Goal: Transaction & Acquisition: Purchase product/service

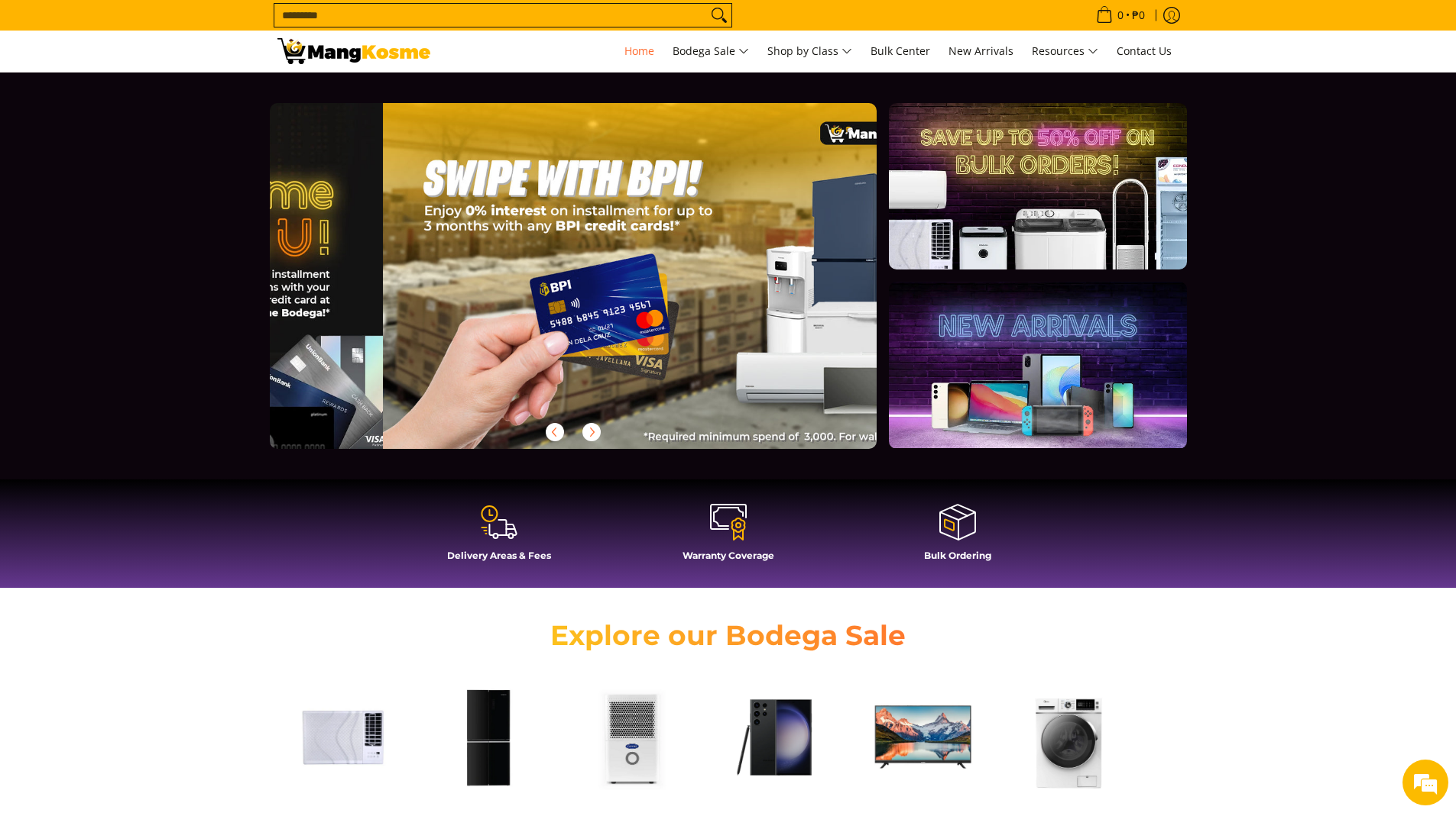
scroll to position [0, 1822]
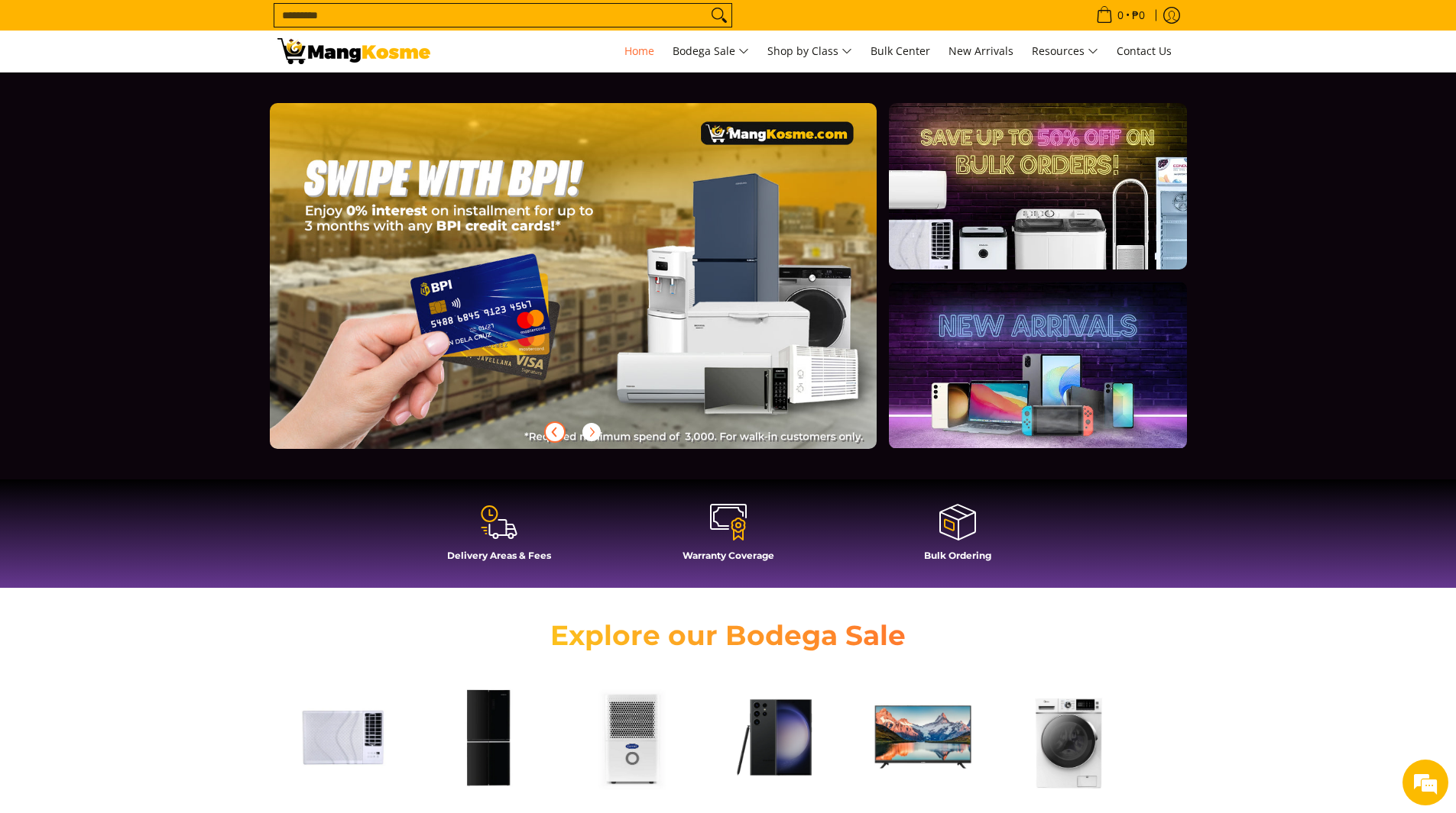
click at [555, 429] on icon "Previous" at bounding box center [553, 432] width 4 height 9
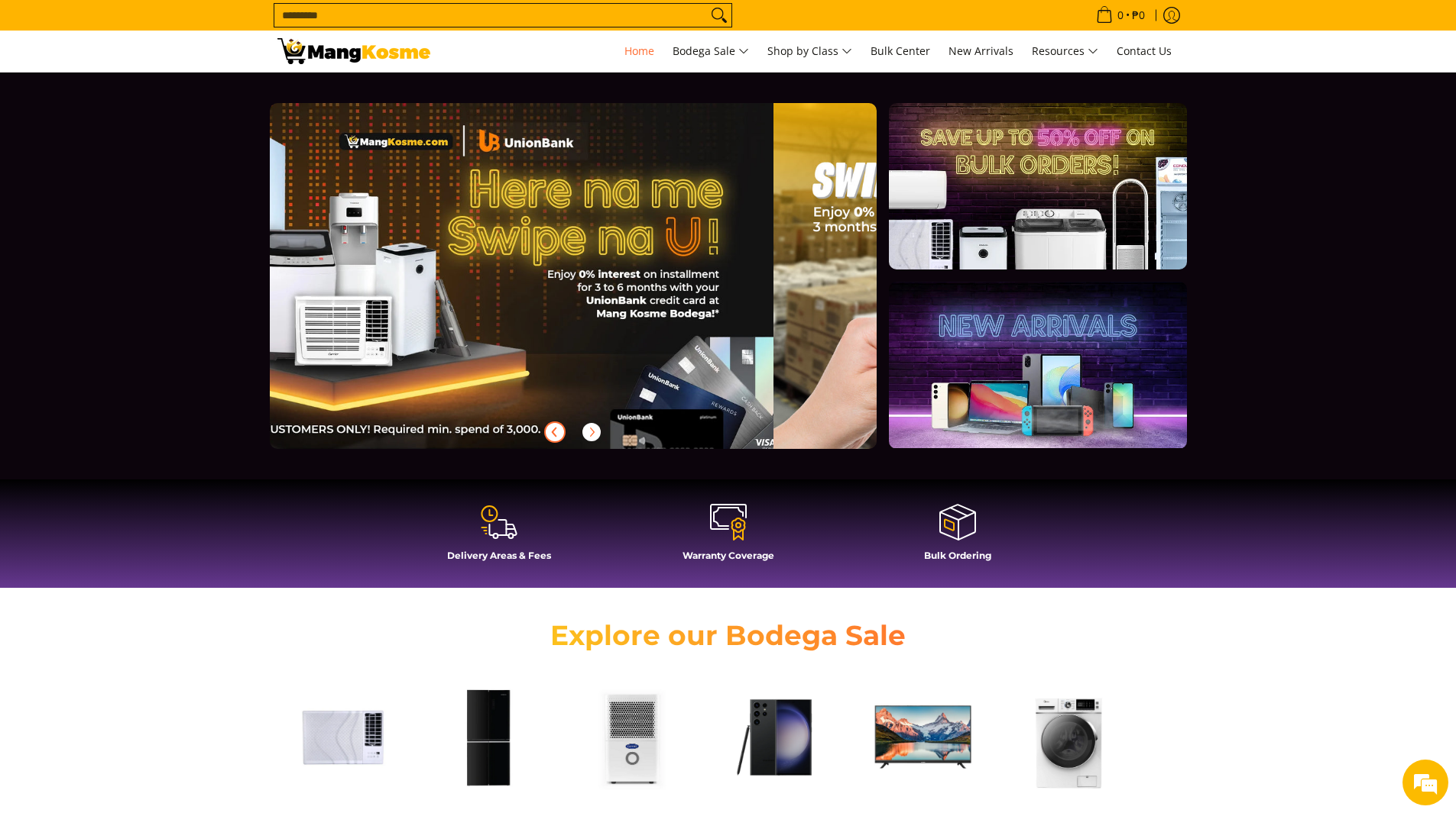
scroll to position [0, 1215]
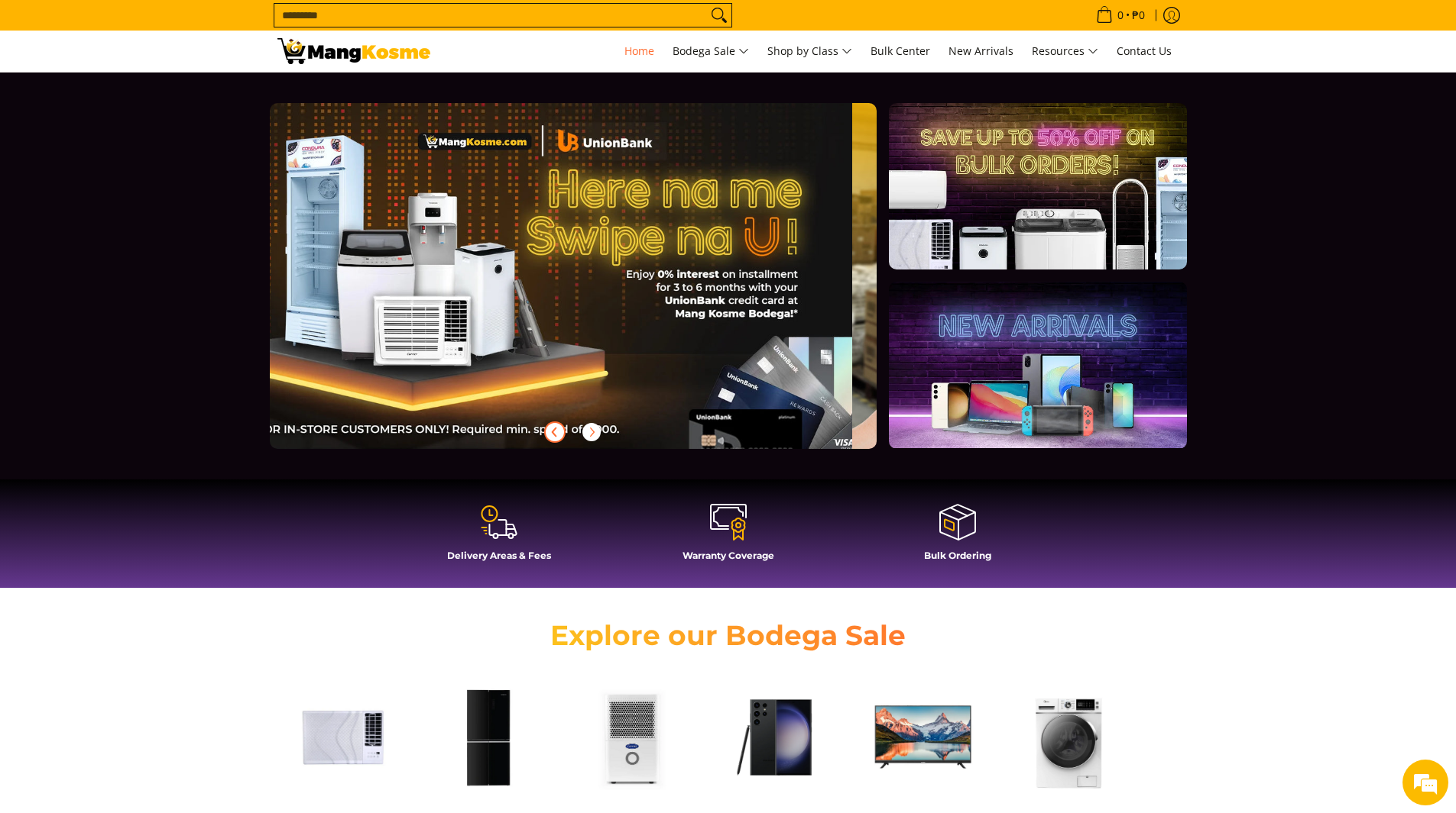
drag, startPoint x: 558, startPoint y: 343, endPoint x: 551, endPoint y: 349, distance: 9.2
click at [551, 349] on div at bounding box center [572, 288] width 657 height 371
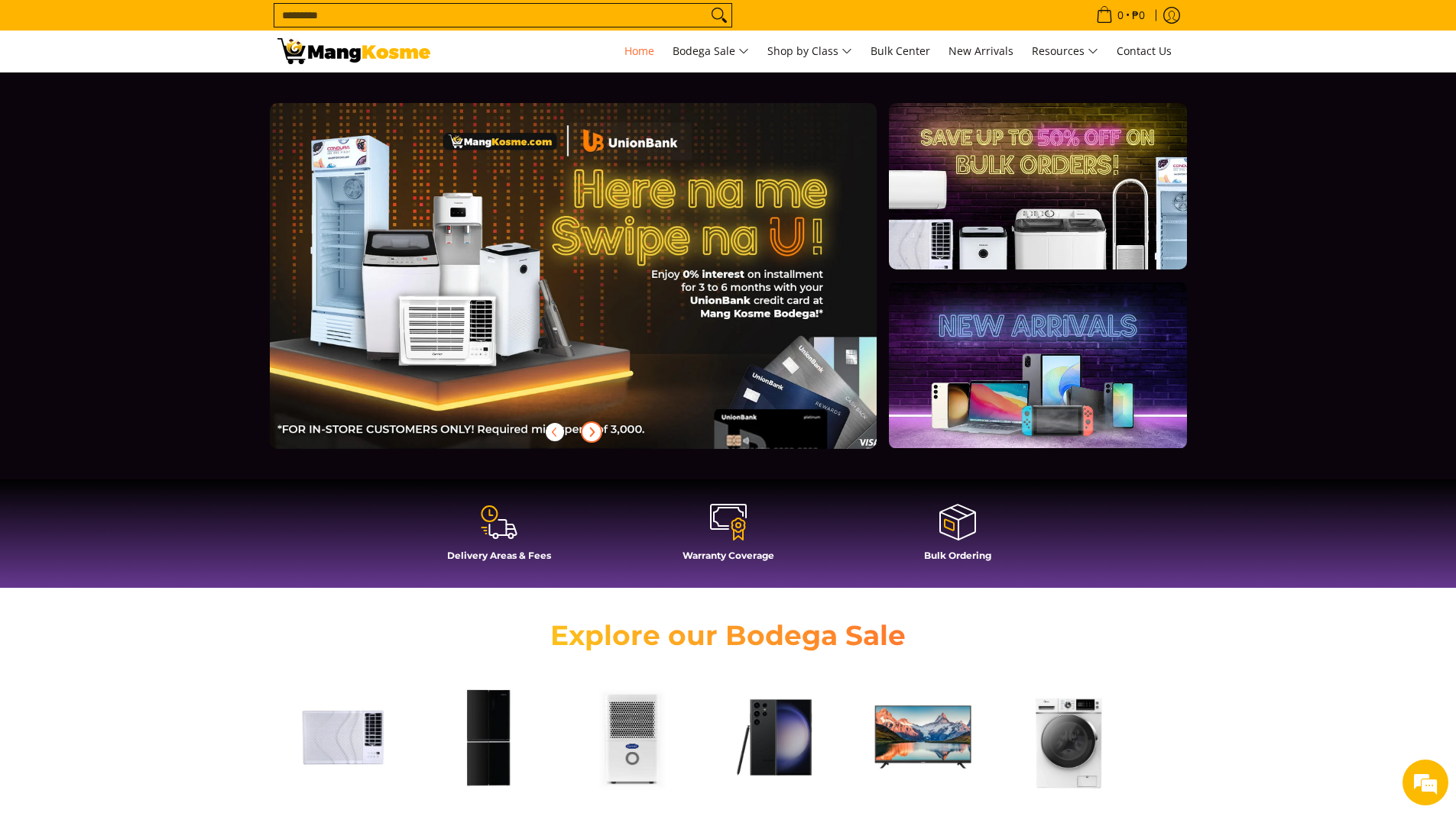
click at [596, 429] on icon "Next" at bounding box center [592, 432] width 12 height 12
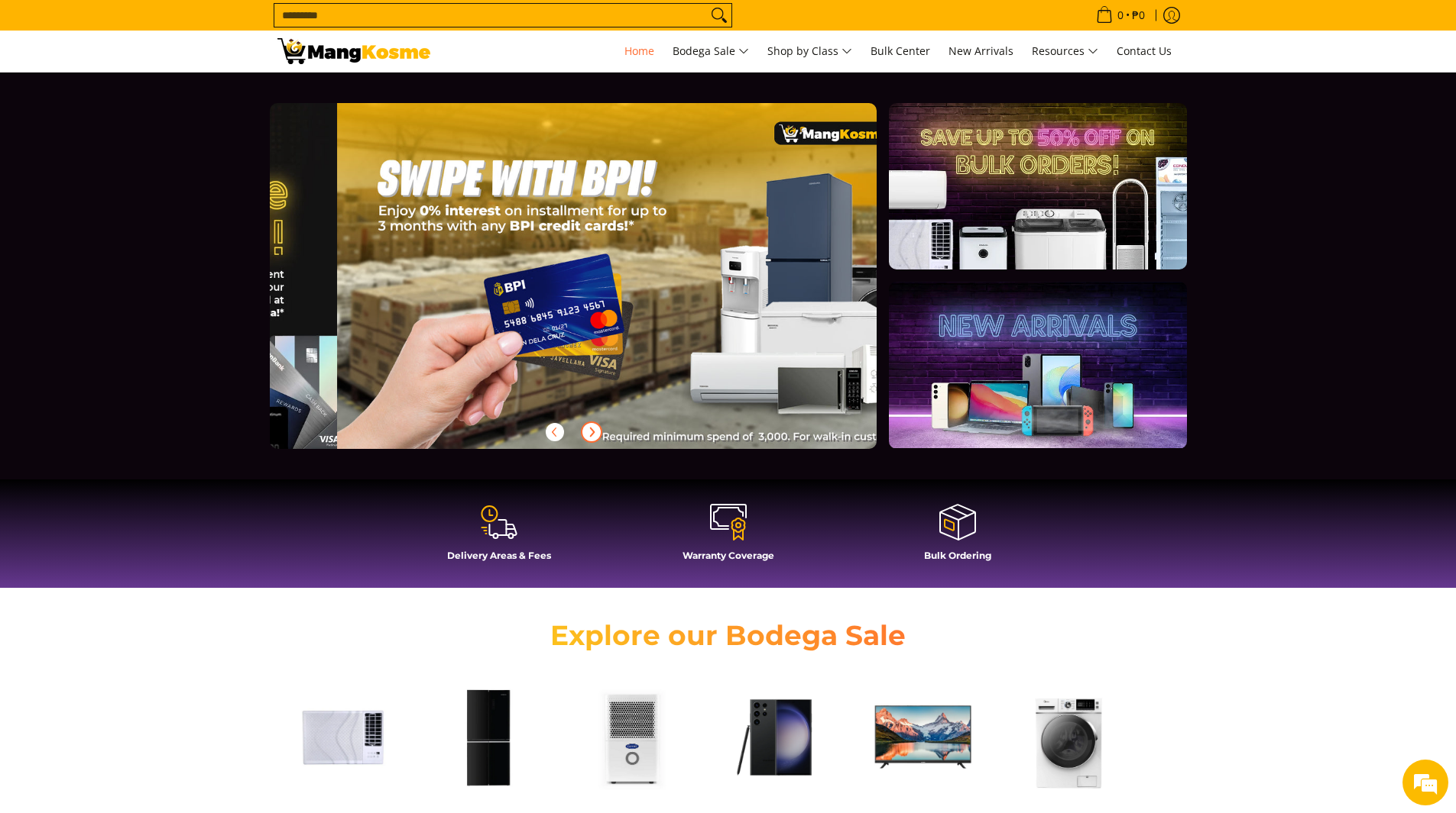
scroll to position [0, 1822]
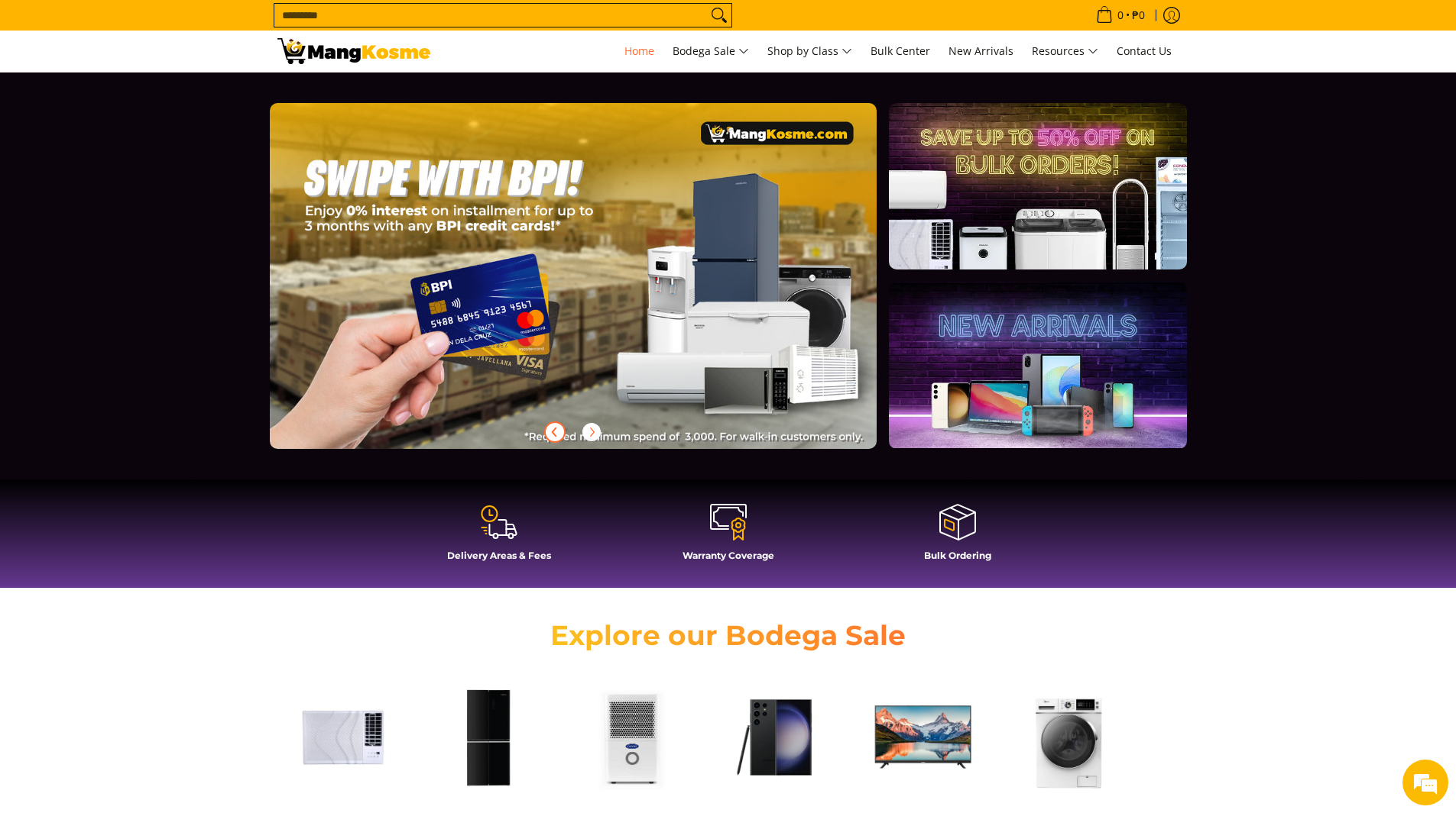
click at [550, 426] on icon "Previous" at bounding box center [555, 432] width 12 height 12
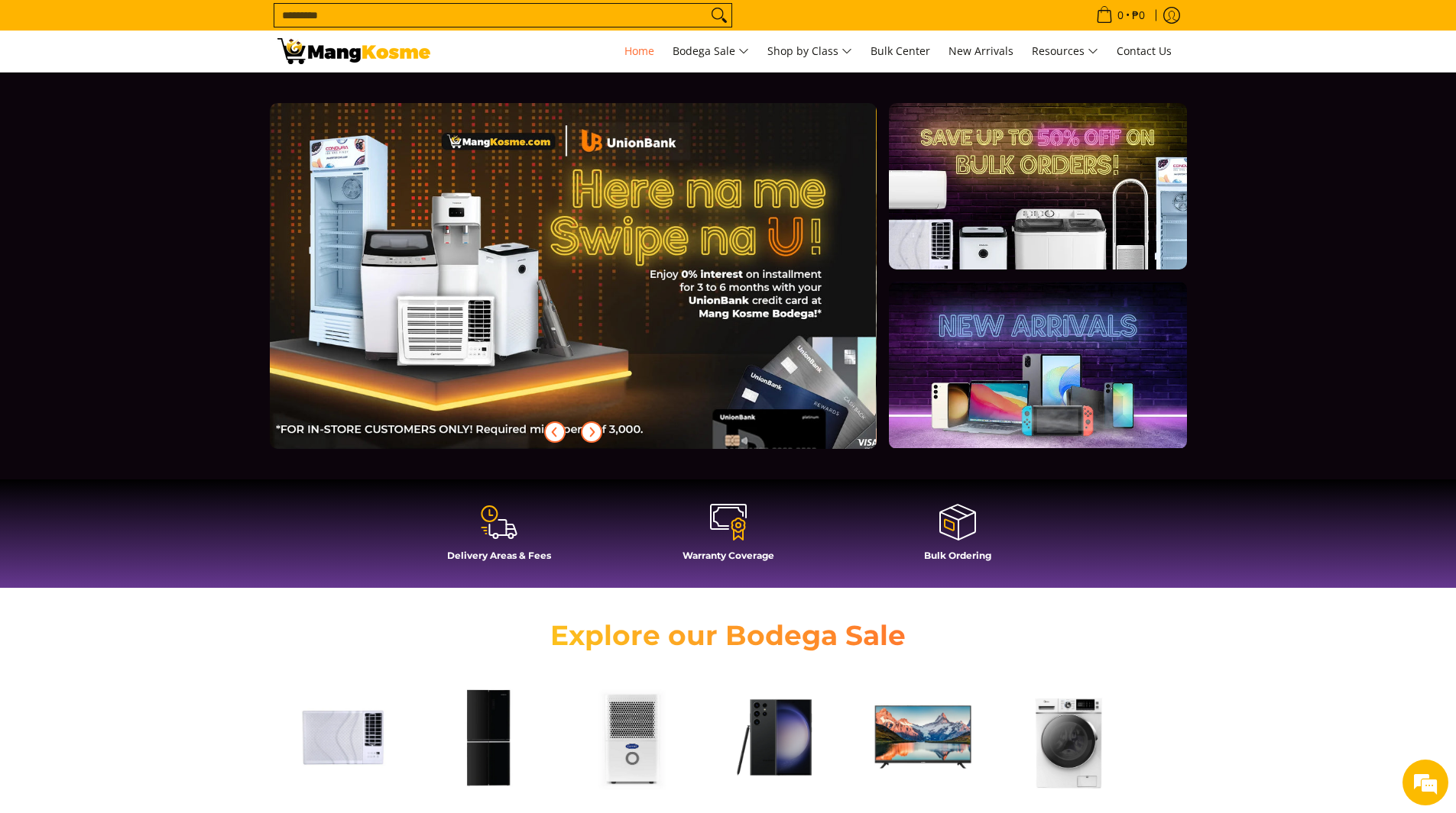
scroll to position [0, 1215]
click at [589, 431] on icon "Next" at bounding box center [592, 432] width 12 height 12
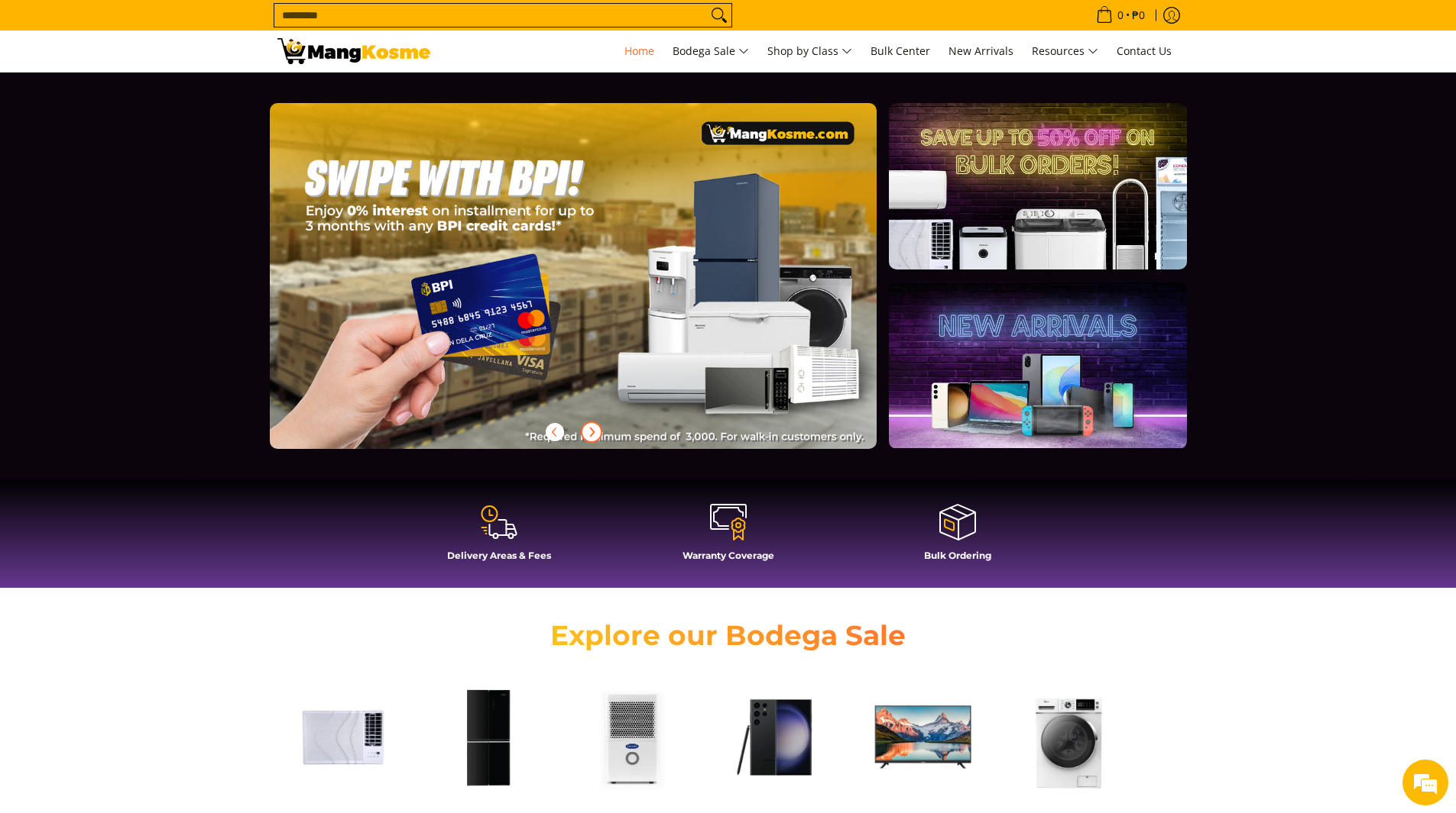
scroll to position [0, 1822]
click at [589, 431] on icon "Next" at bounding box center [592, 432] width 12 height 12
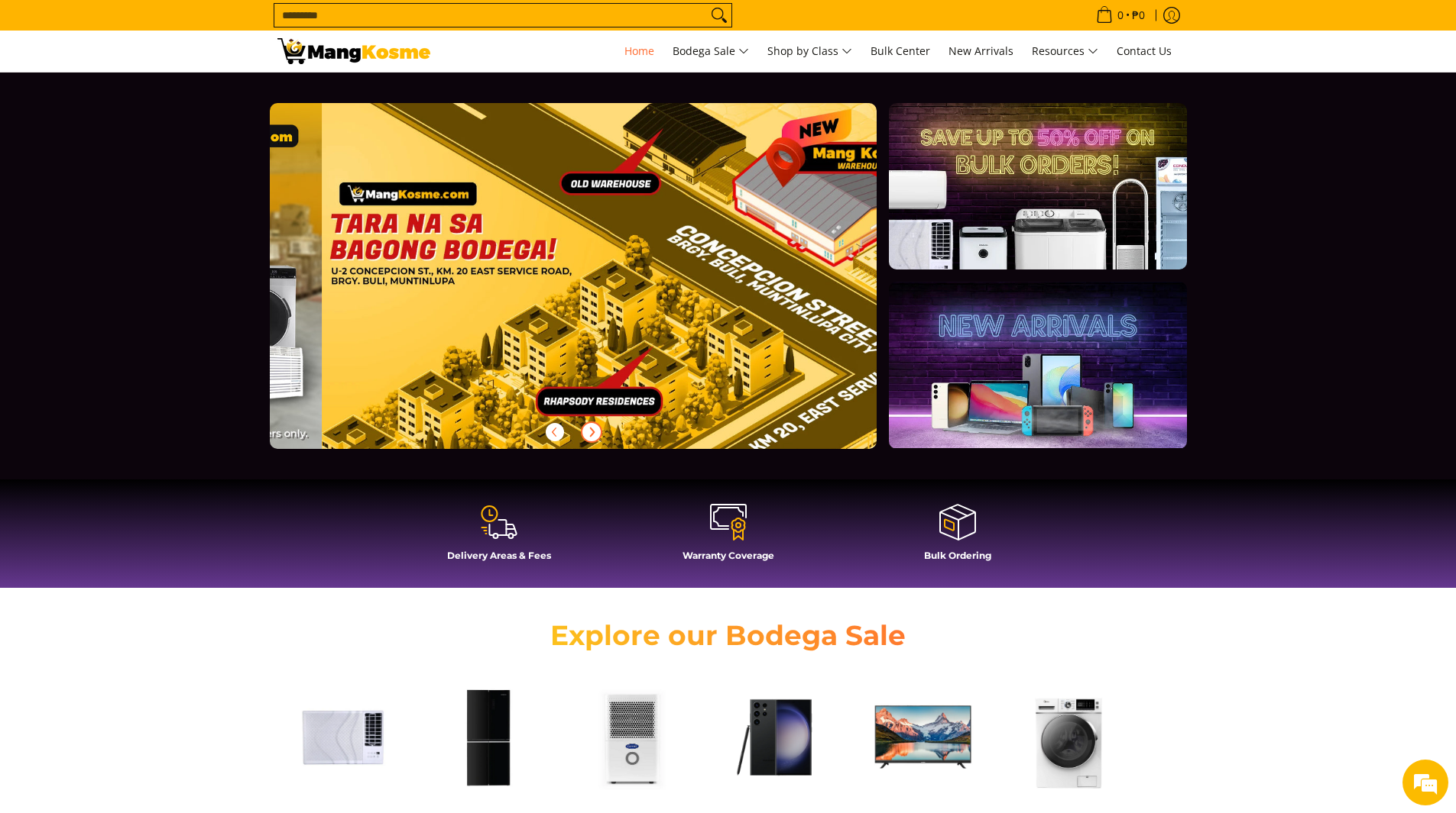
scroll to position [0, 2430]
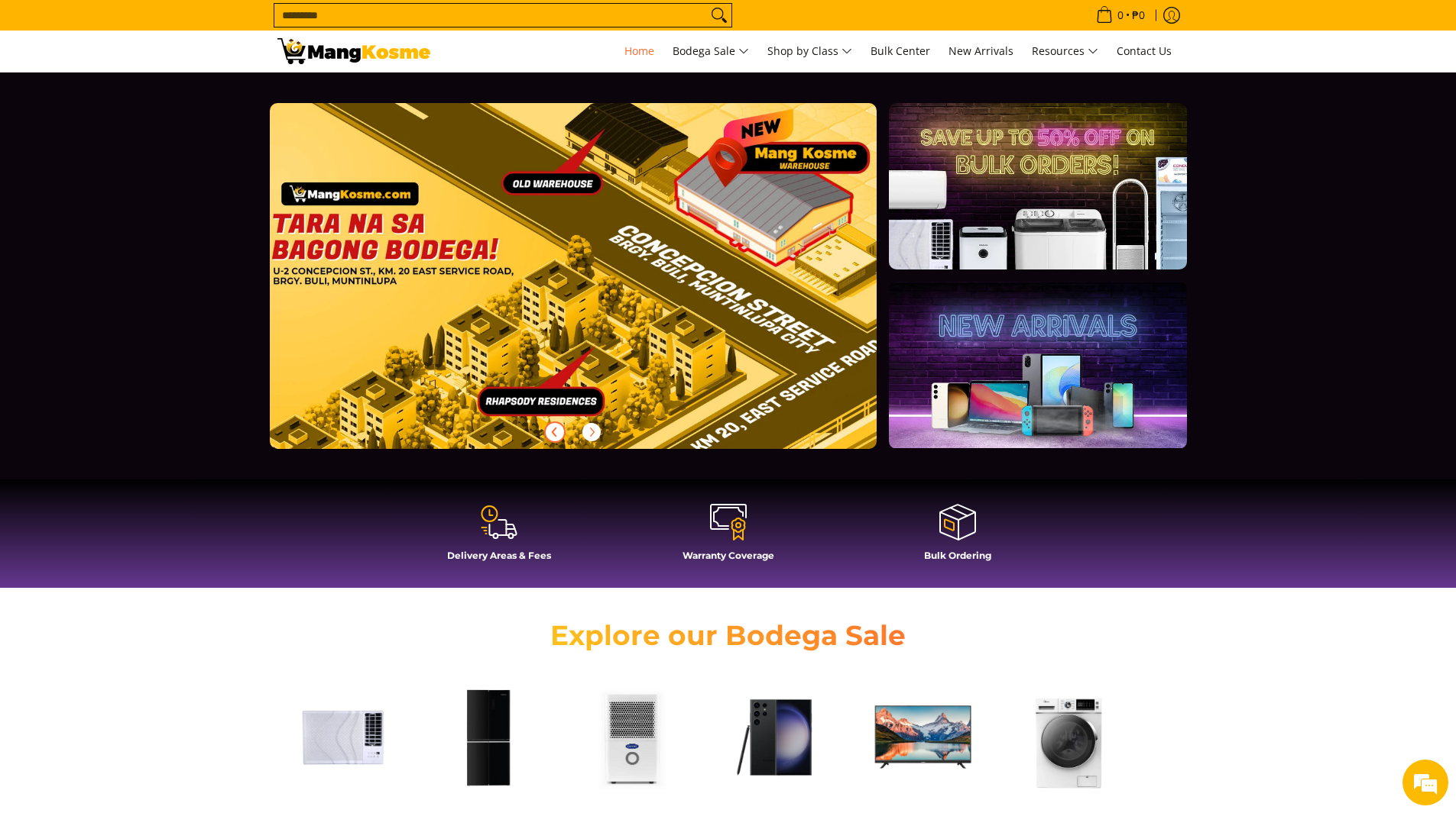
click at [555, 431] on icon "Previous" at bounding box center [555, 432] width 12 height 12
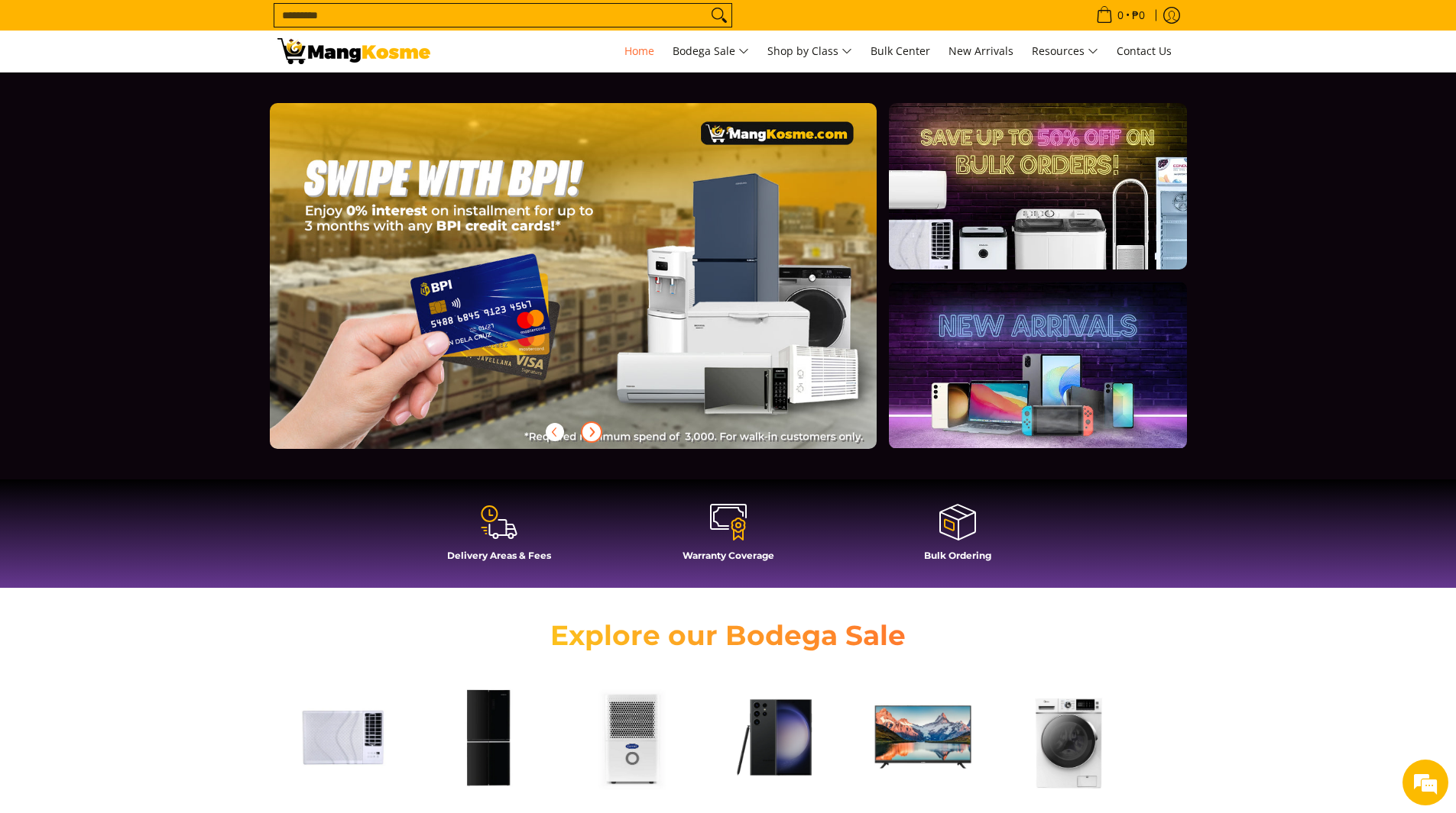
click at [586, 430] on icon "Next" at bounding box center [592, 432] width 12 height 12
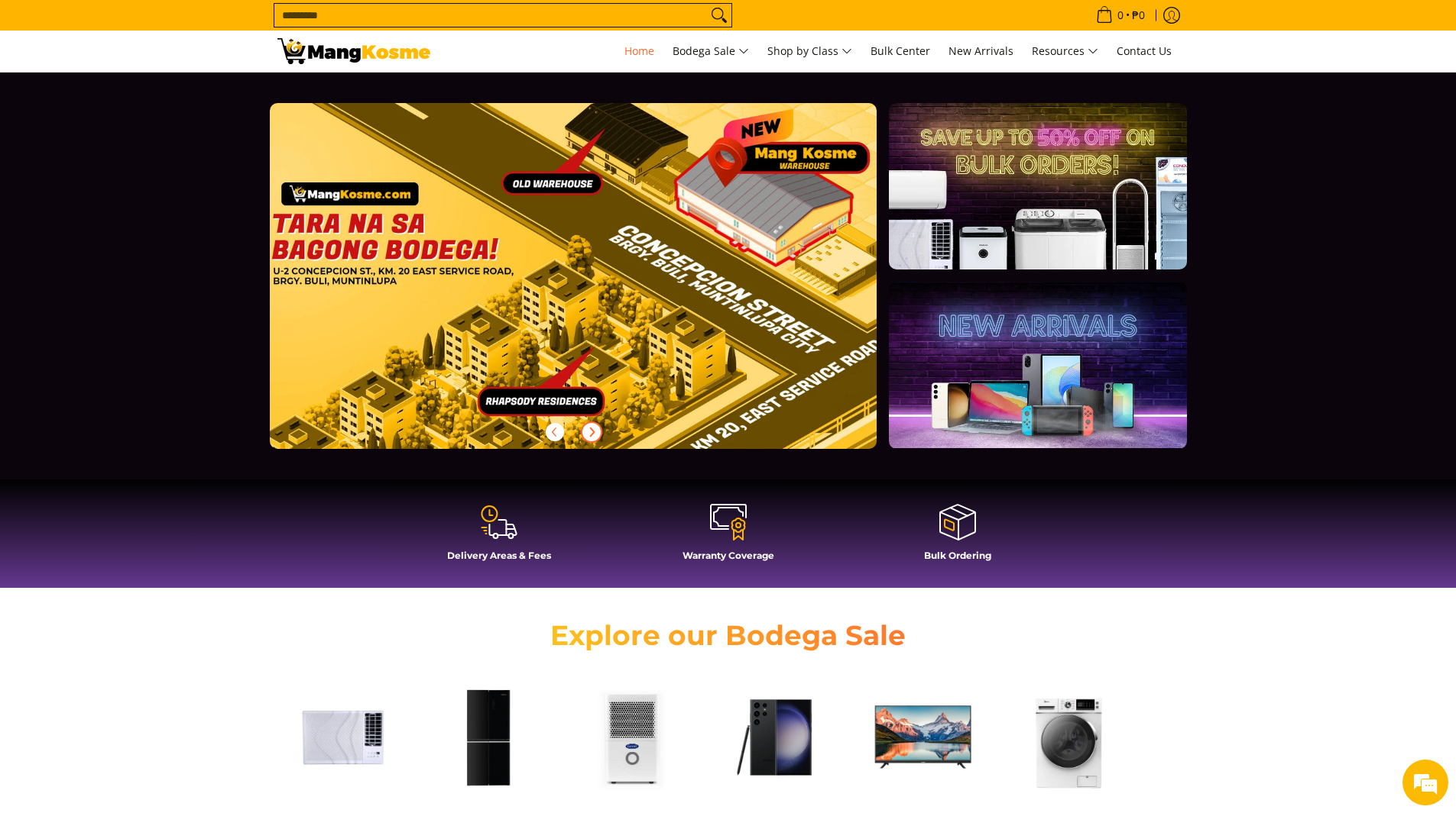
click at [586, 430] on icon "Next" at bounding box center [592, 432] width 12 height 12
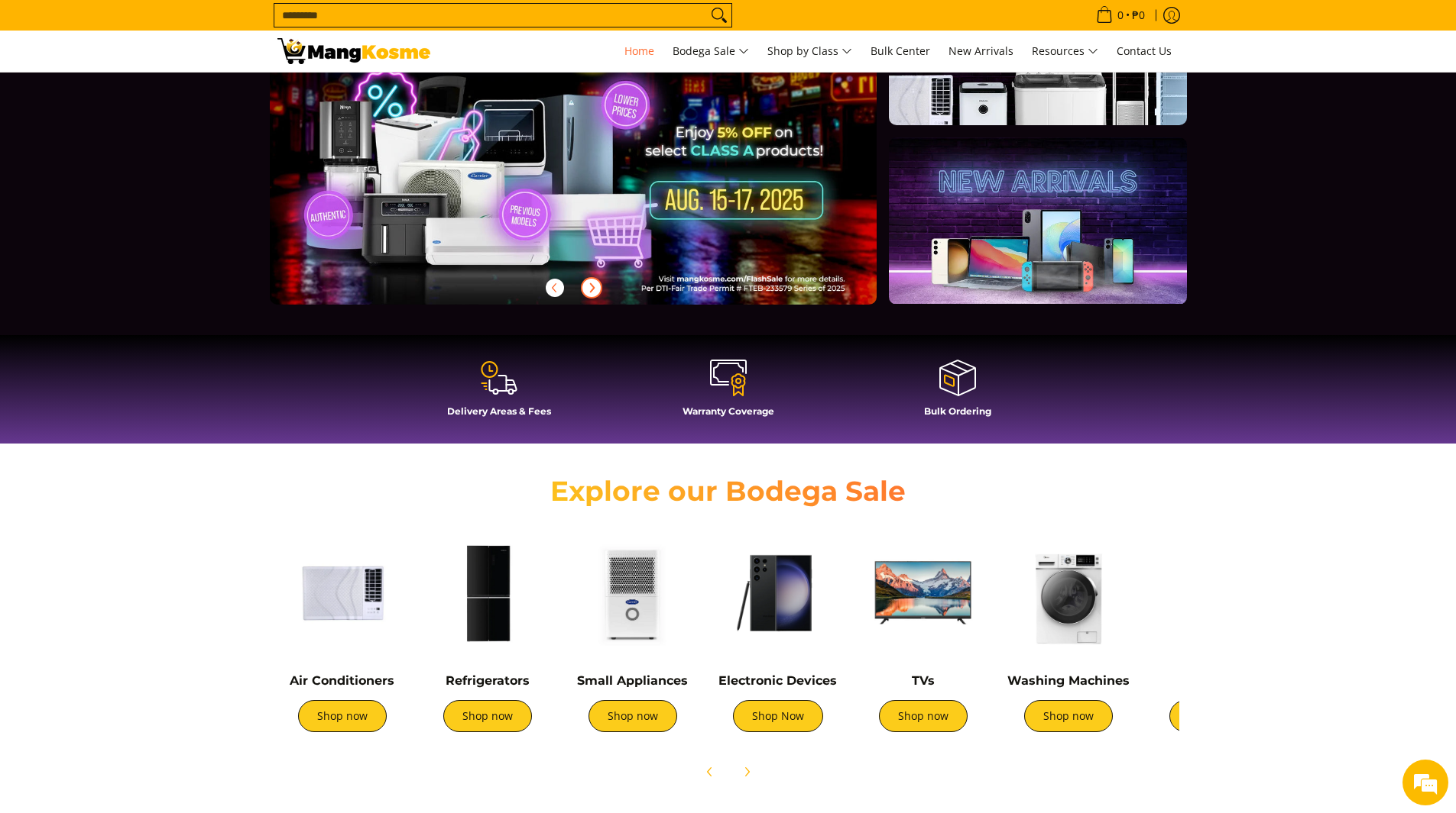
scroll to position [152, 0]
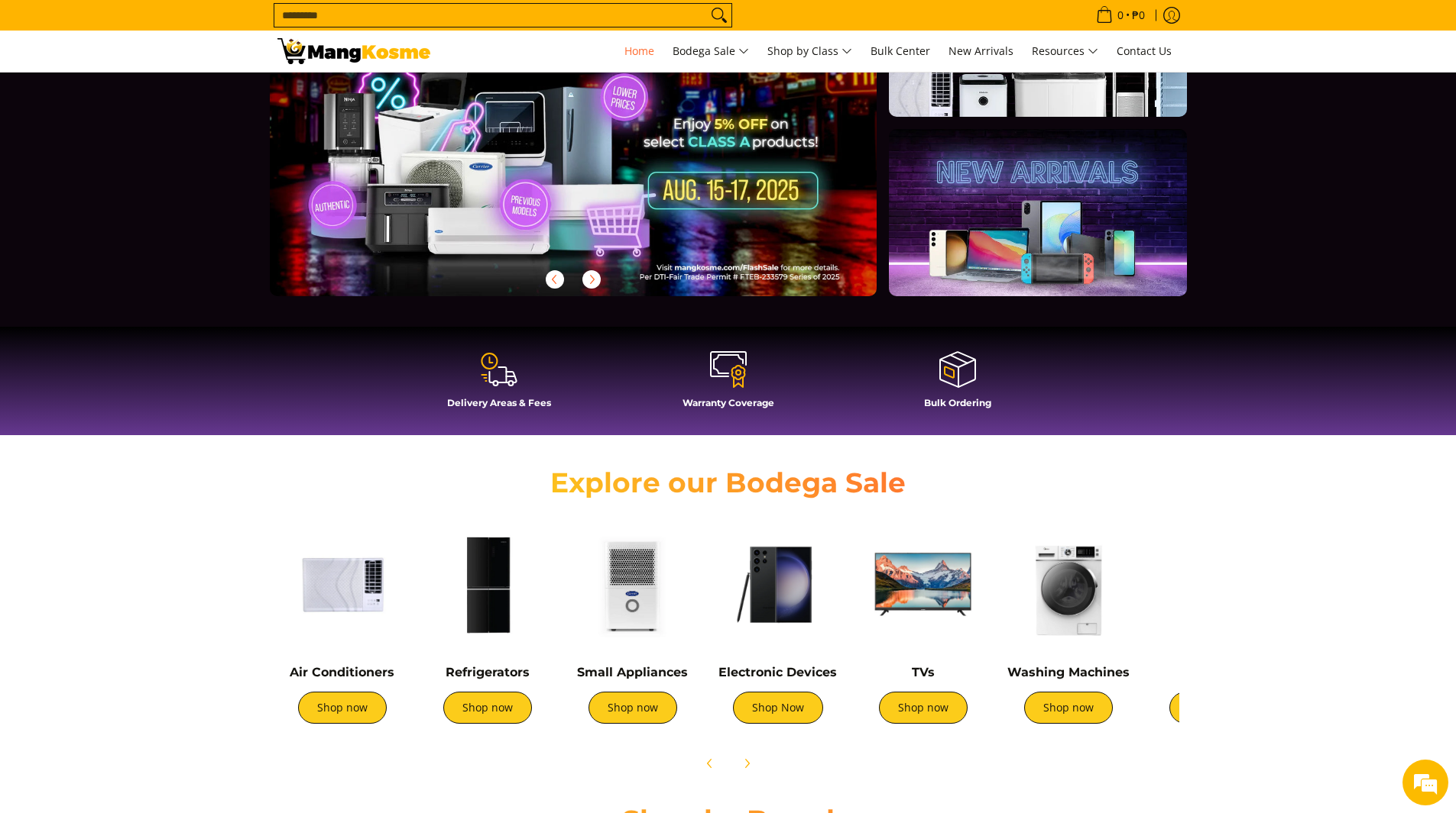
click at [1012, 251] on link at bounding box center [1037, 212] width 297 height 166
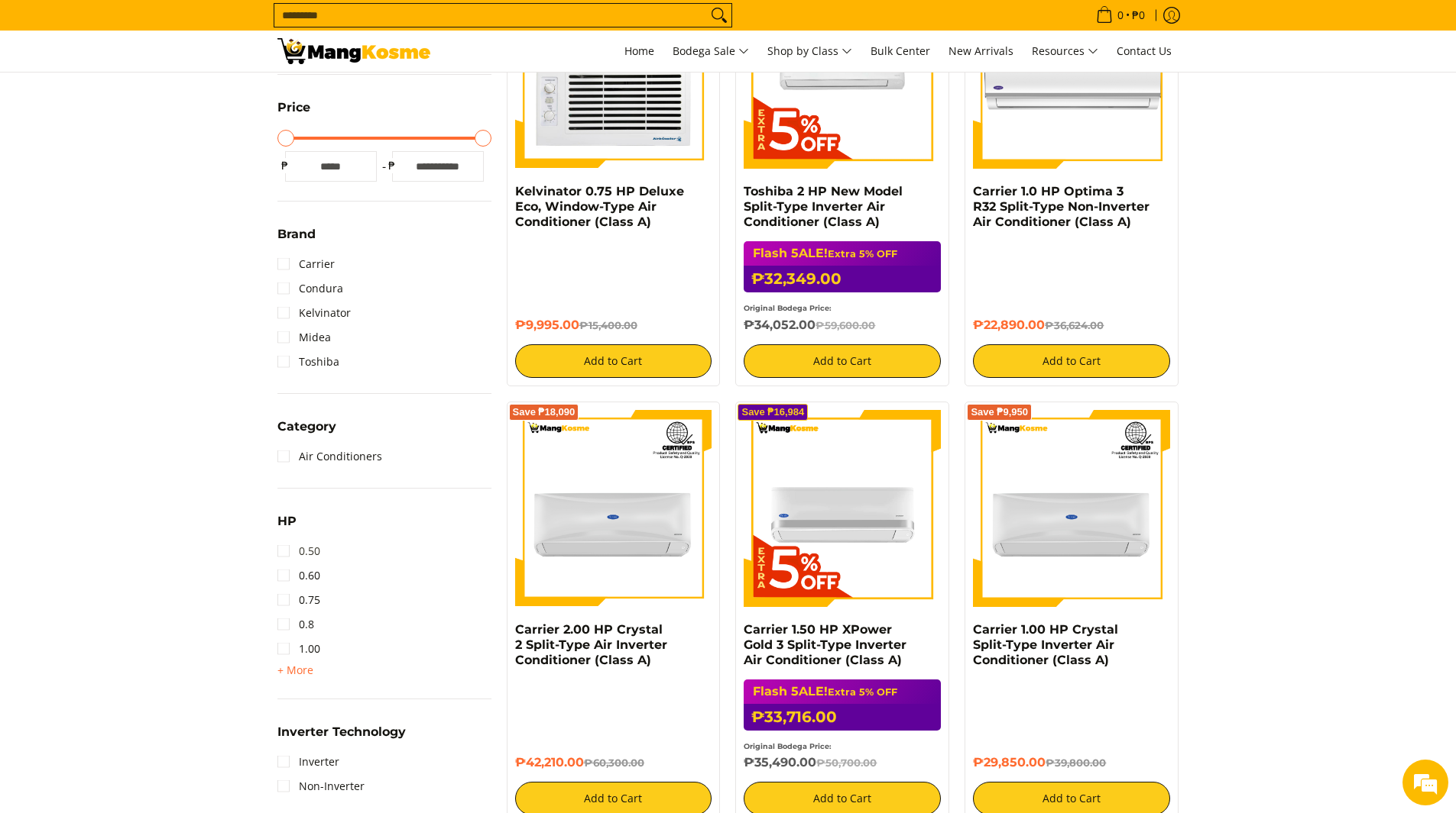
scroll to position [382, 0]
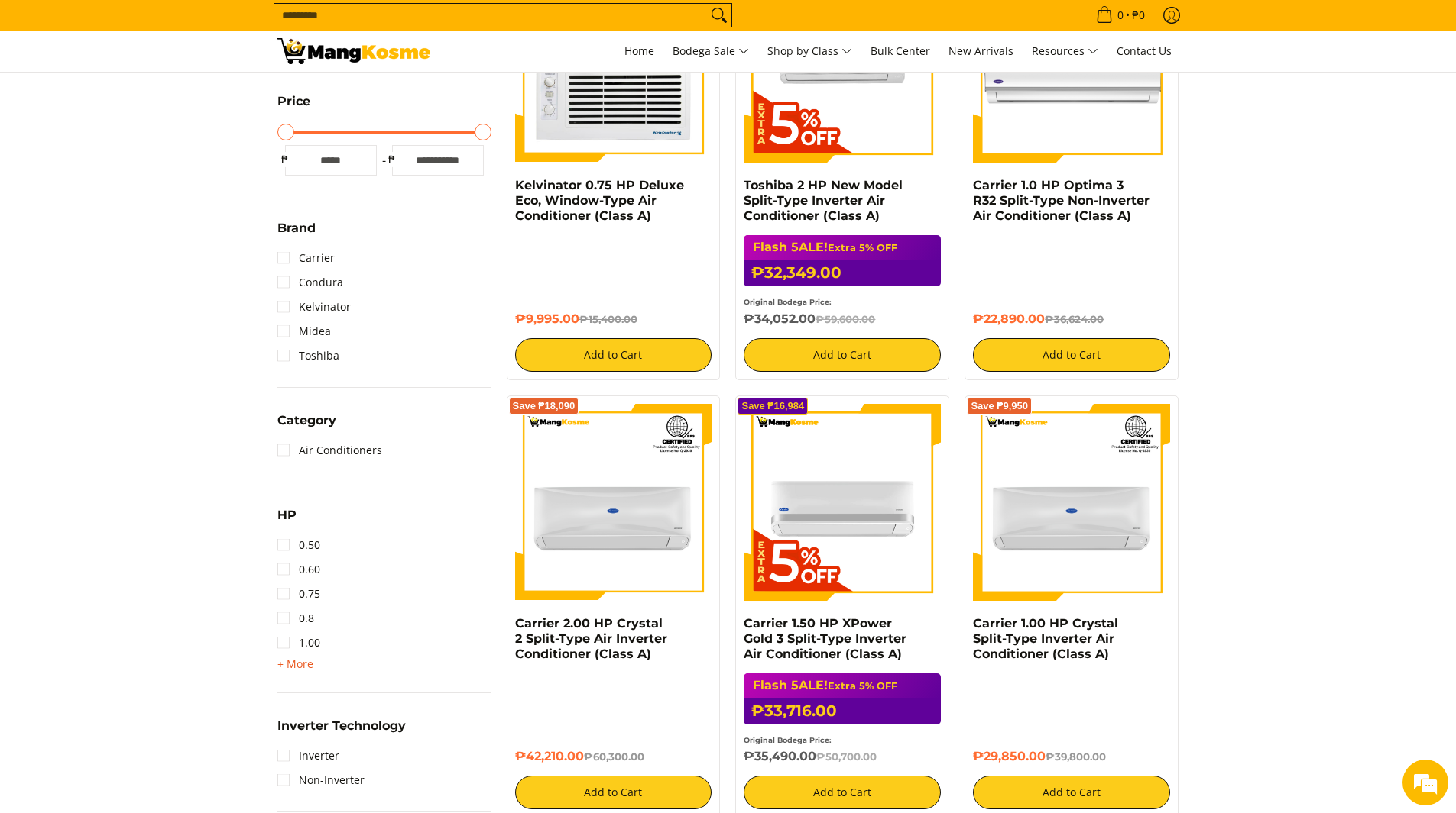
click at [282, 670] on span "+ More" at bounding box center [295, 665] width 36 height 12
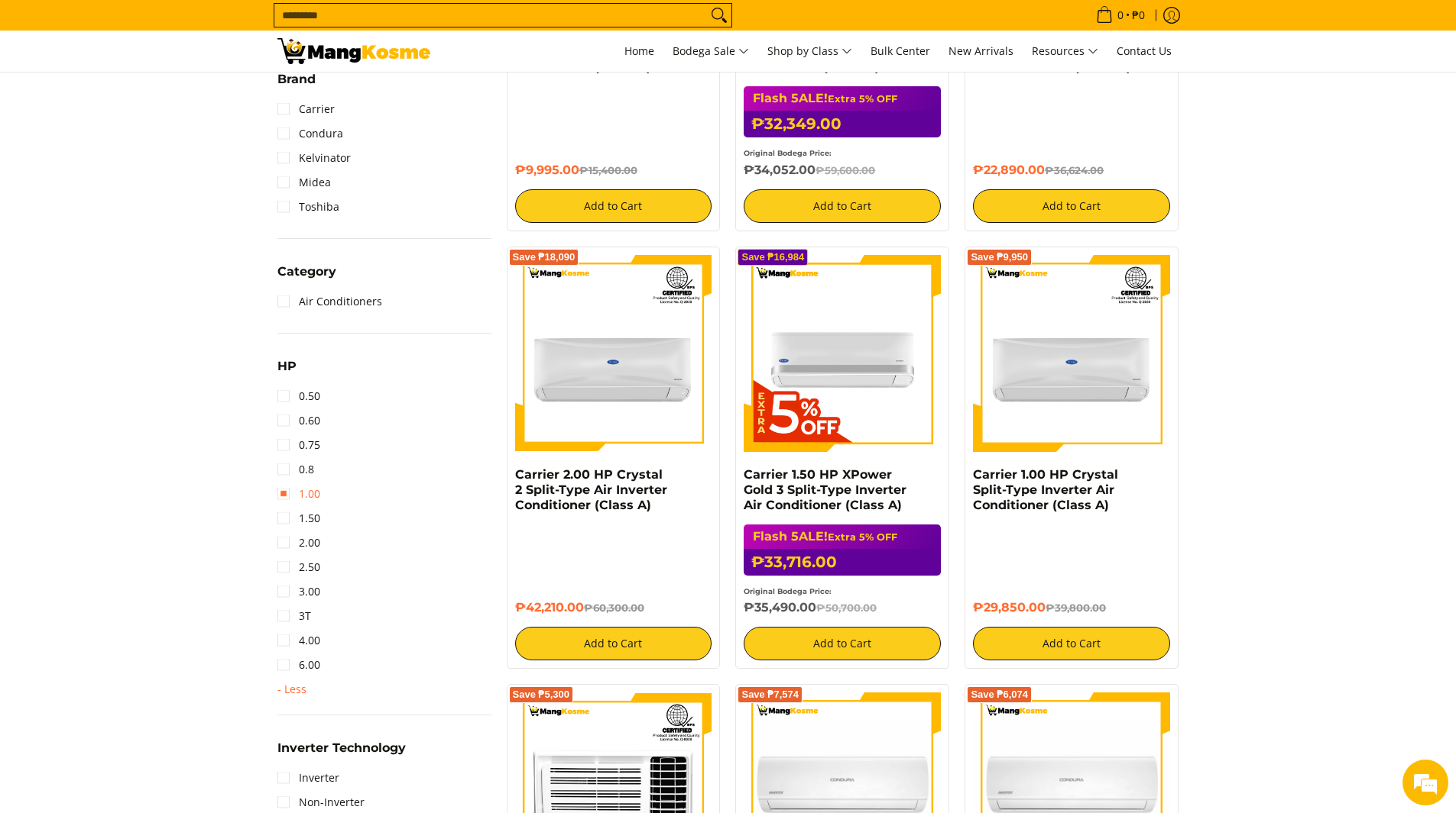
scroll to position [534, 0]
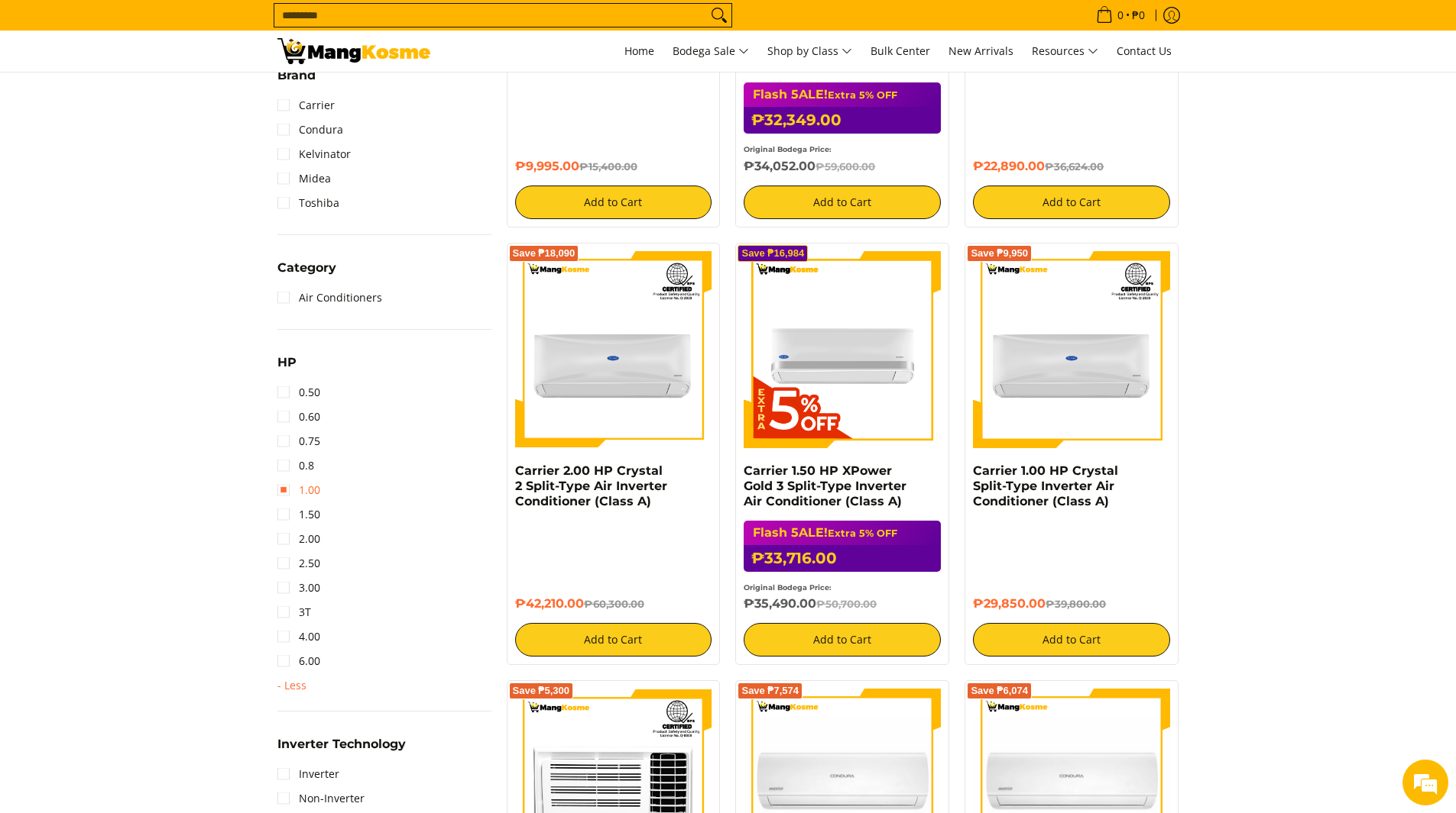
click at [281, 491] on link "1.00" at bounding box center [298, 491] width 43 height 25
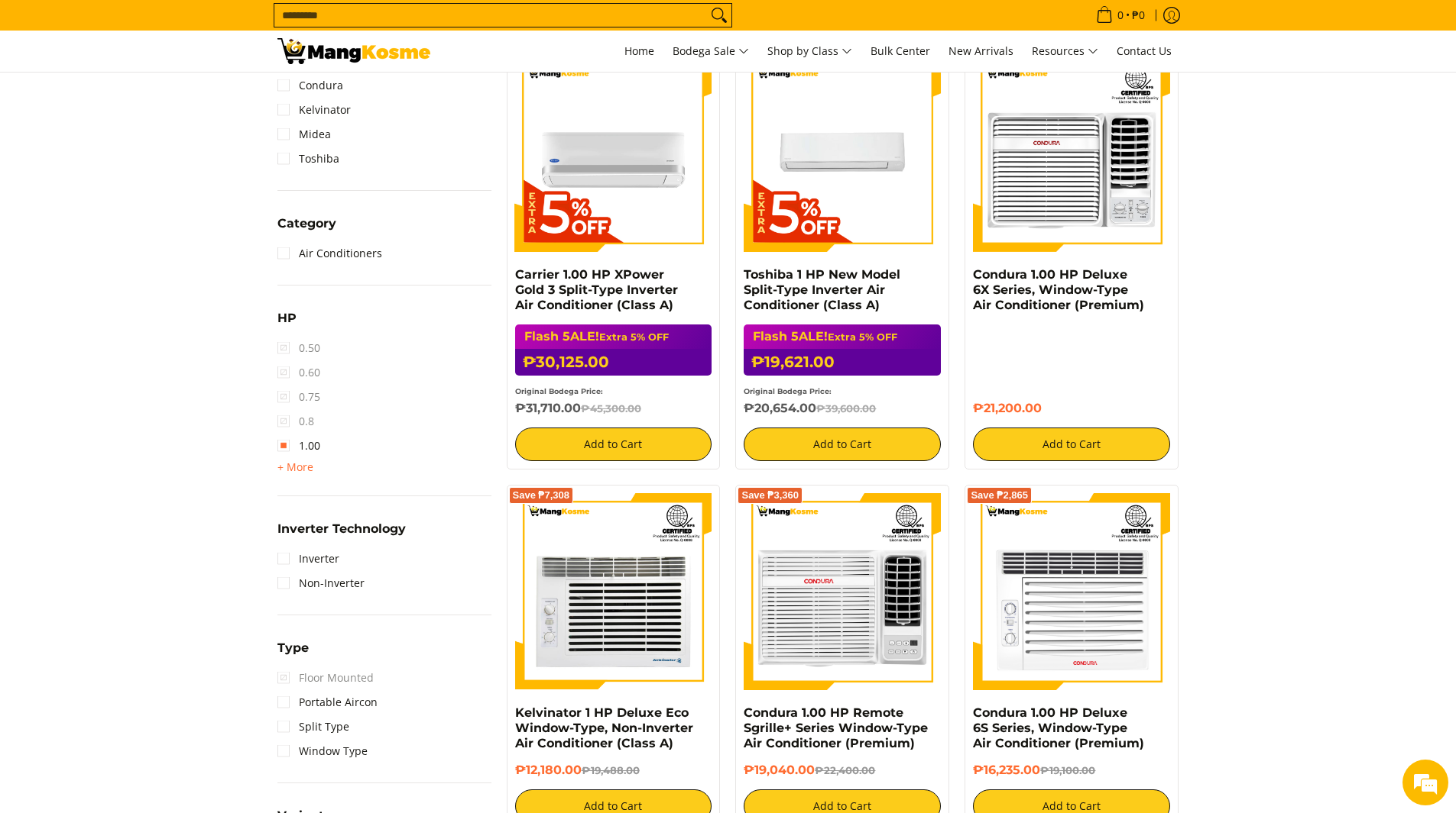
scroll to position [738, 0]
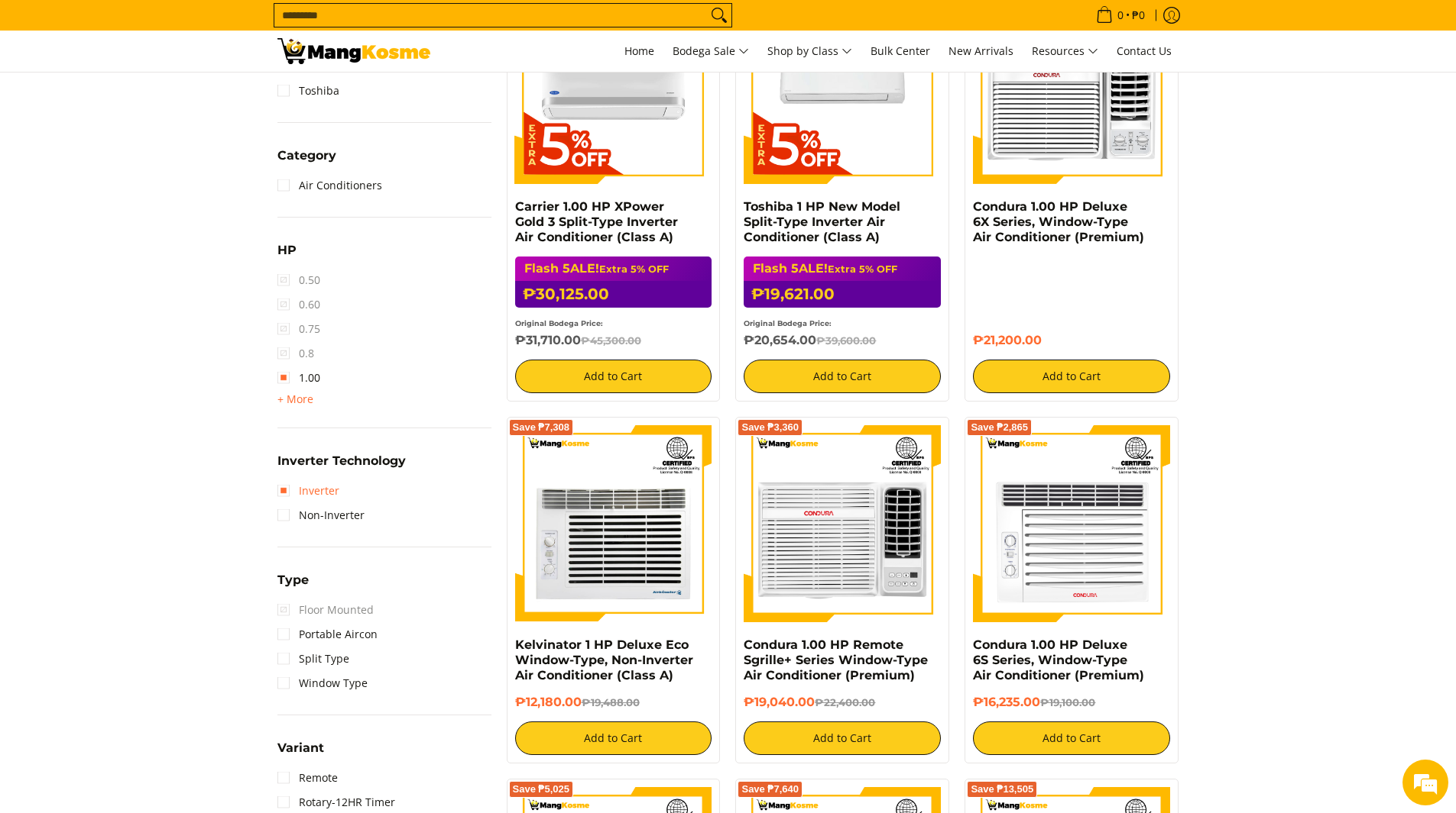
click at [289, 488] on link "Inverter" at bounding box center [308, 491] width 62 height 25
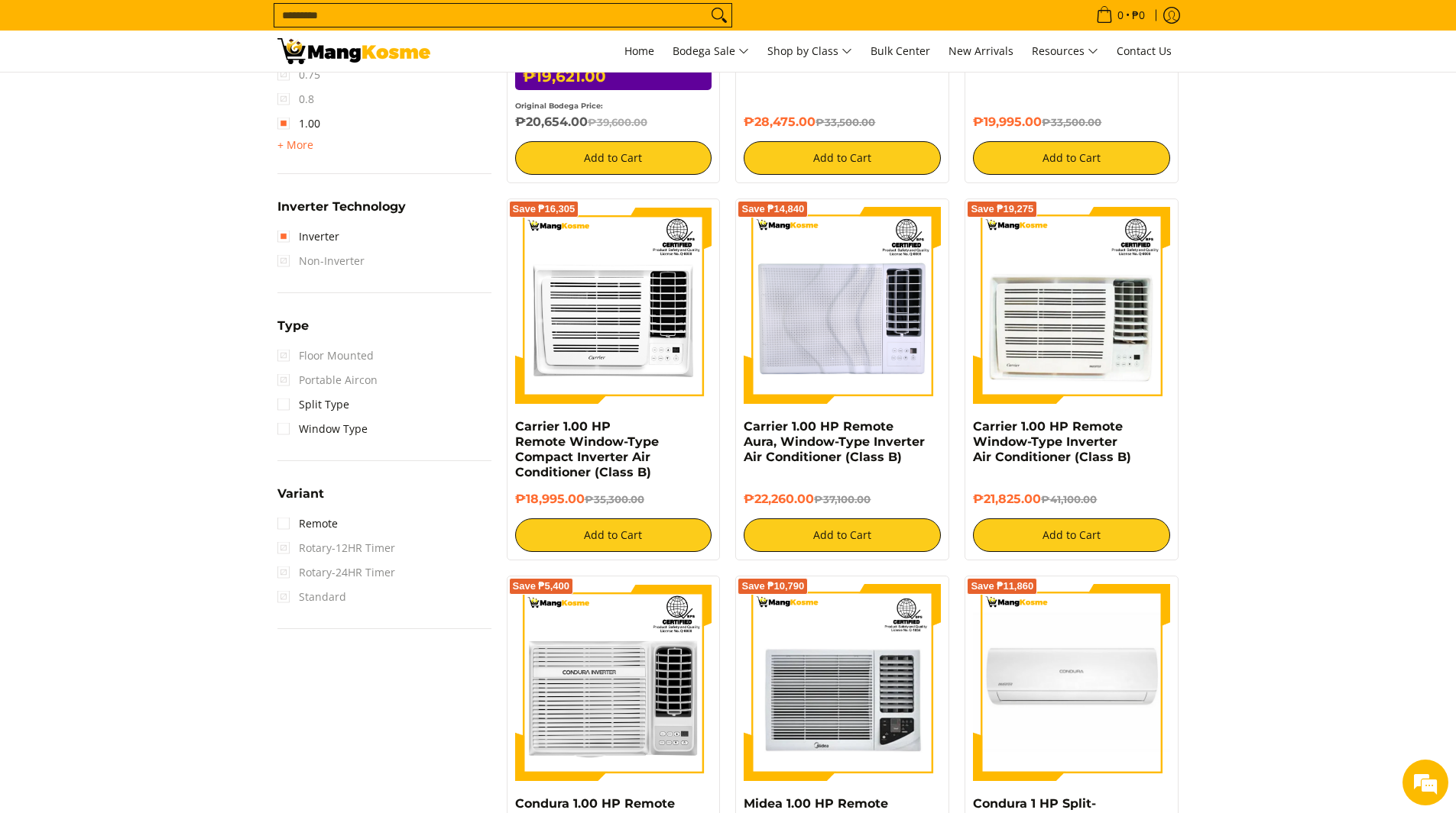
scroll to position [1043, 0]
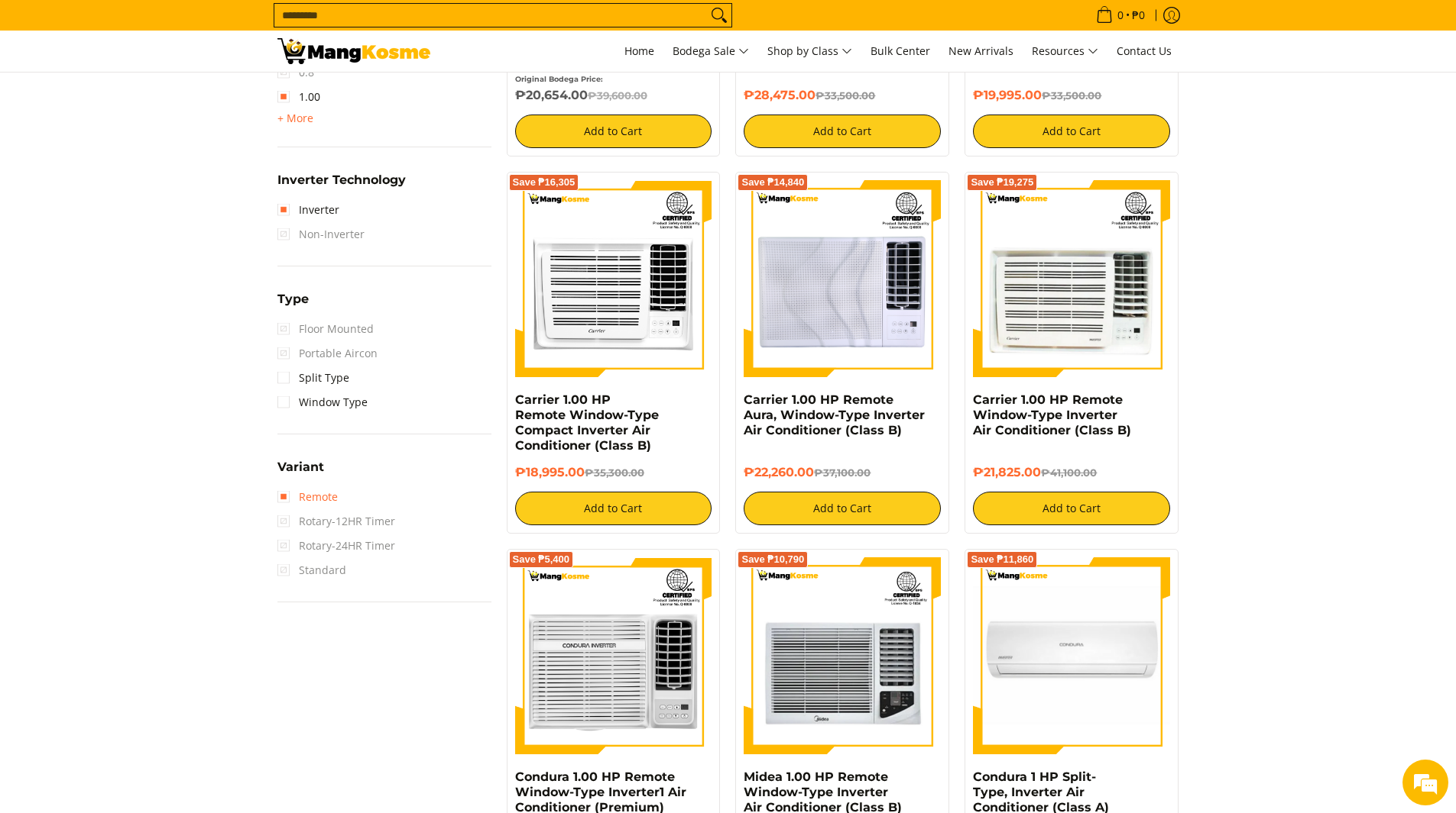
click at [288, 495] on link "Remote" at bounding box center [307, 498] width 60 height 25
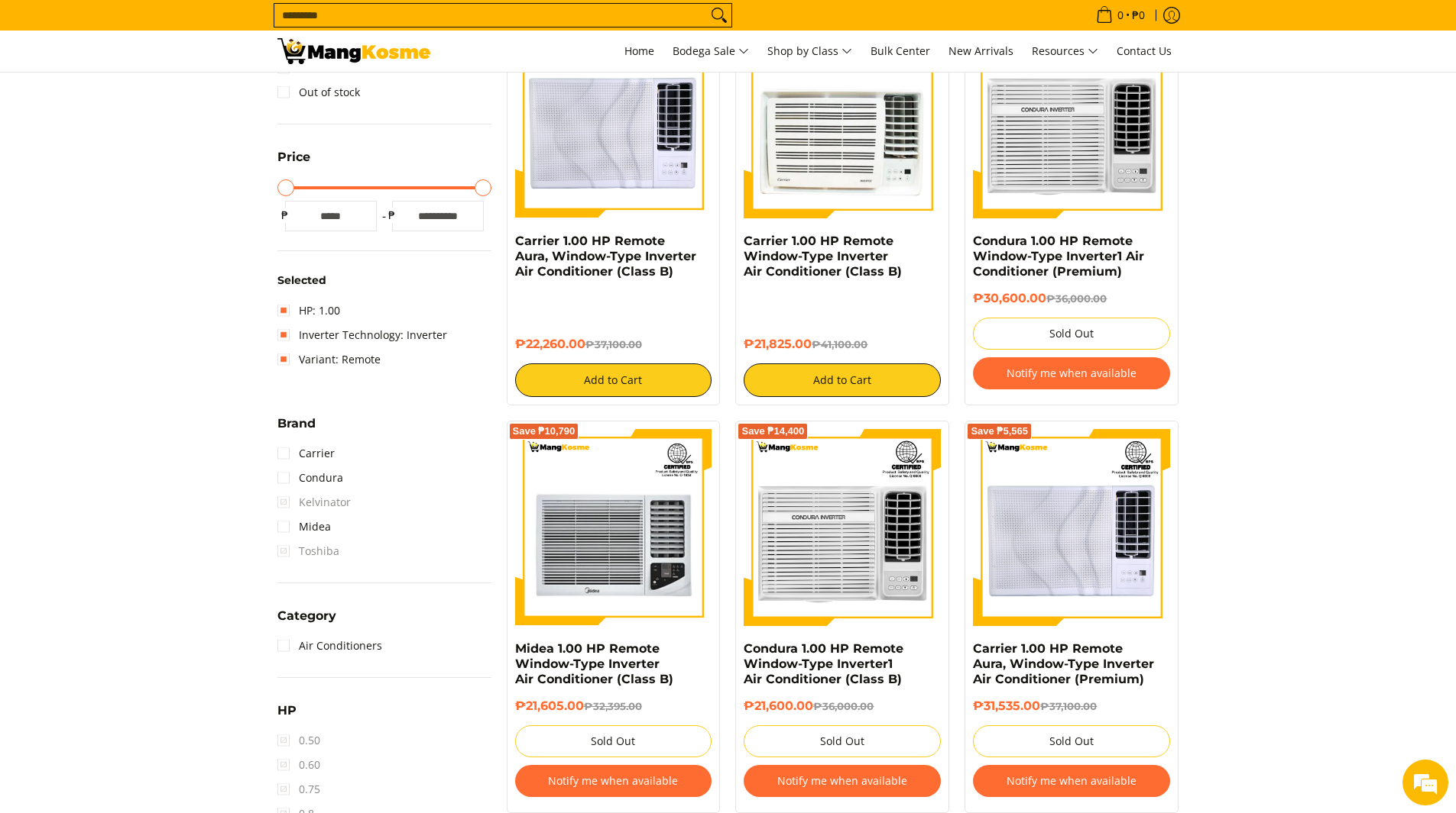
scroll to position [203, 0]
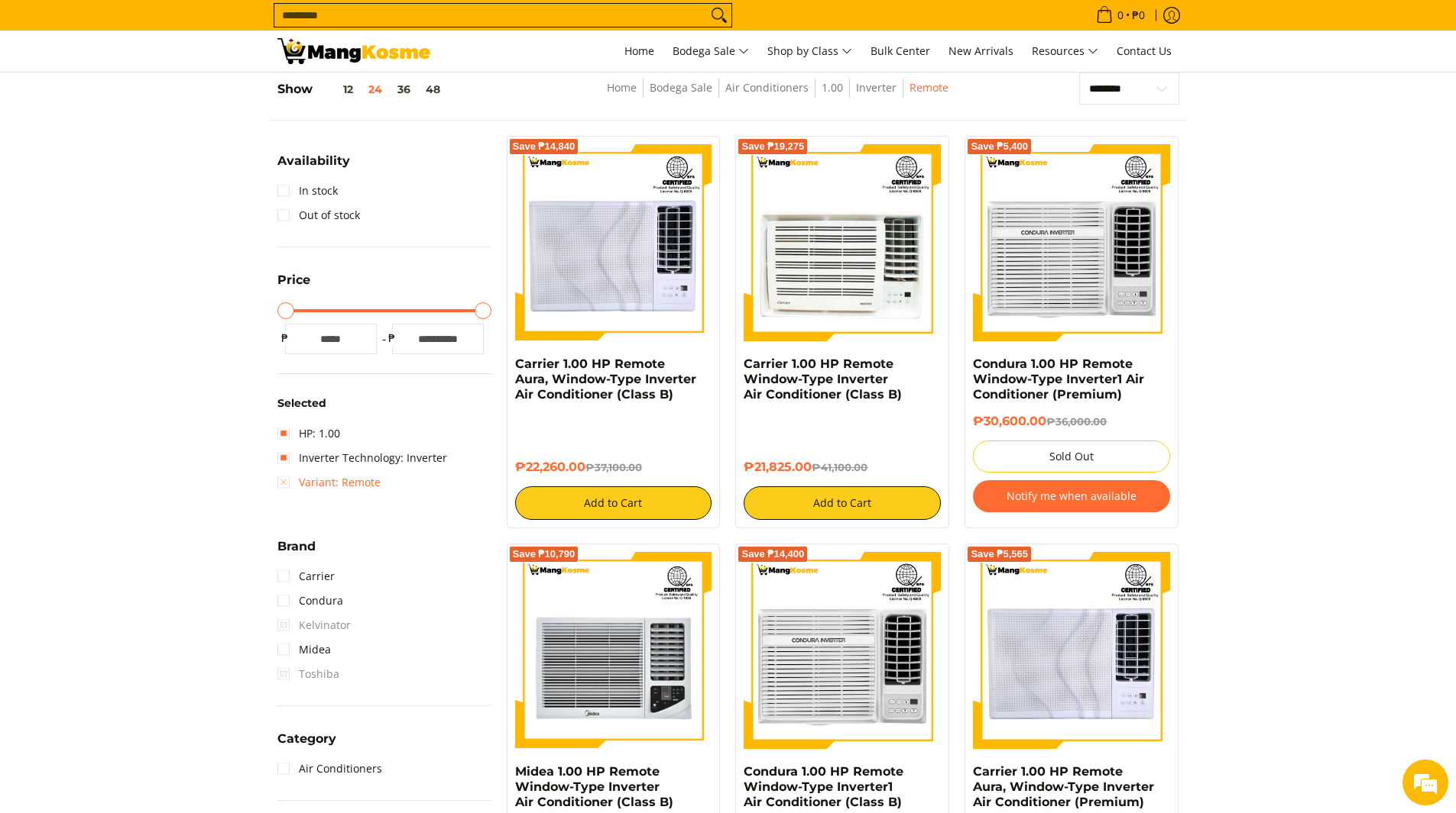
click at [280, 485] on link "Variant: Remote" at bounding box center [329, 483] width 103 height 25
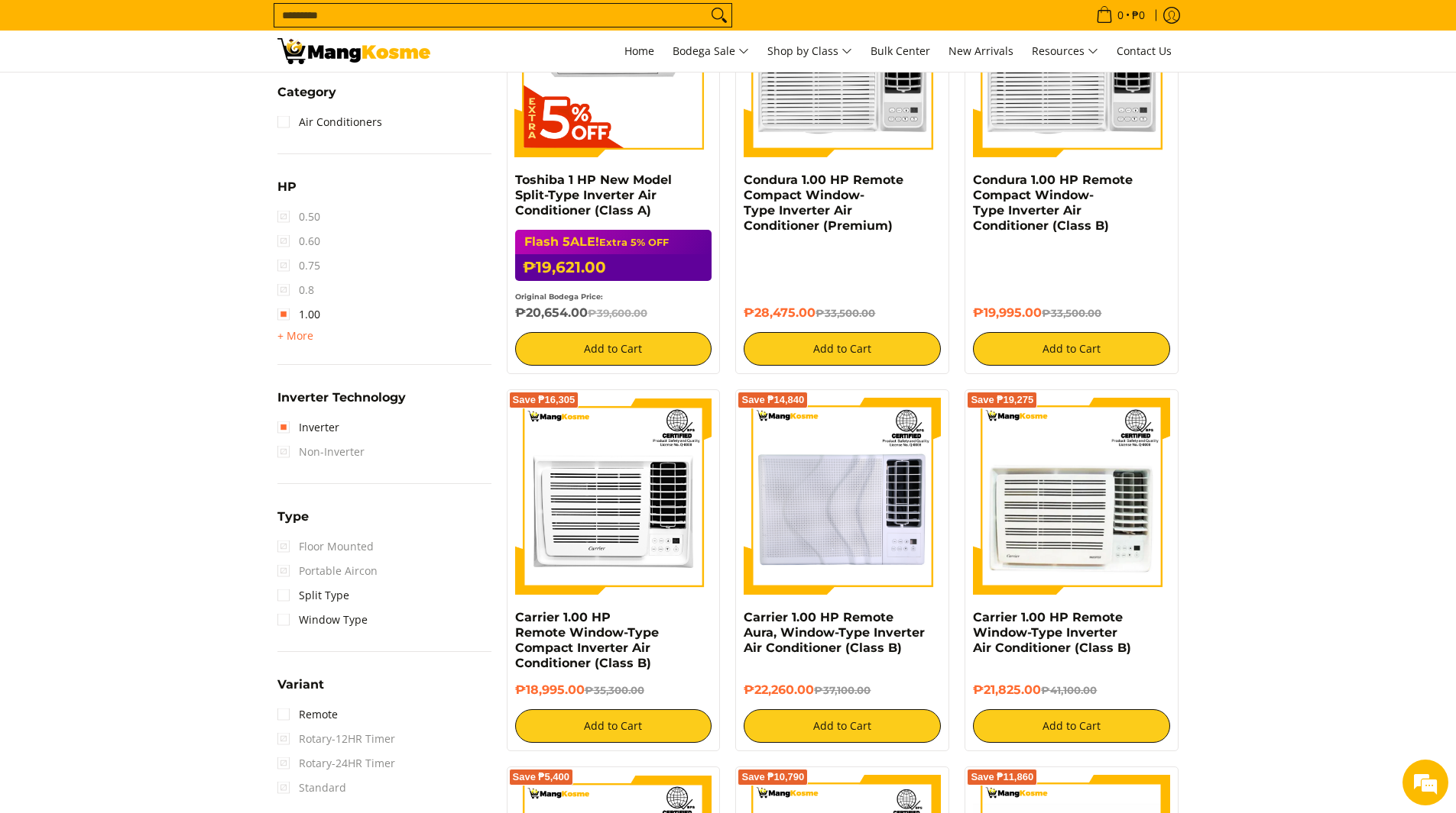
scroll to position [967, 0]
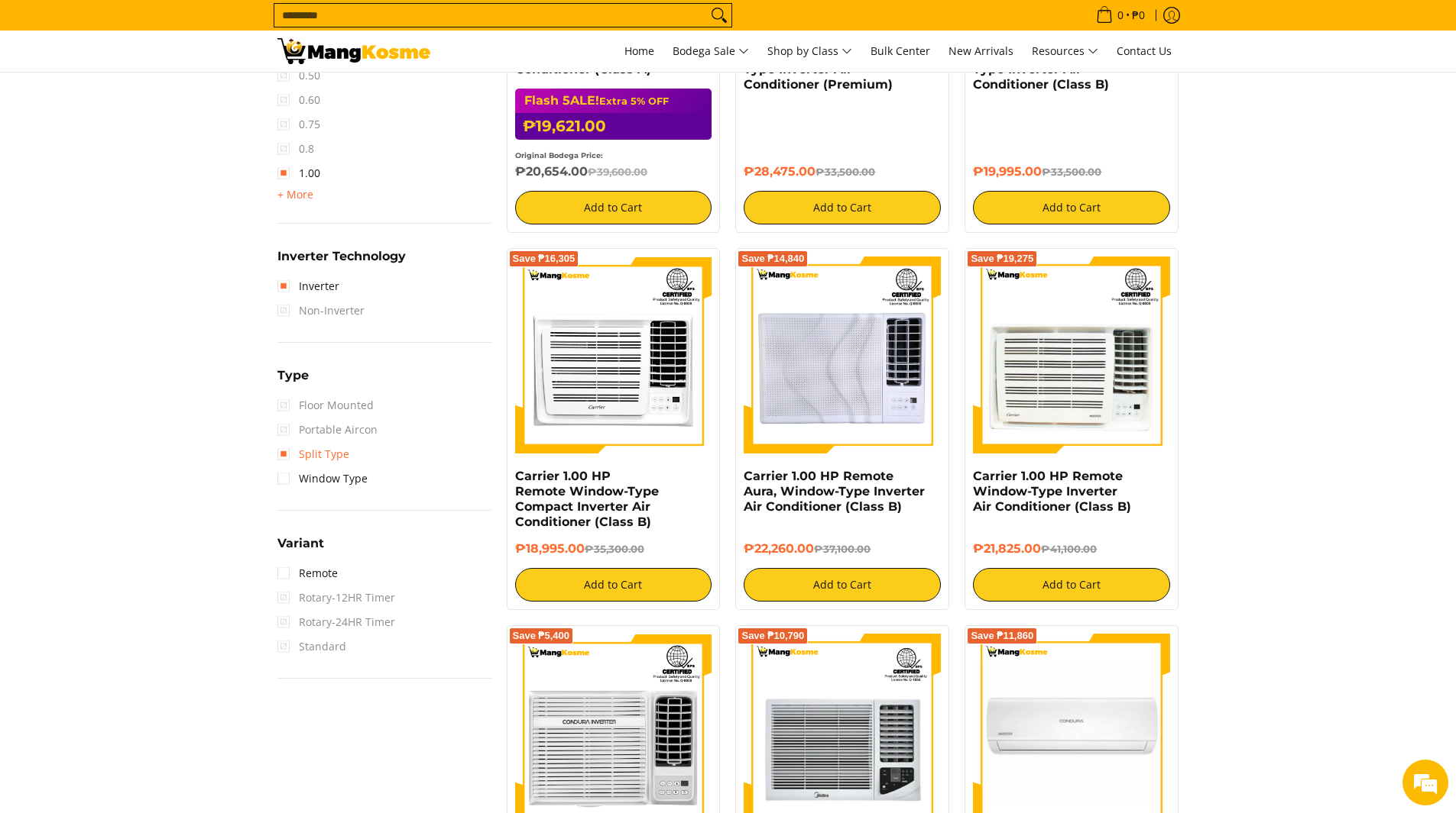
click at [283, 454] on link "Split Type" at bounding box center [313, 455] width 72 height 25
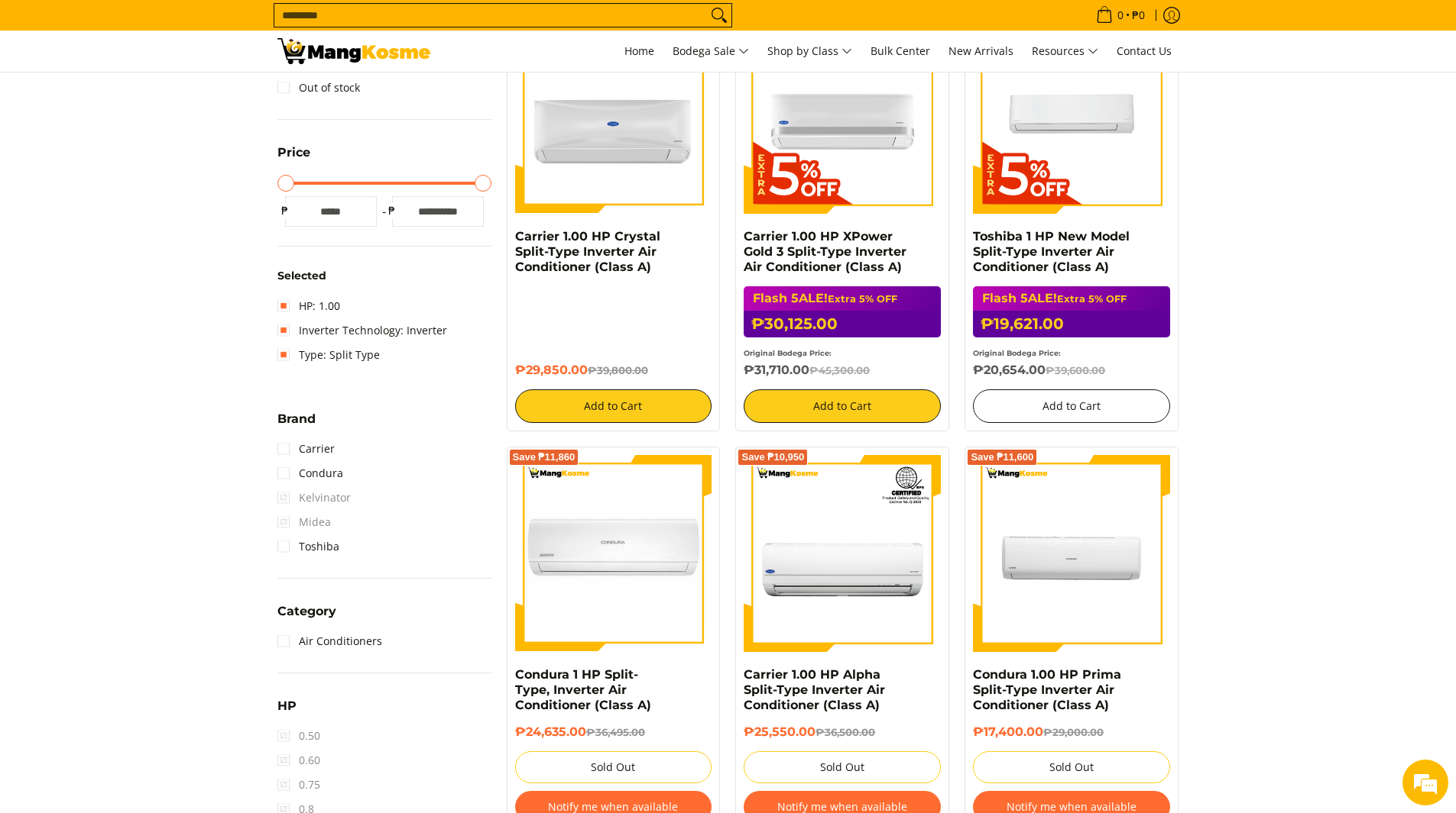
scroll to position [306, 0]
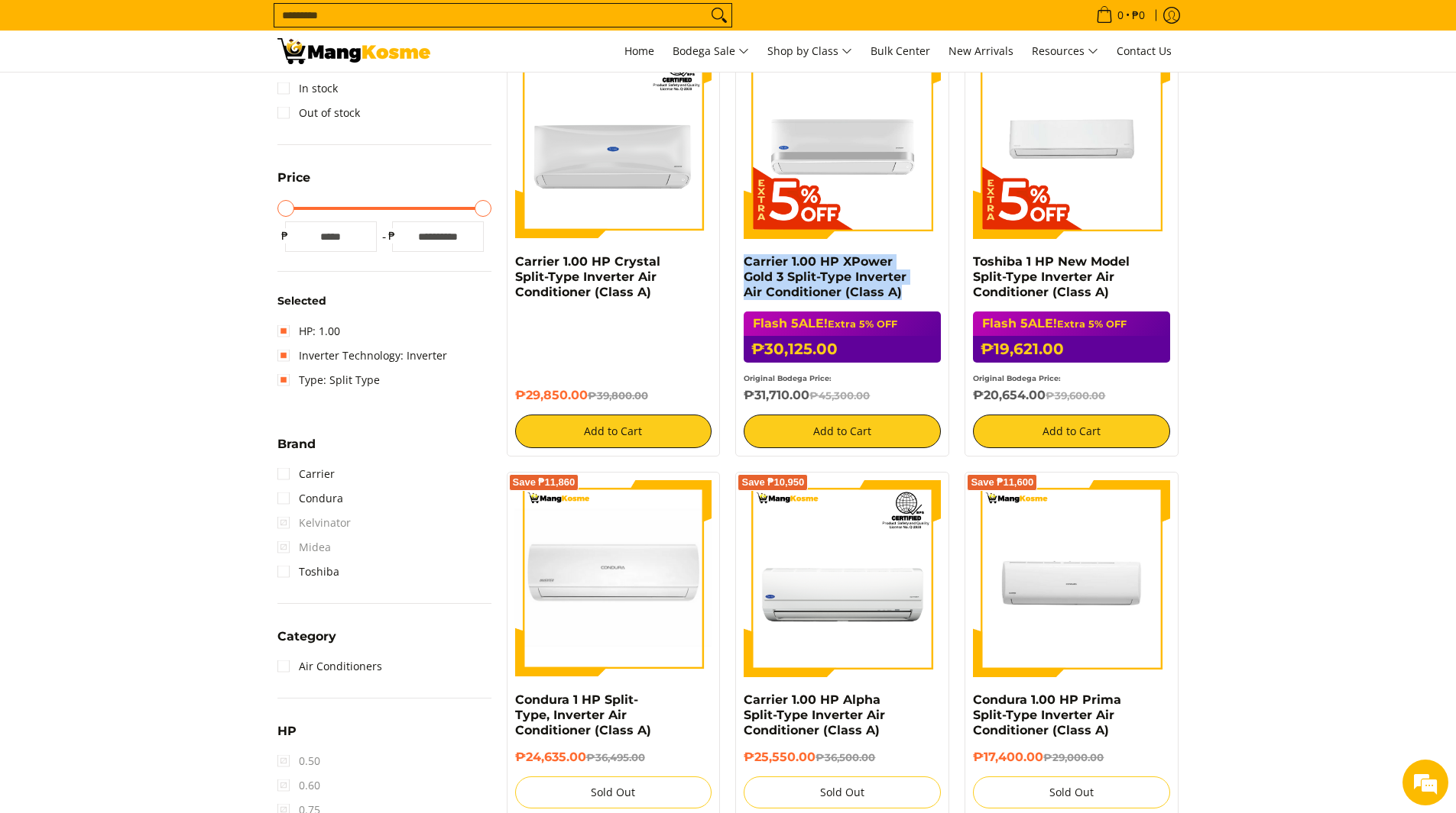
drag, startPoint x: 925, startPoint y: 293, endPoint x: 742, endPoint y: 259, distance: 186.1
click at [742, 259] on div "Save ₱15,175 Carrier 1.00 HP XPower Gold 3 Split-Type Inverter Air Conditioner …" at bounding box center [842, 244] width 214 height 423
copy link "Carrier 1.00 HP XPower Gold 3 Split-Type Inverter Air Conditioner (Class A)"
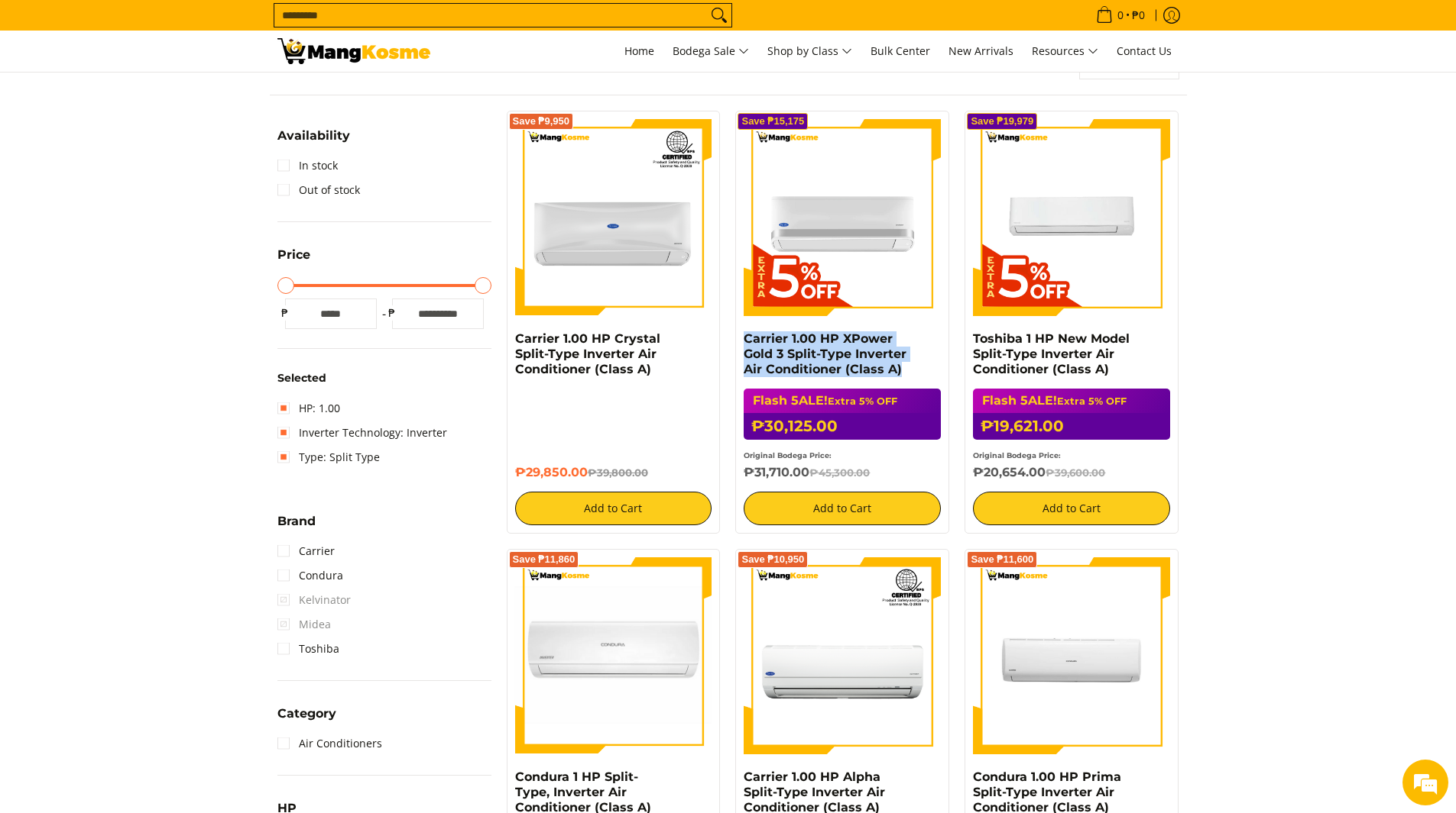
scroll to position [230, 0]
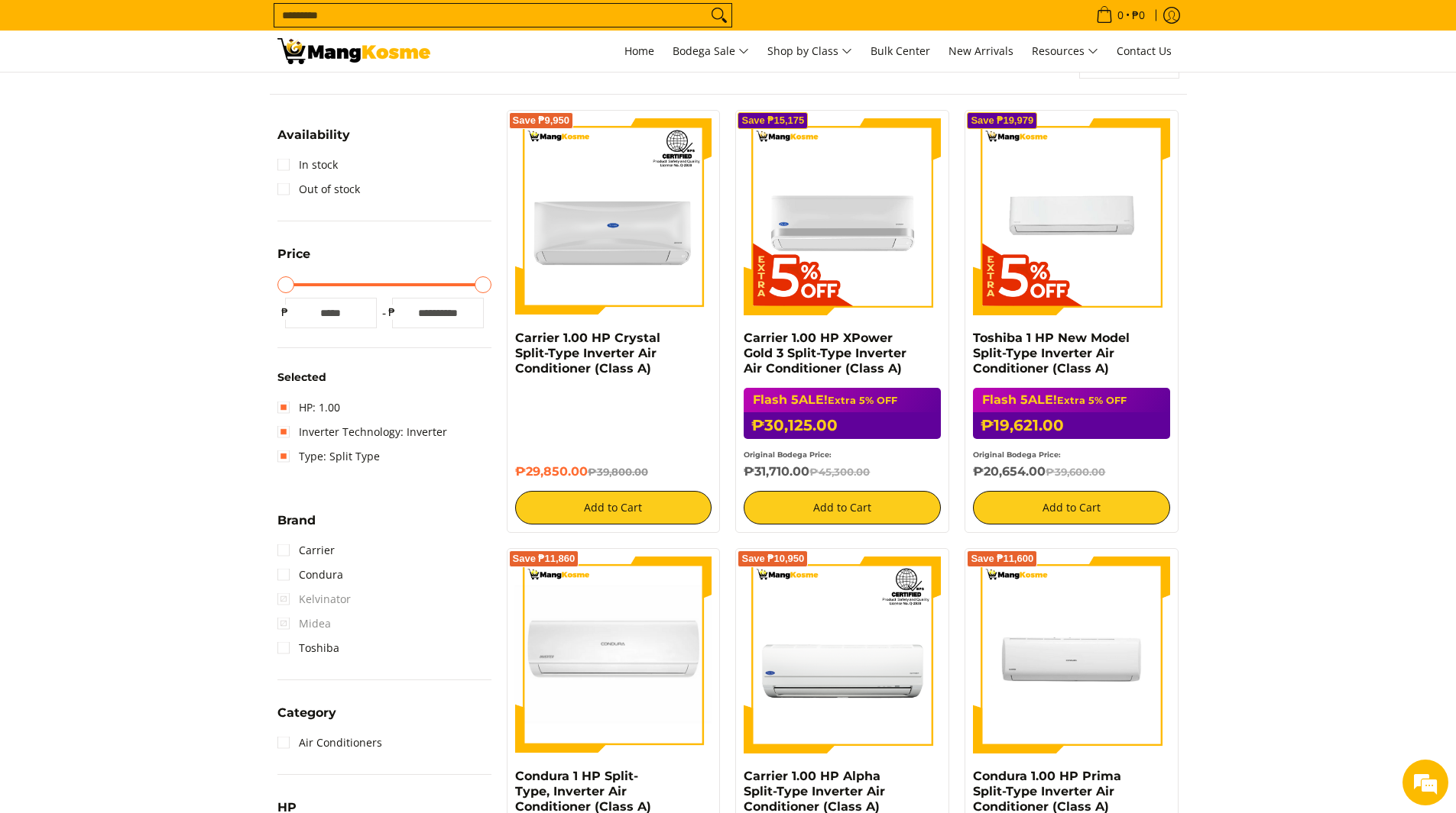
click at [1332, 589] on section "**********" at bounding box center [728, 748] width 1456 height 1433
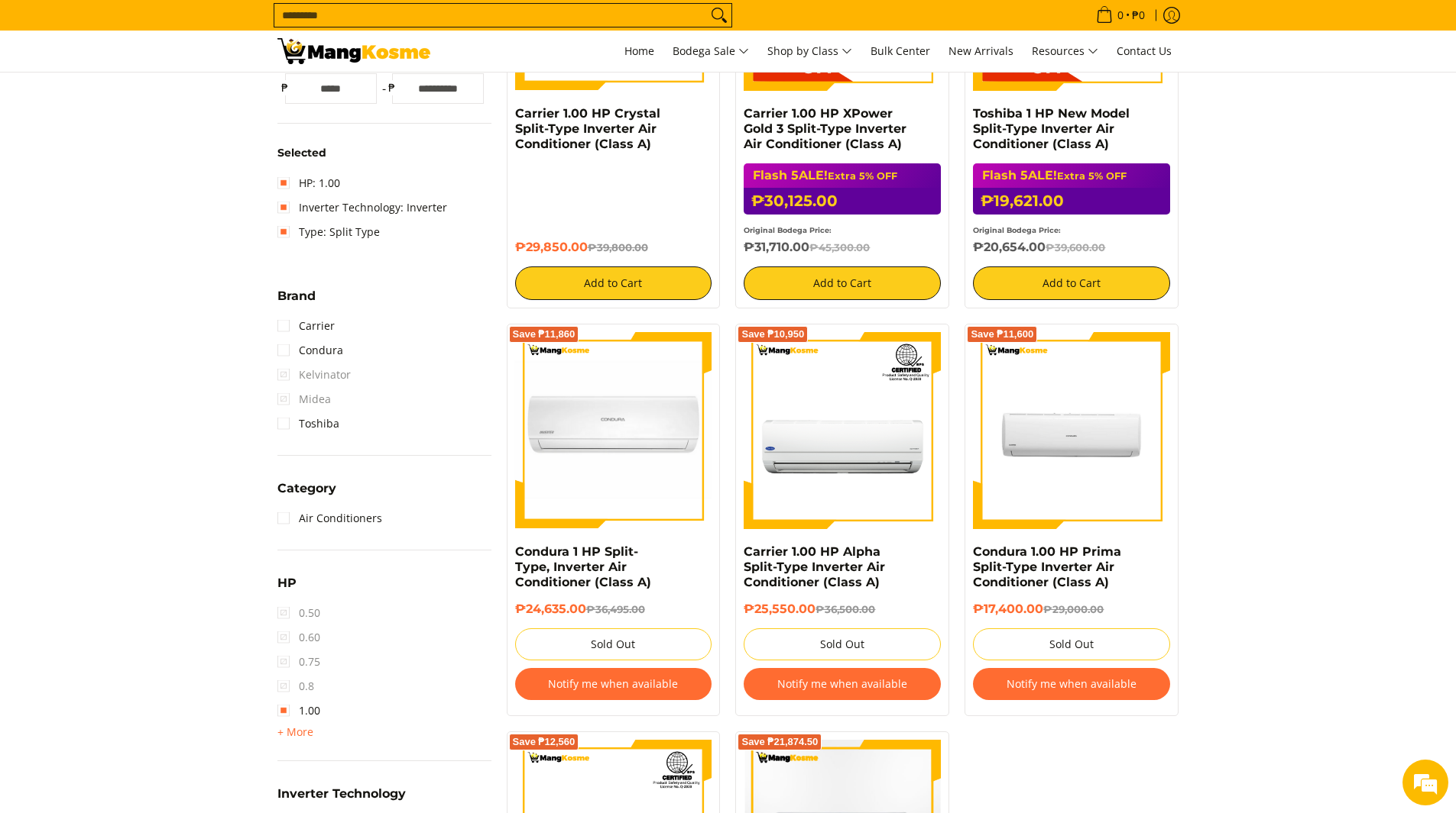
scroll to position [0, 0]
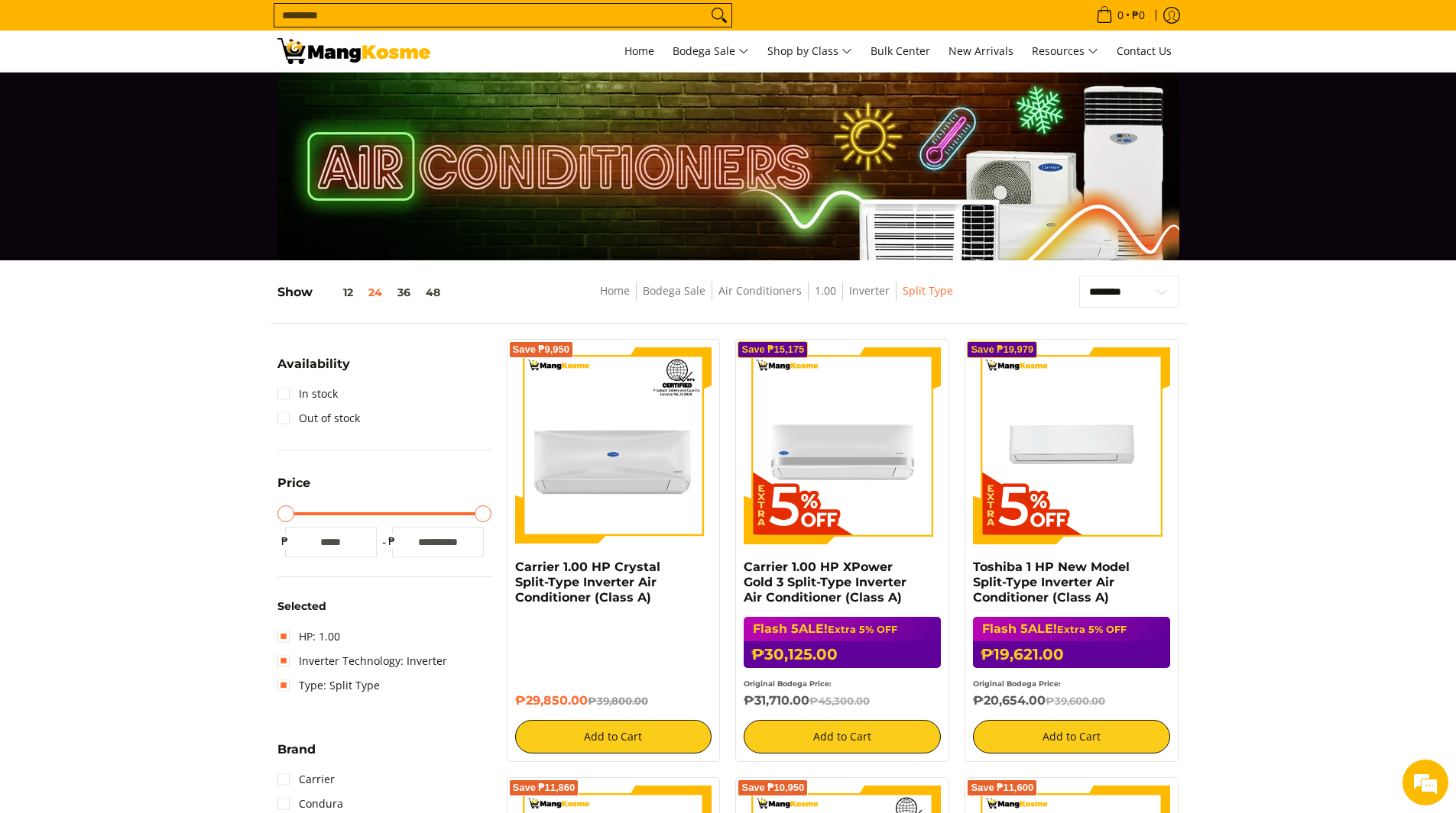
drag, startPoint x: 487, startPoint y: 515, endPoint x: 500, endPoint y: 515, distance: 13.0
click at [492, 515] on input "Maximum Price" at bounding box center [384, 513] width 214 height 3
click at [820, 581] on link "Carrier 1.00 HP XPower Gold 3 Split-Type Inverter Air Conditioner (Class A)" at bounding box center [825, 582] width 163 height 45
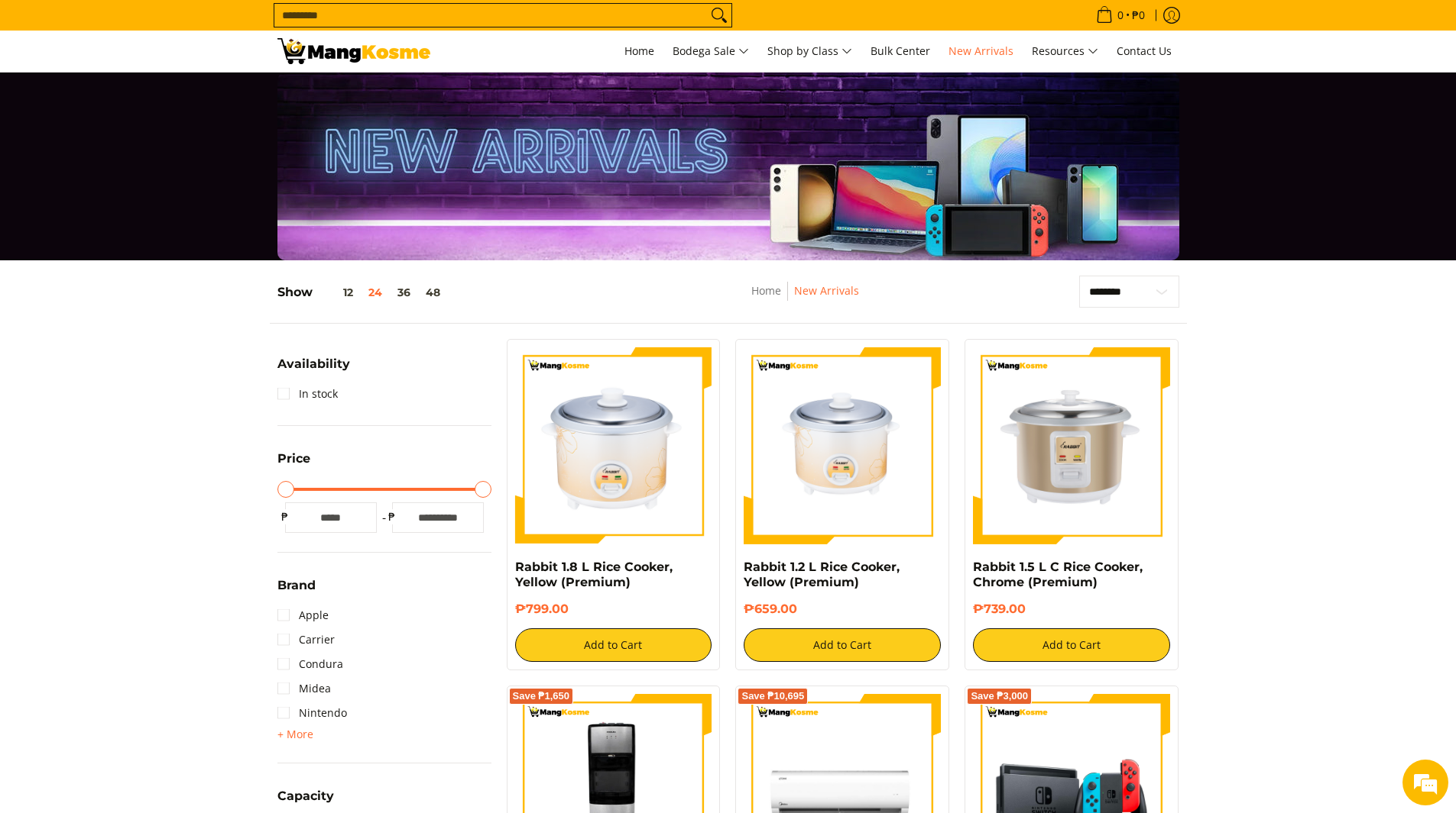
drag, startPoint x: 161, startPoint y: 489, endPoint x: 373, endPoint y: 112, distance: 432.5
click at [641, 51] on span "Home" at bounding box center [639, 51] width 30 height 15
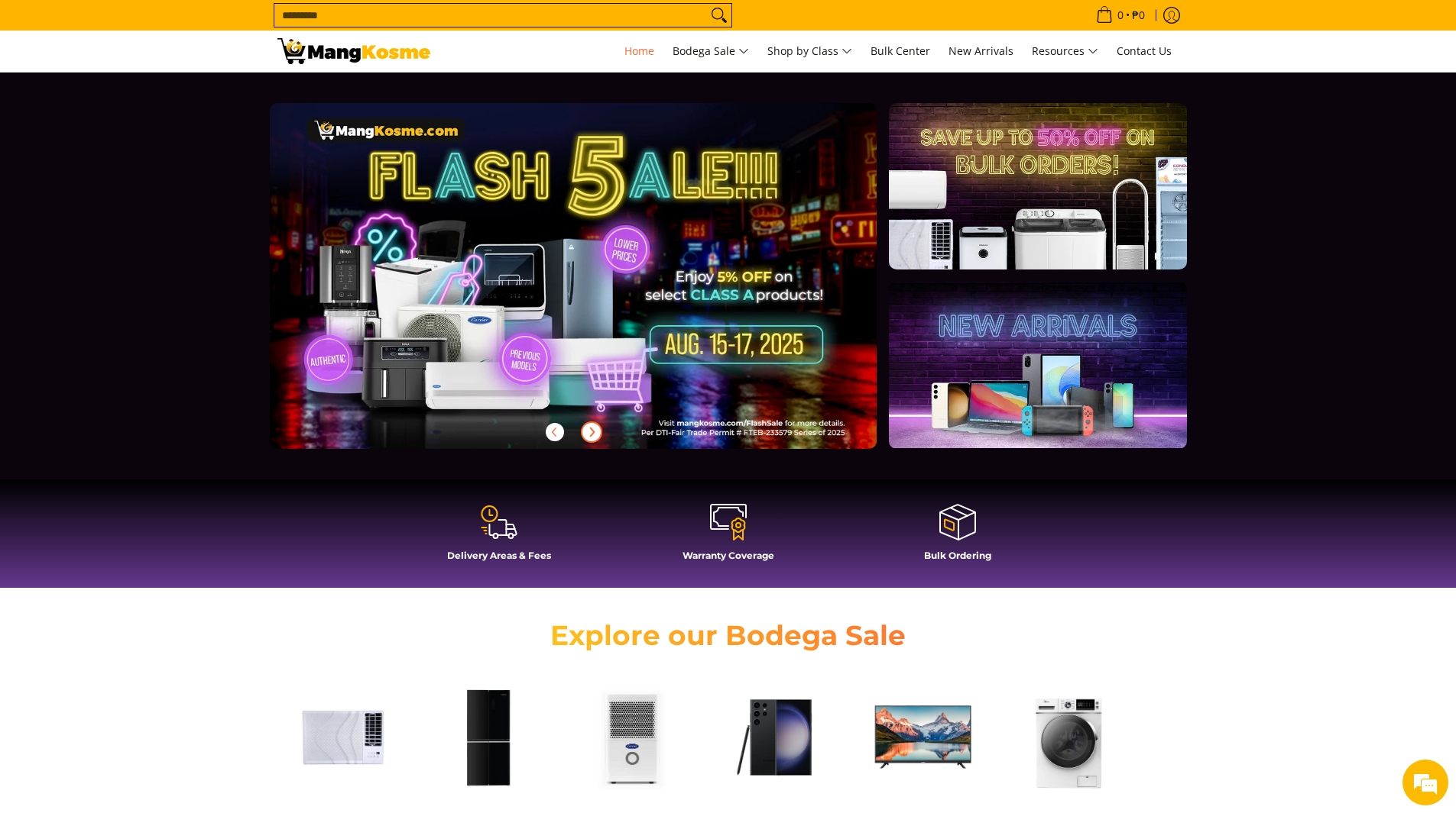
click at [593, 429] on icon "Next" at bounding box center [592, 432] width 4 height 9
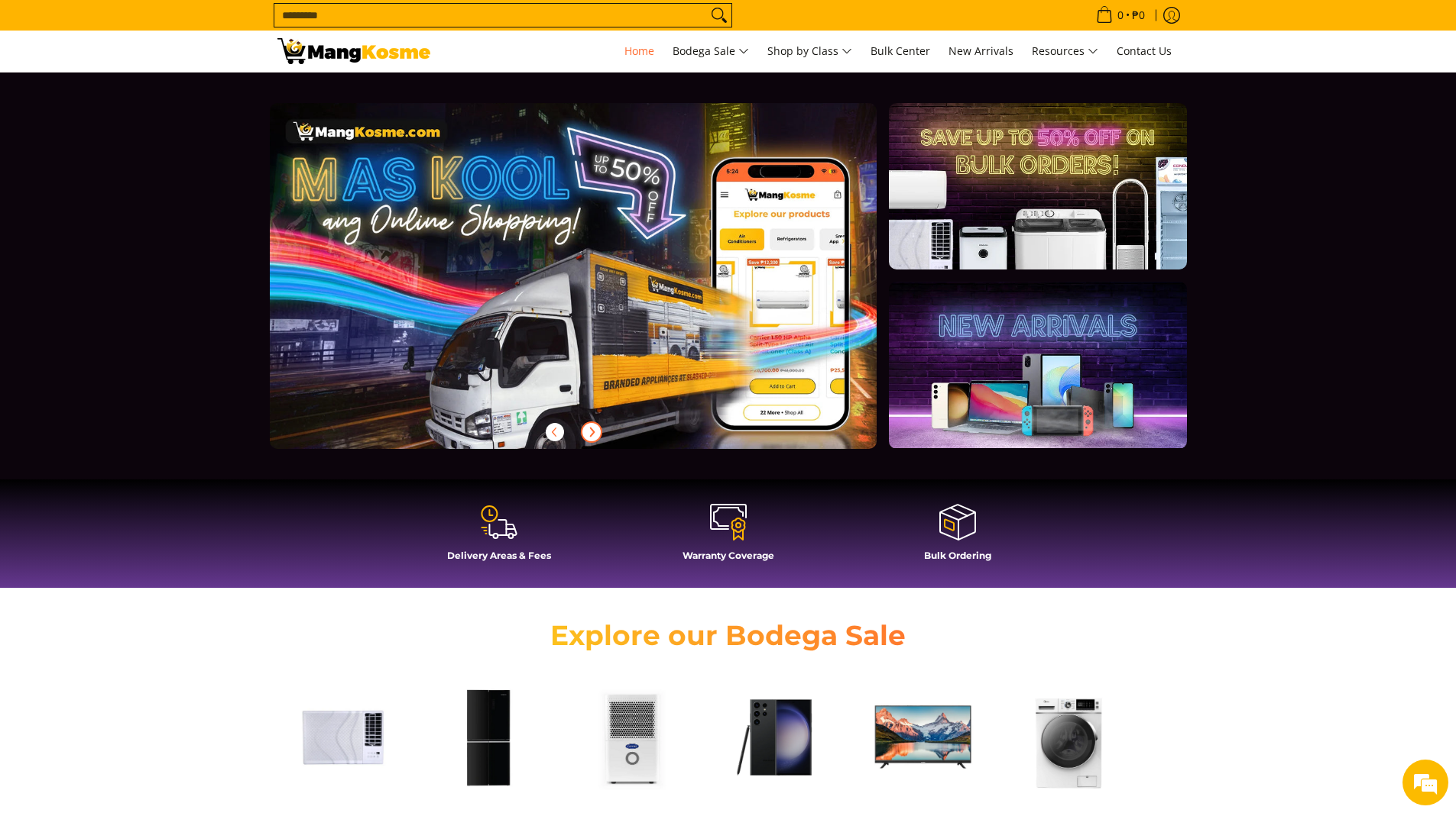
click at [593, 429] on icon "Next" at bounding box center [592, 432] width 4 height 9
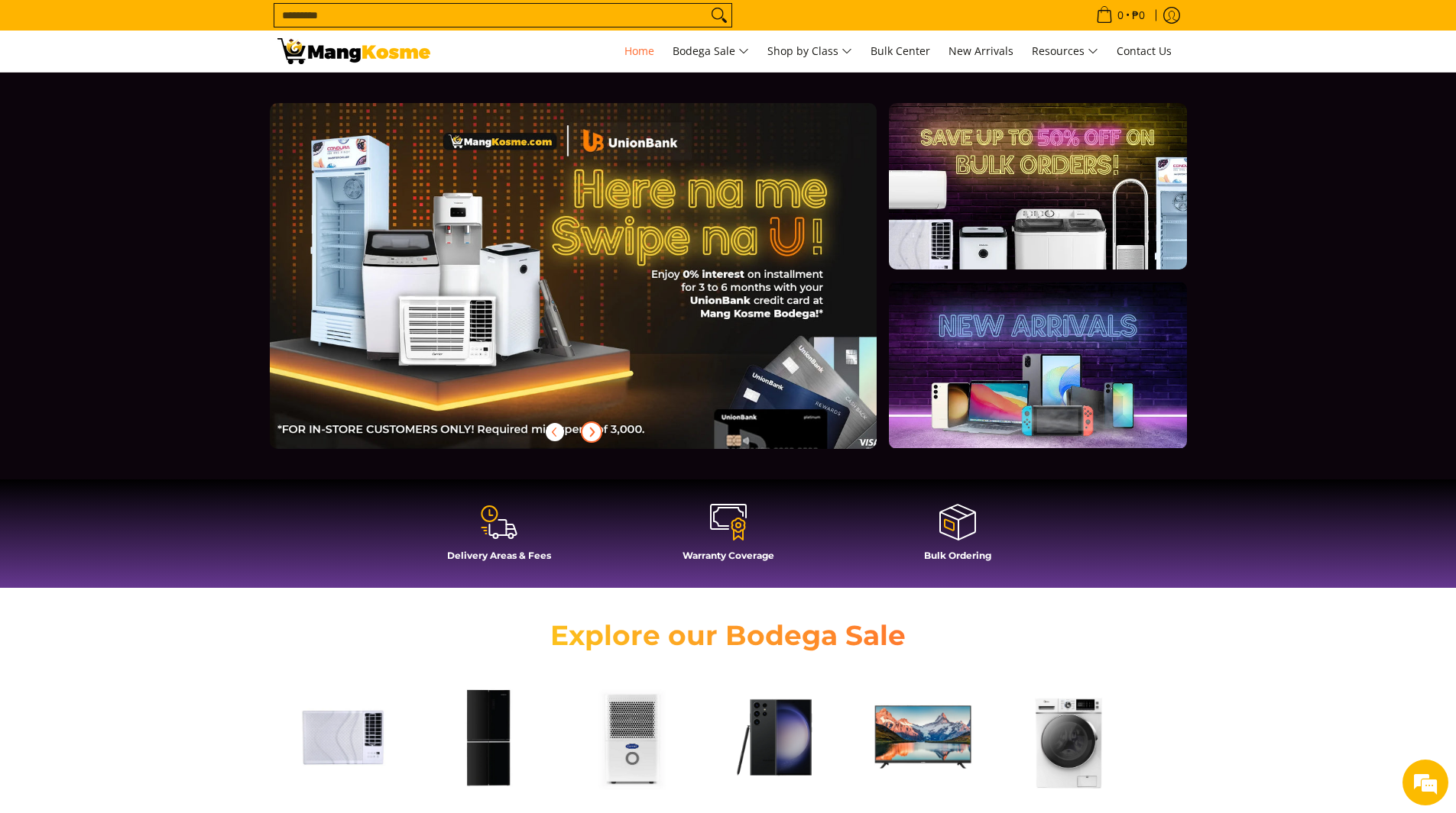
click at [593, 429] on icon "Next" at bounding box center [592, 432] width 4 height 9
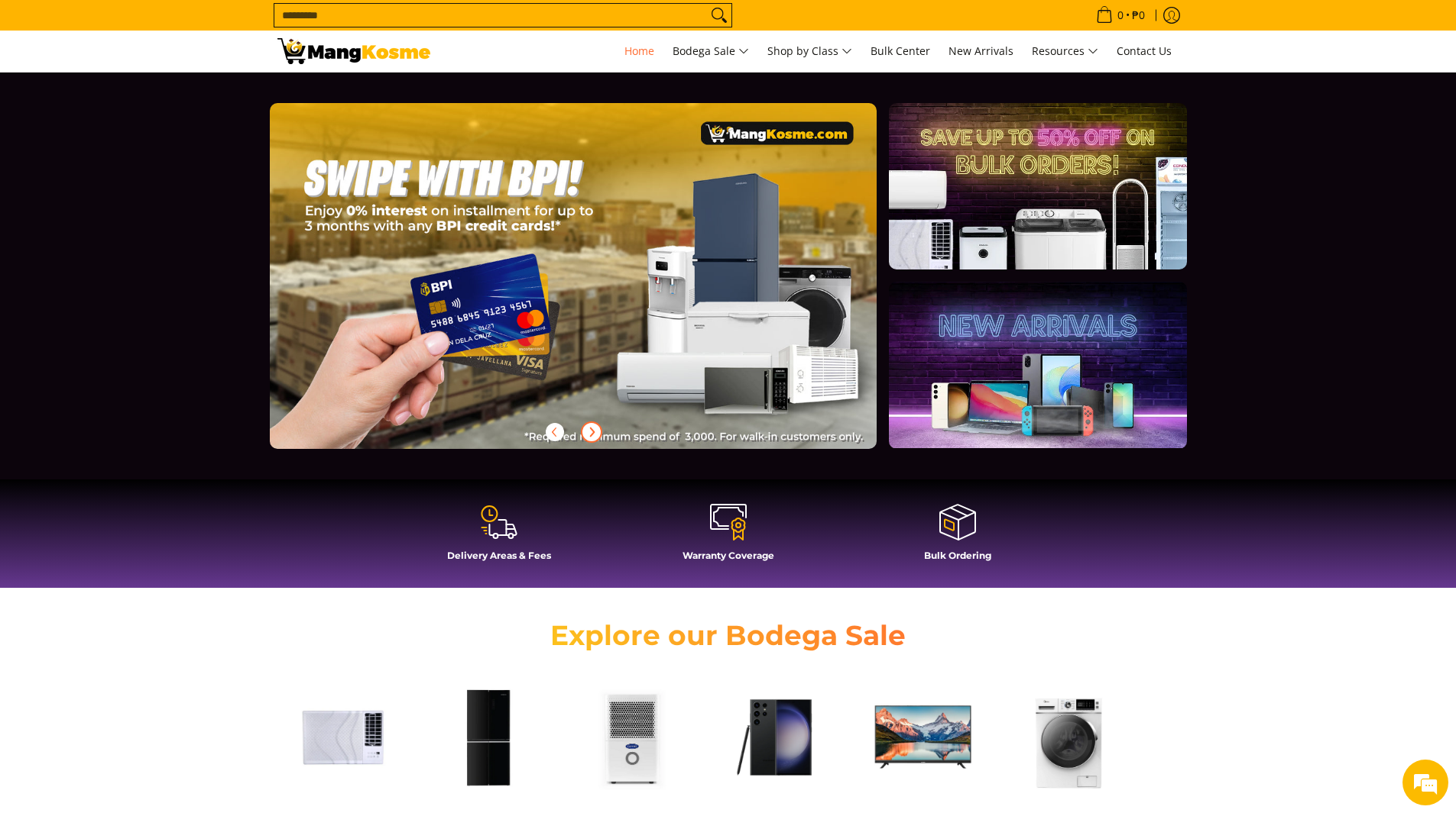
click at [593, 429] on icon "Next" at bounding box center [592, 432] width 4 height 9
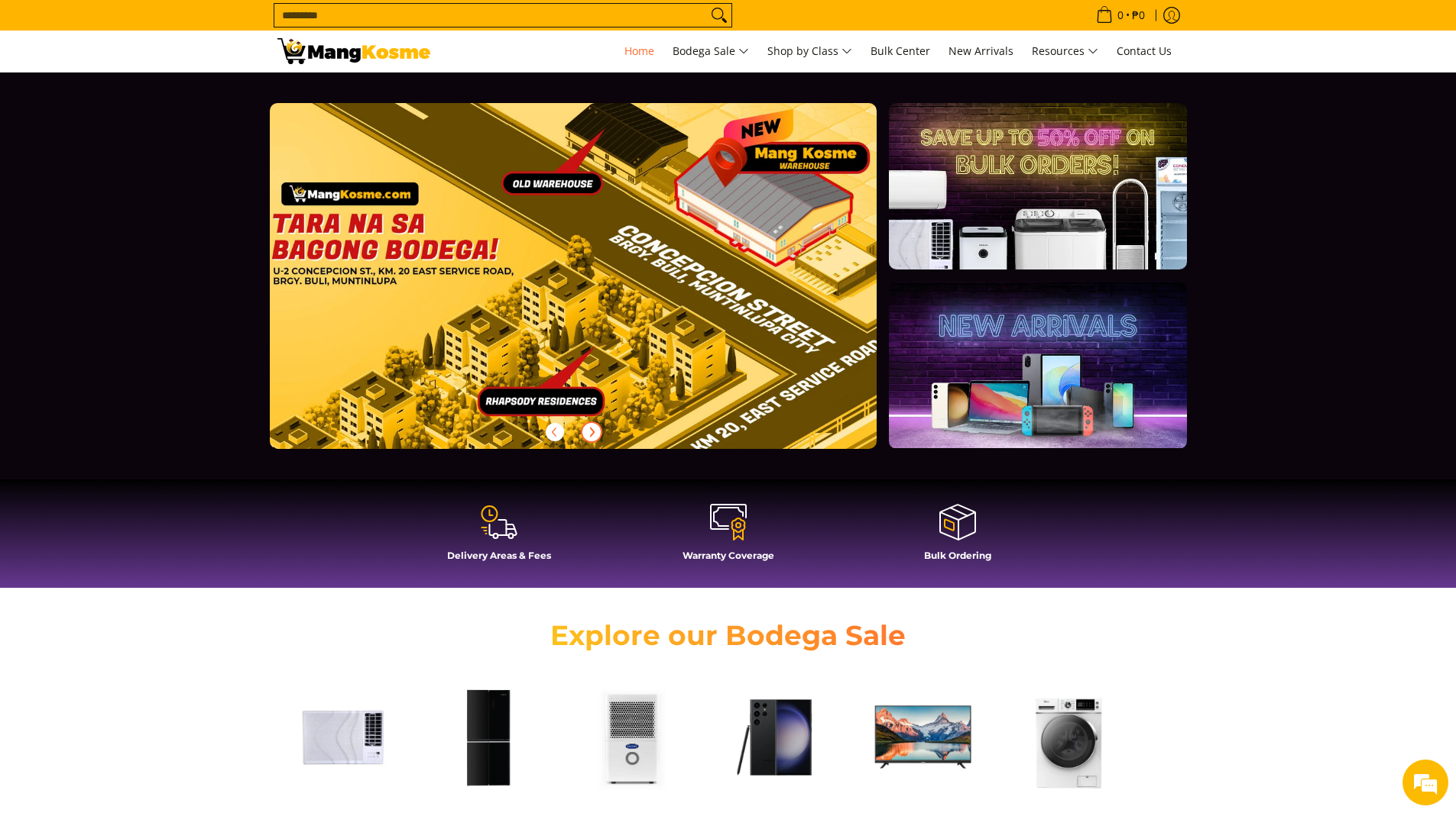
click at [593, 429] on icon "Next" at bounding box center [592, 432] width 4 height 9
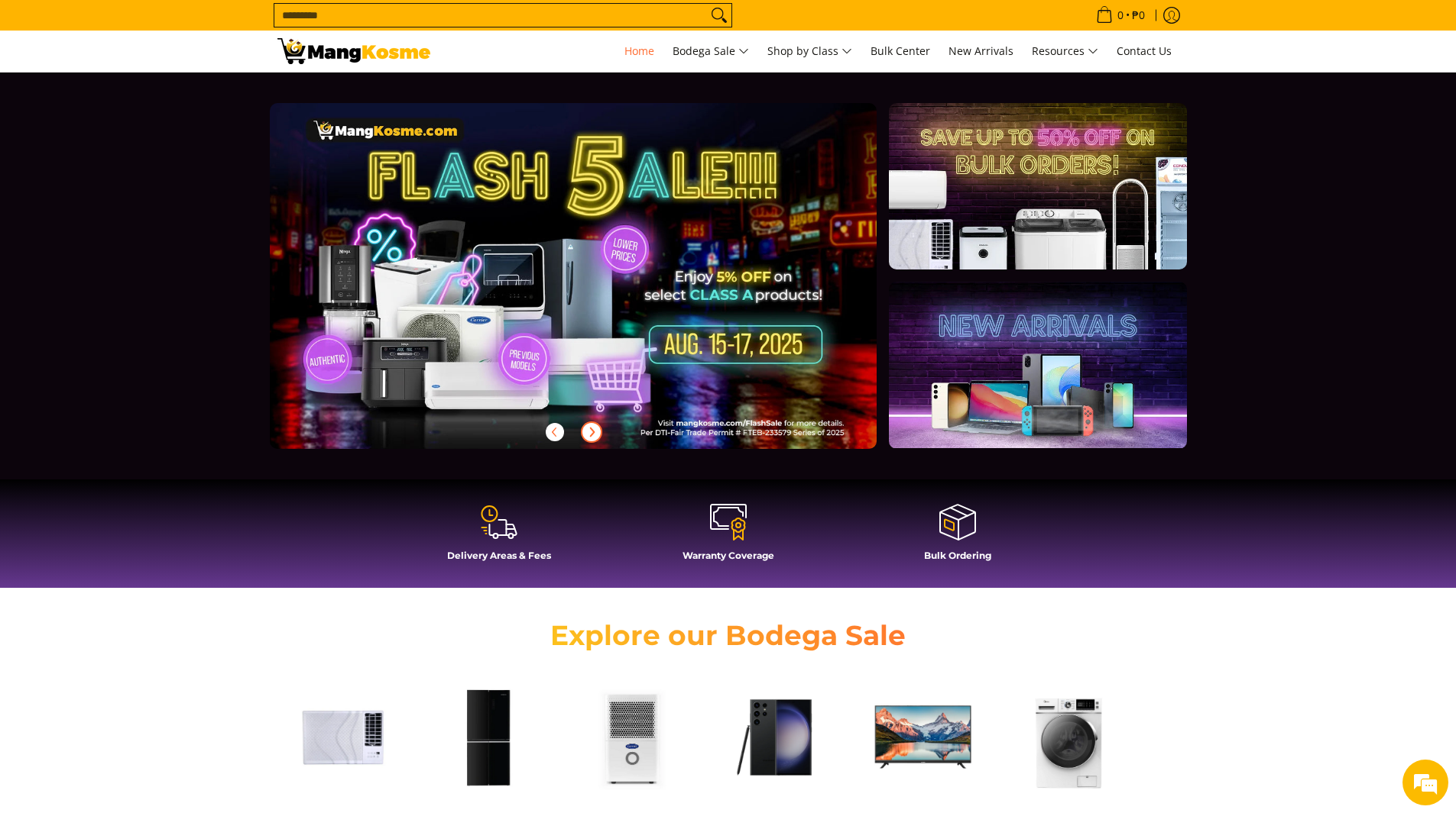
click at [593, 429] on icon "Next" at bounding box center [592, 432] width 4 height 9
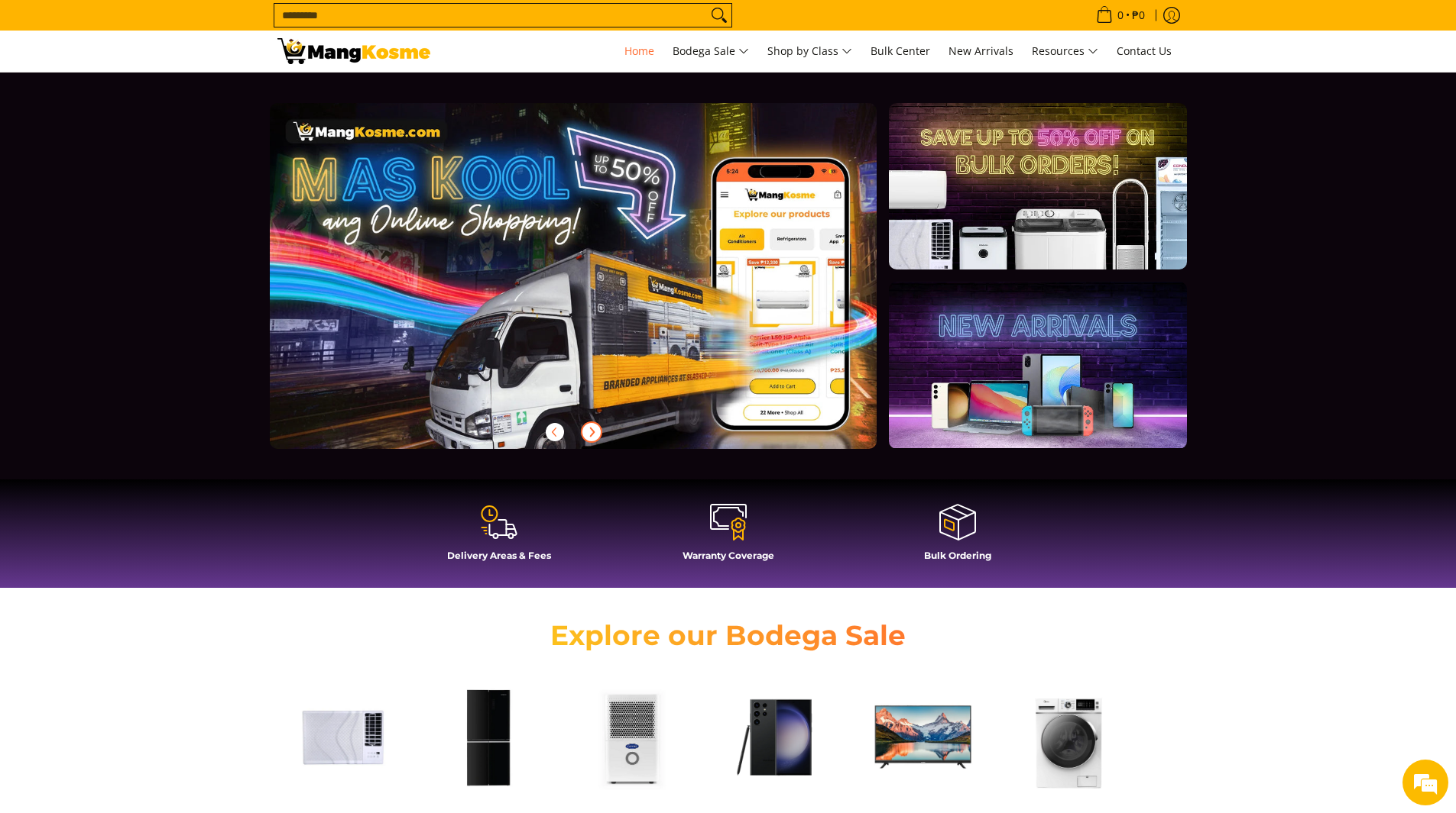
click at [593, 429] on icon "Next" at bounding box center [592, 432] width 4 height 9
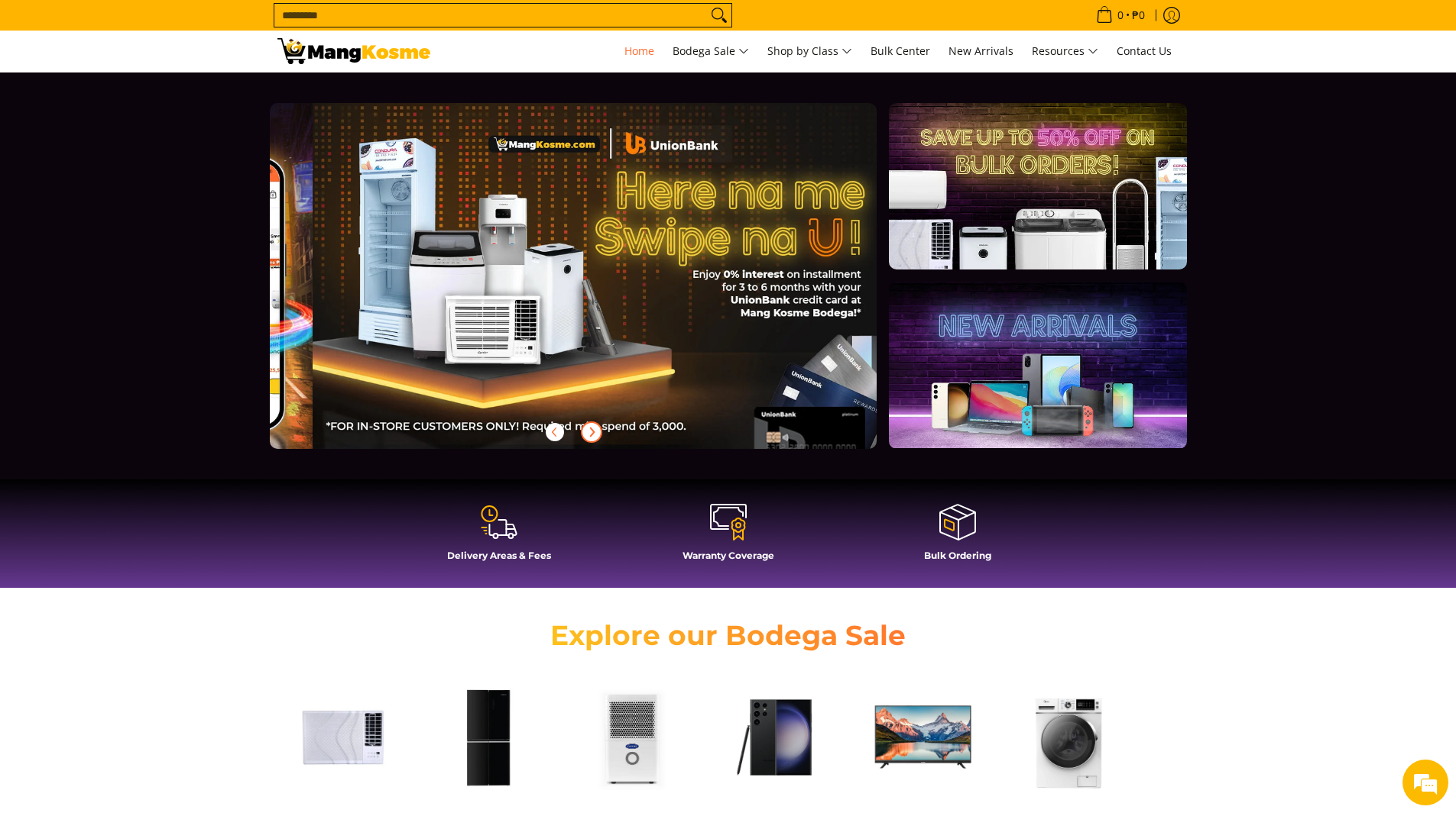
scroll to position [0, 1215]
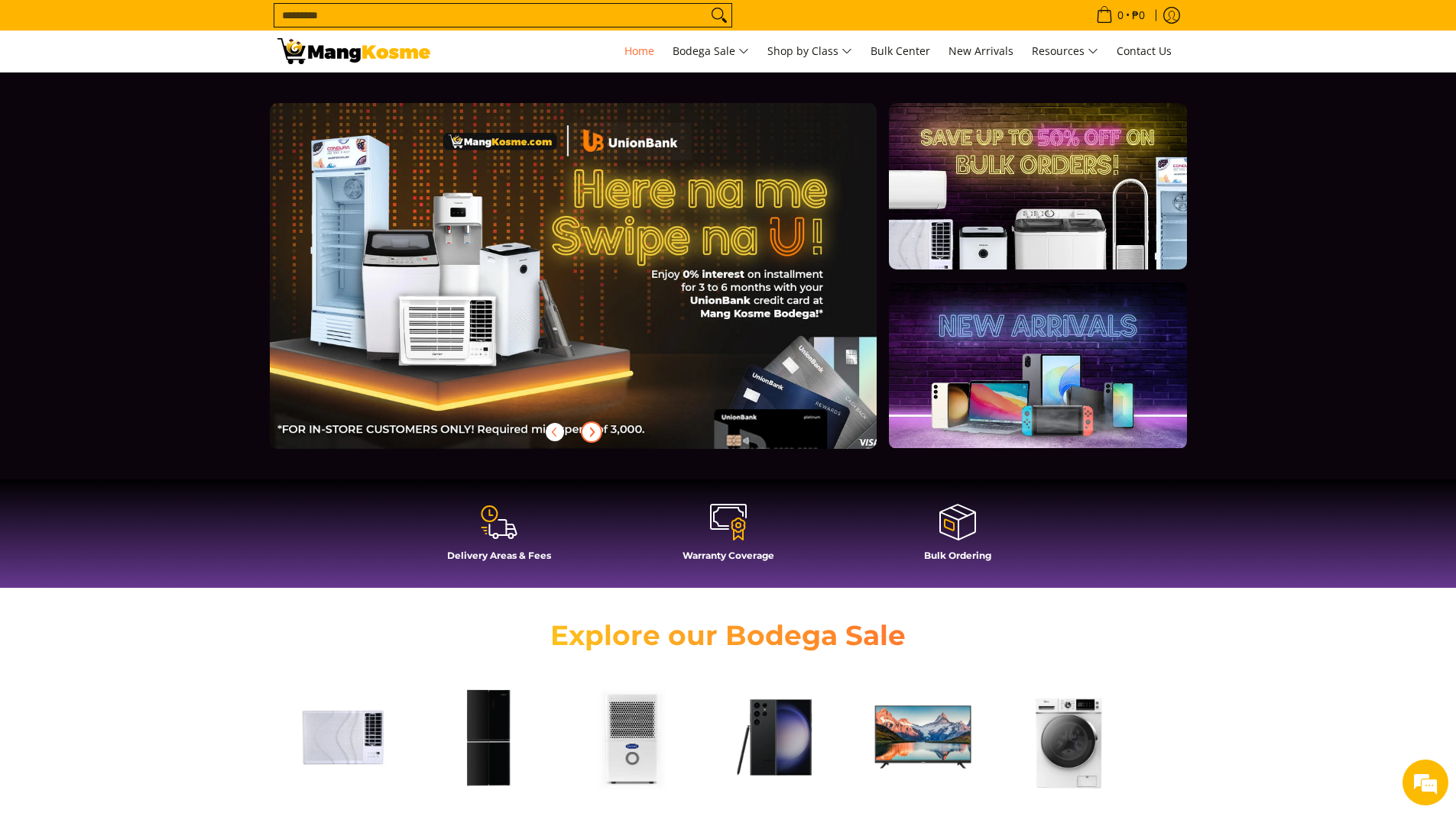
click at [593, 429] on icon "Next" at bounding box center [592, 432] width 4 height 9
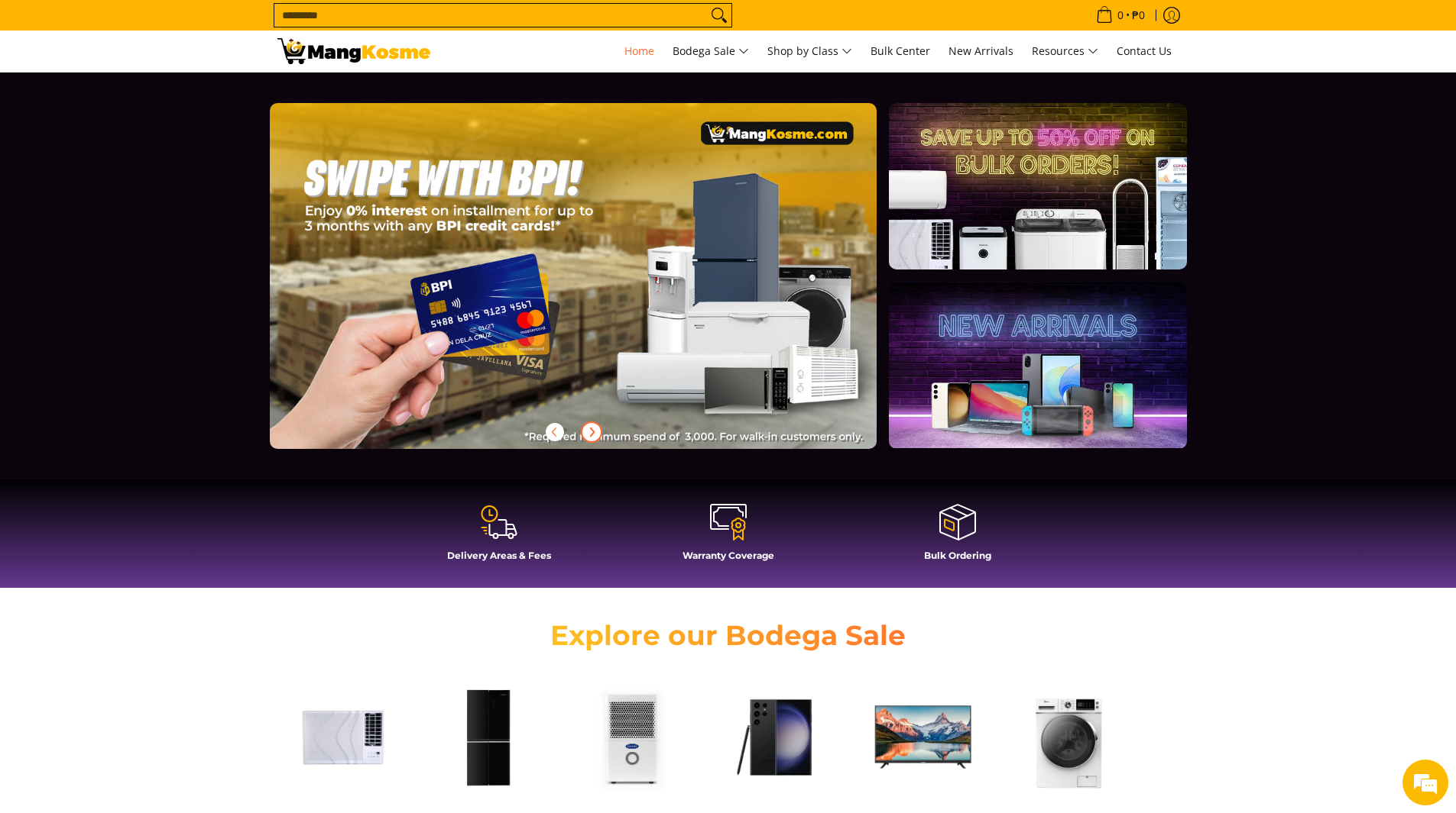
scroll to position [0, 0]
click at [592, 429] on icon "Next" at bounding box center [592, 432] width 4 height 9
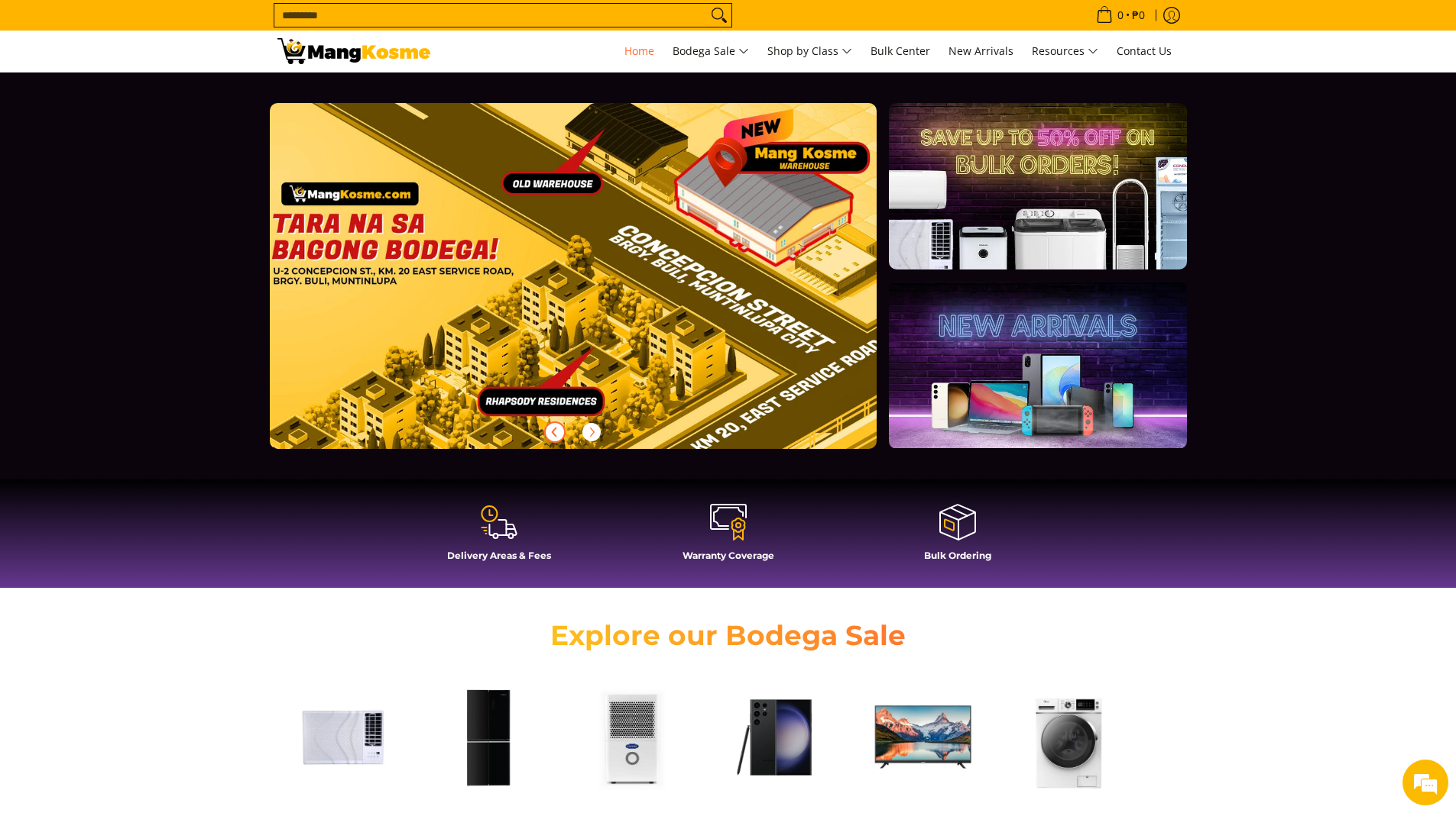
click at [558, 431] on icon "Previous" at bounding box center [555, 432] width 12 height 12
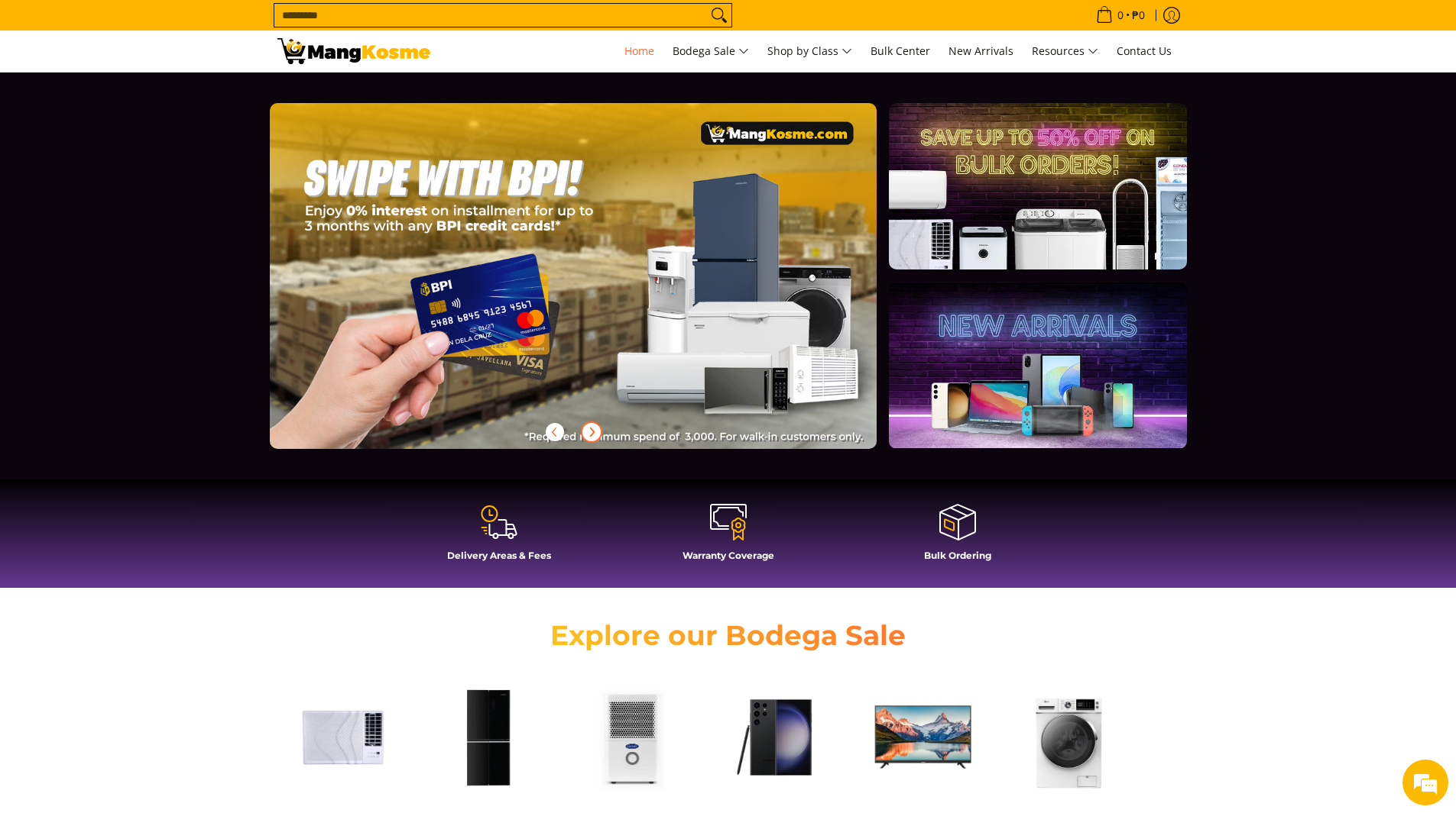
click at [591, 433] on icon "Next" at bounding box center [592, 432] width 12 height 12
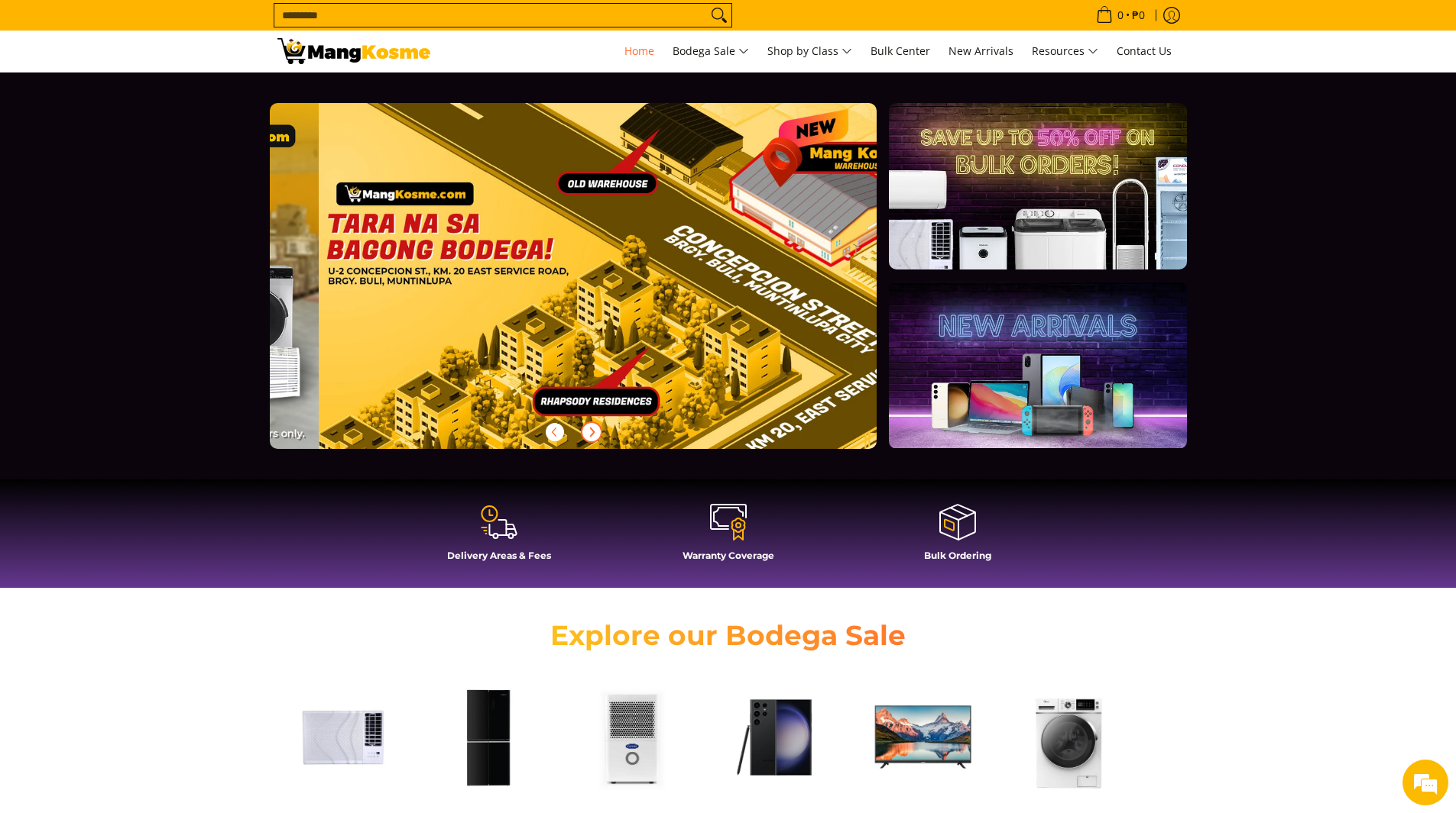
scroll to position [0, 2430]
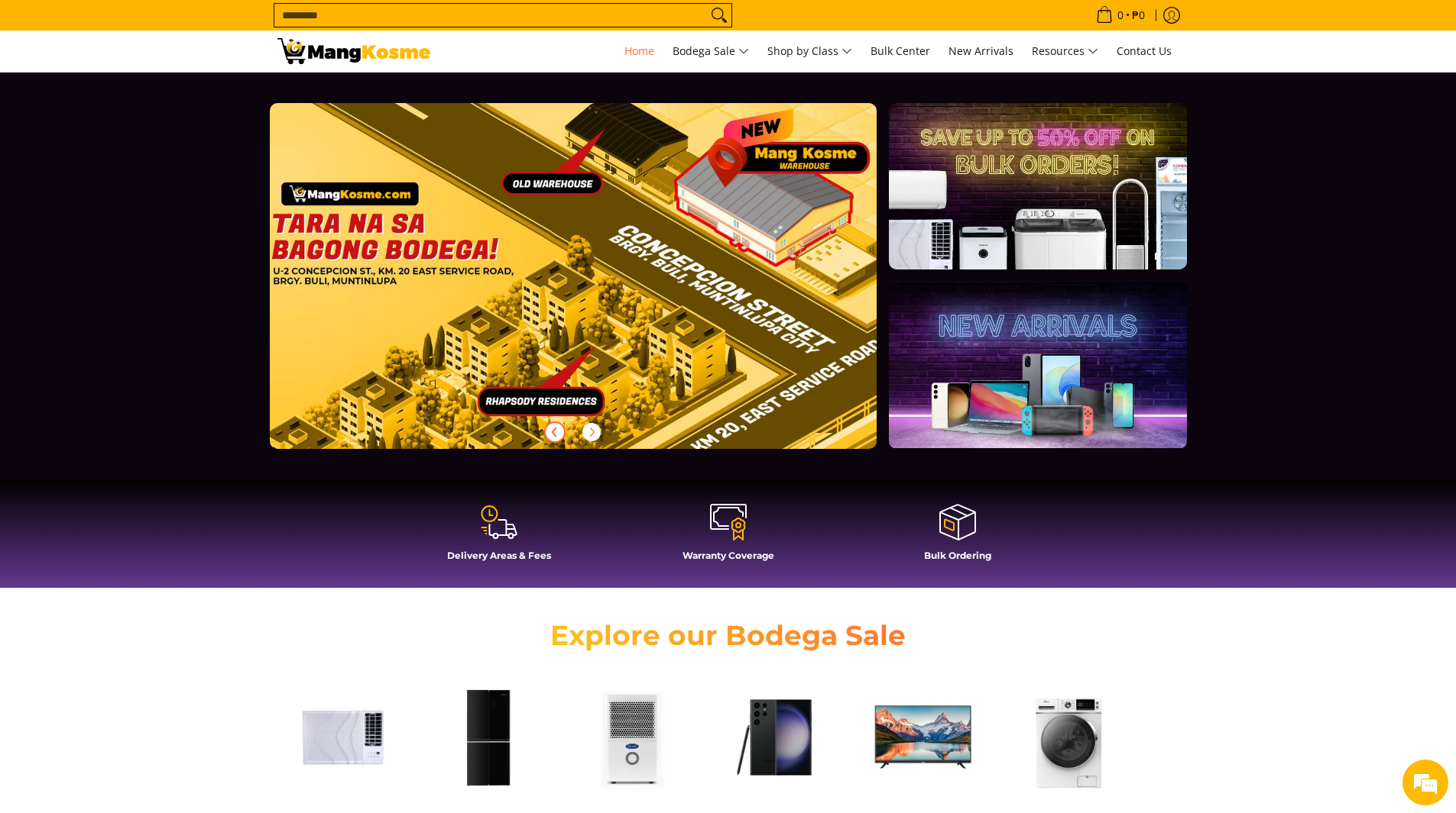
click at [552, 432] on icon "Previous" at bounding box center [553, 432] width 4 height 9
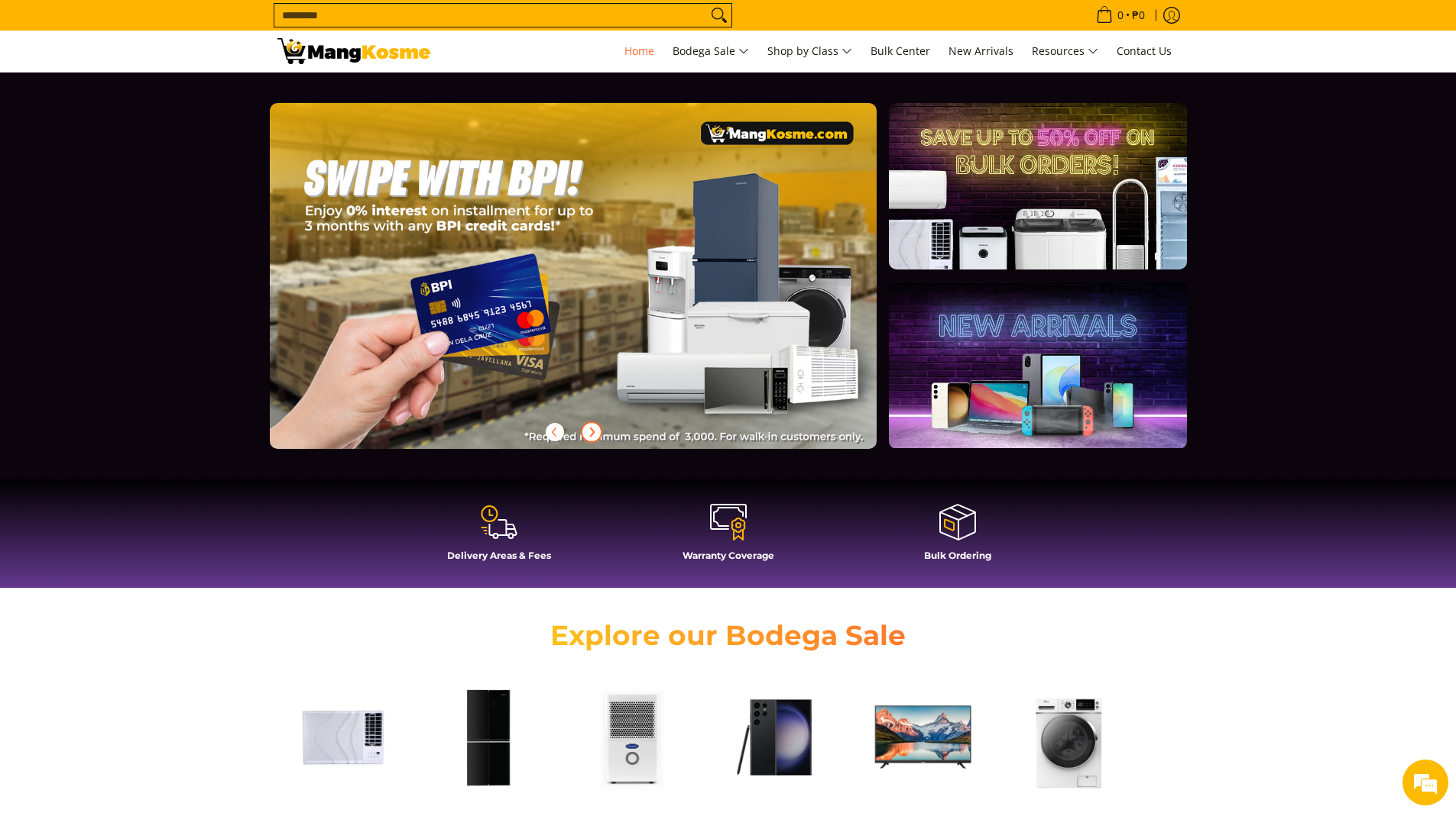
click at [587, 430] on icon "Next" at bounding box center [592, 432] width 12 height 12
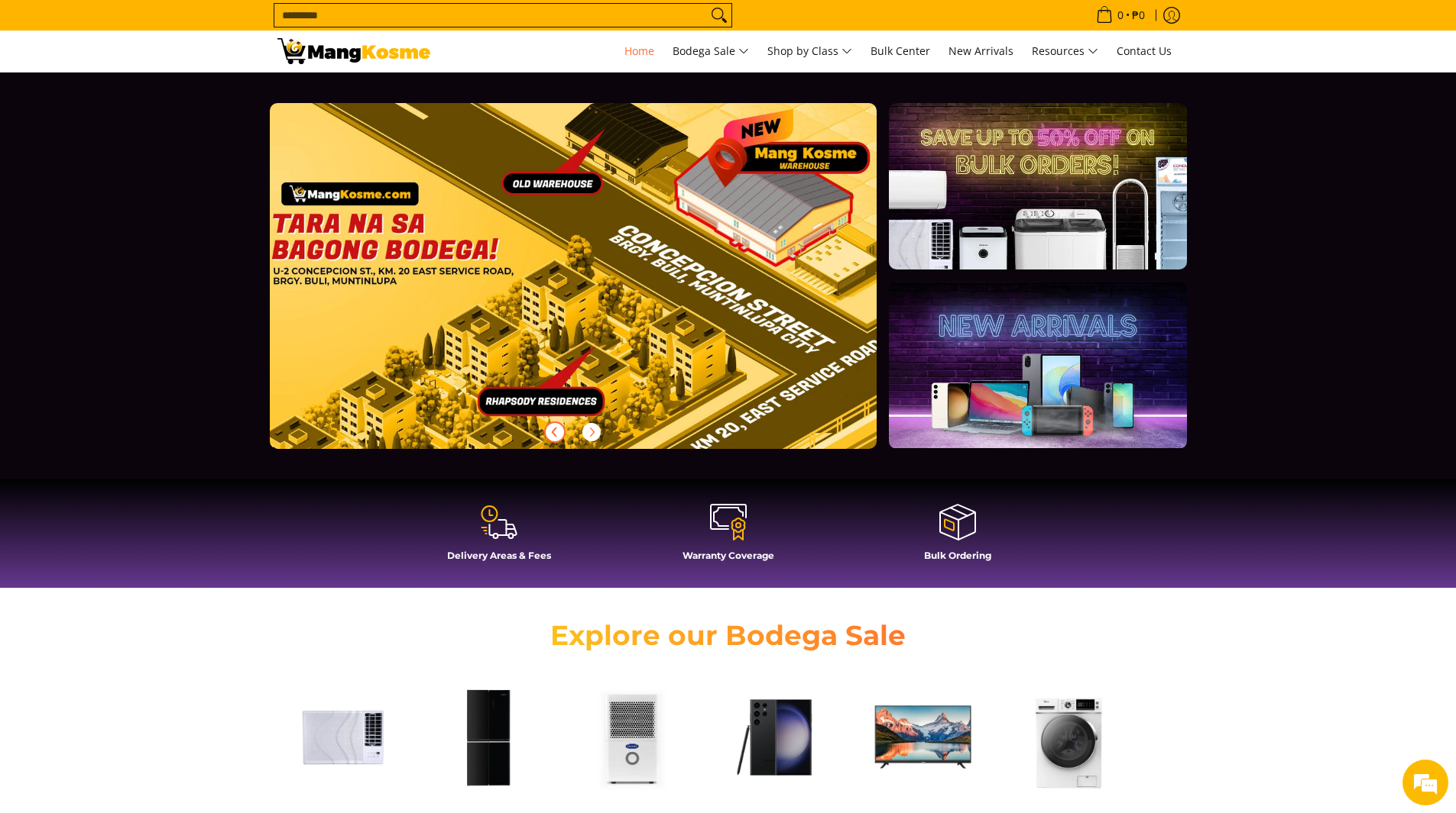
click at [543, 429] on button "Previous" at bounding box center [555, 432] width 33 height 33
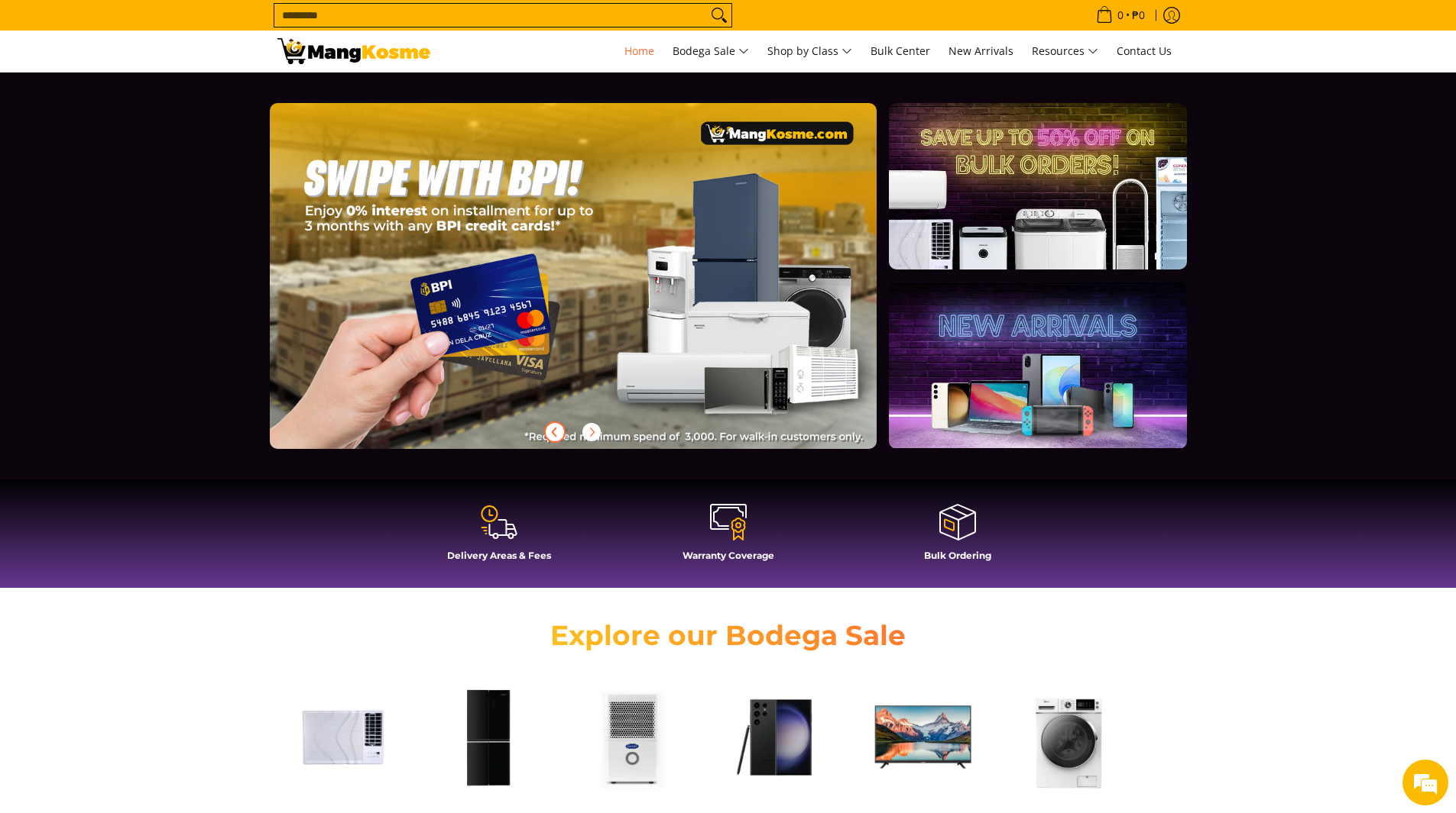
click at [550, 429] on icon "Previous" at bounding box center [555, 432] width 12 height 12
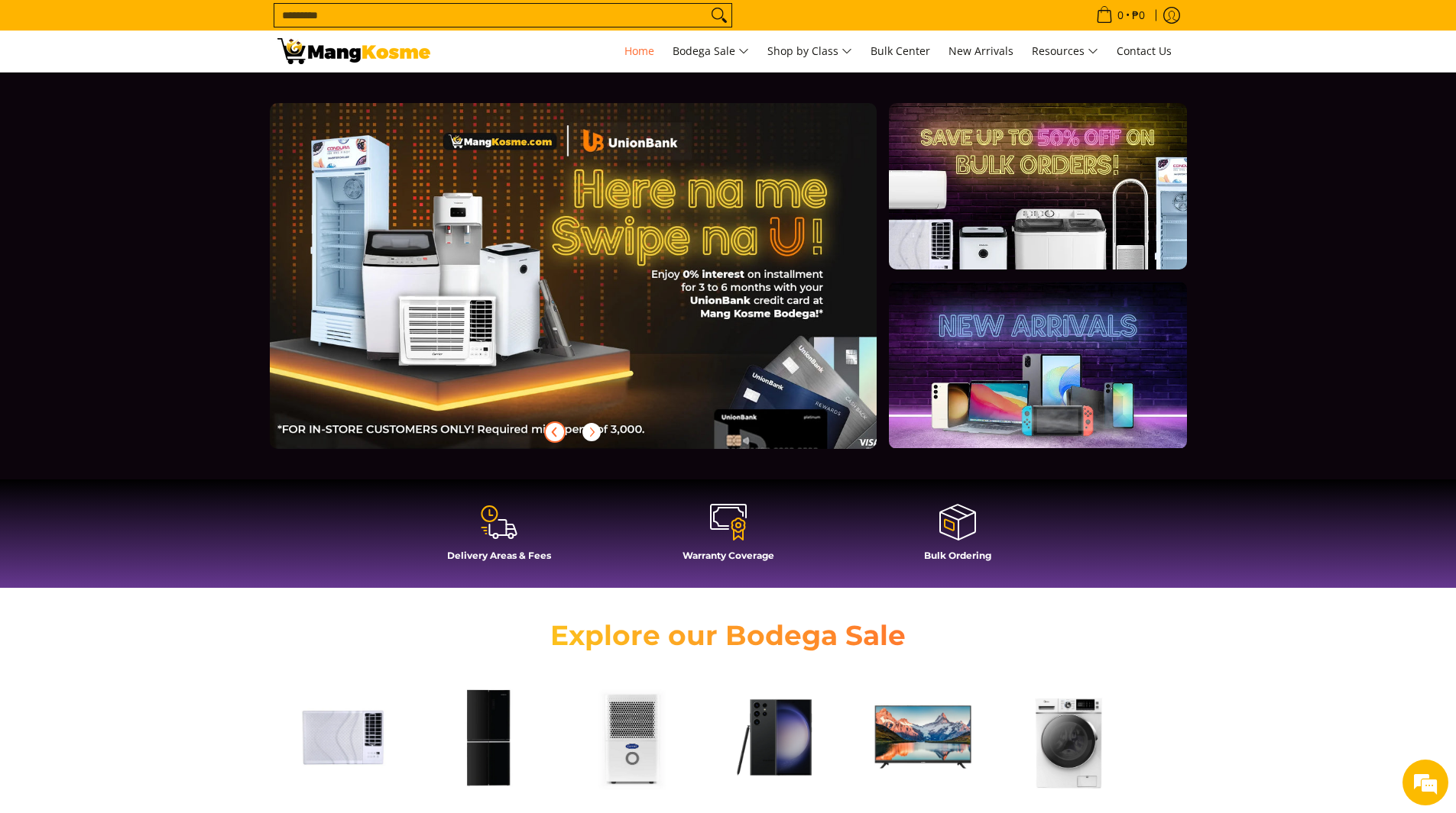
click at [550, 429] on icon "Previous" at bounding box center [555, 432] width 12 height 12
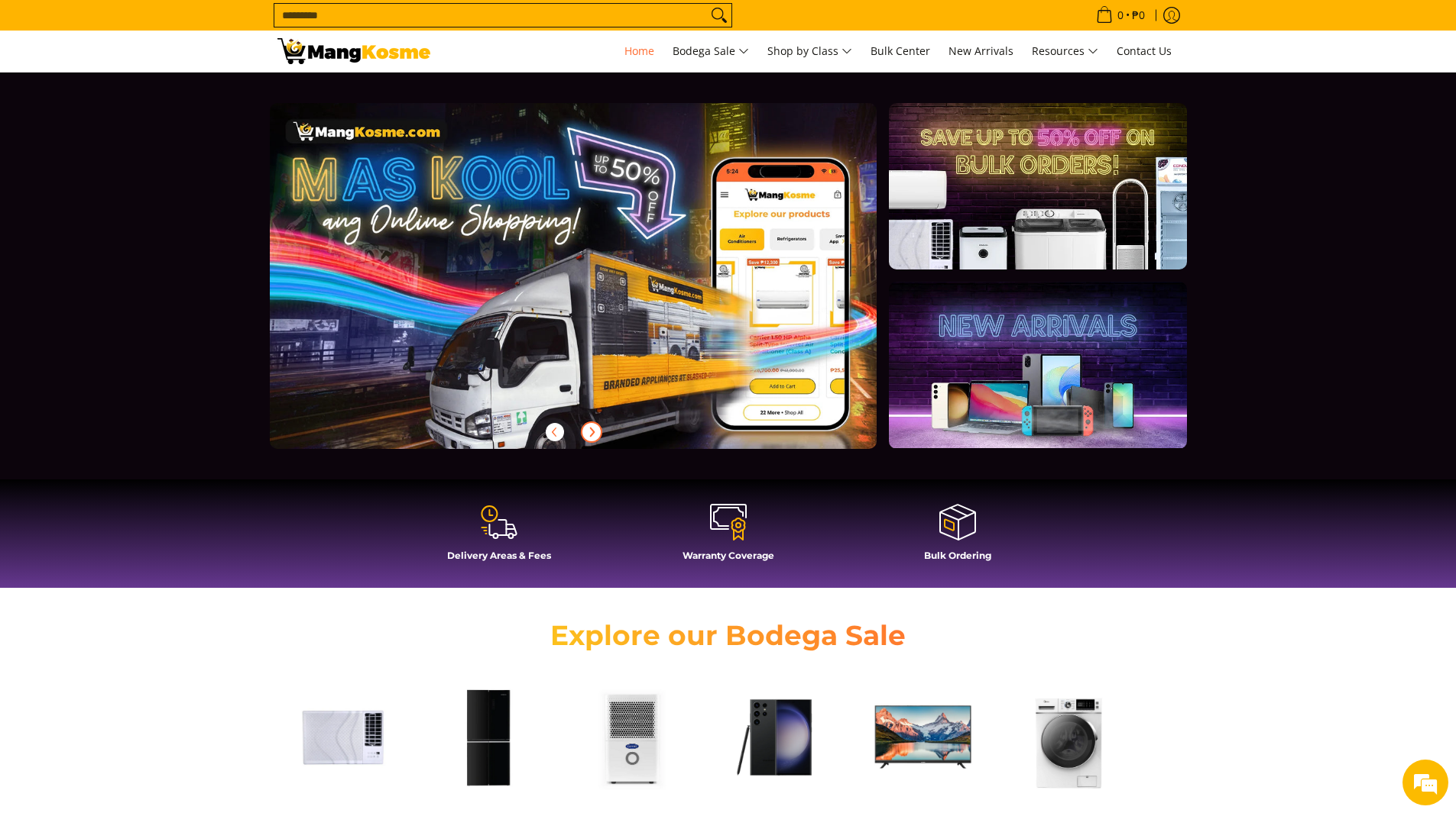
click at [596, 426] on icon "Next" at bounding box center [592, 432] width 12 height 12
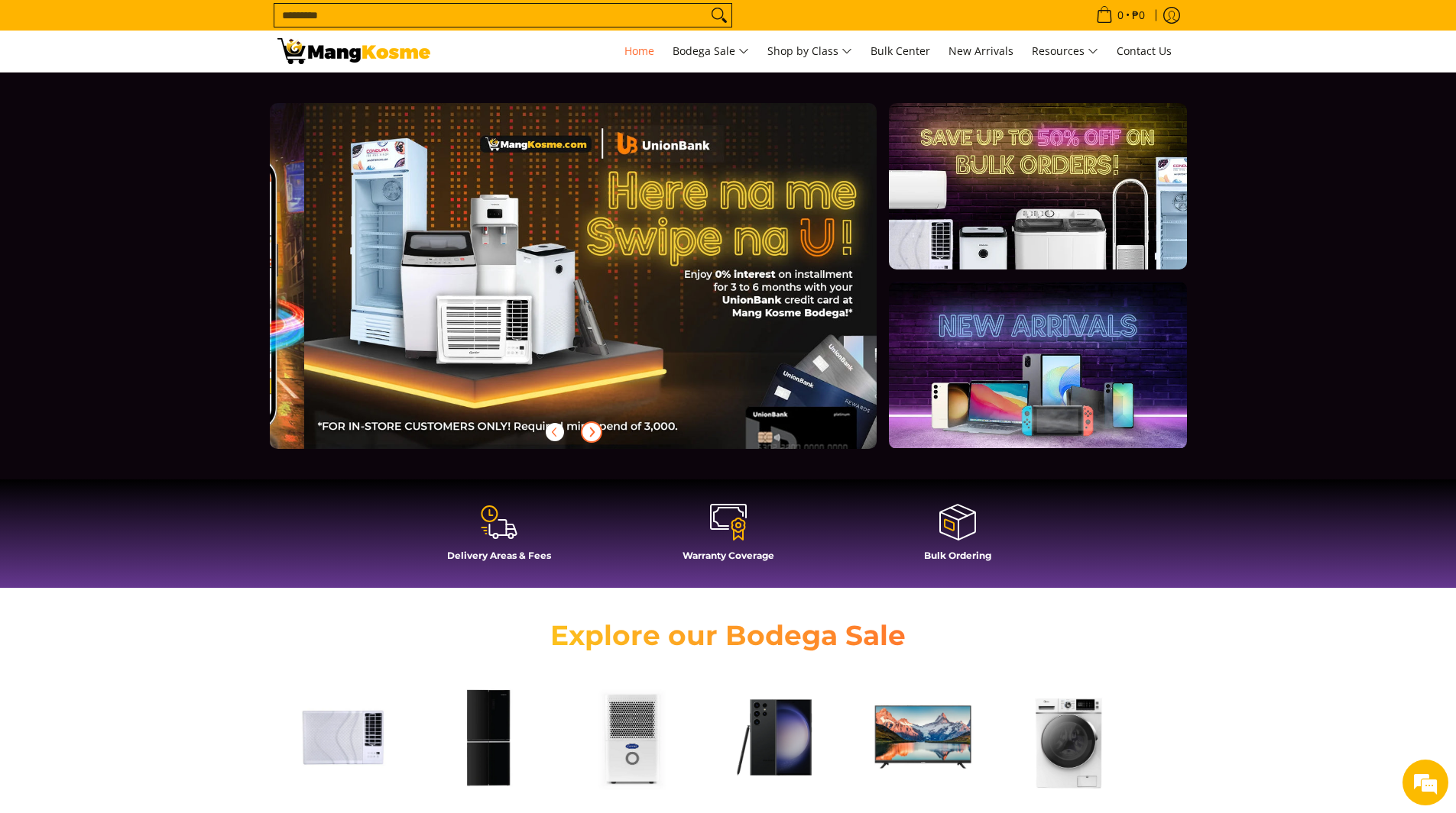
scroll to position [0, 1215]
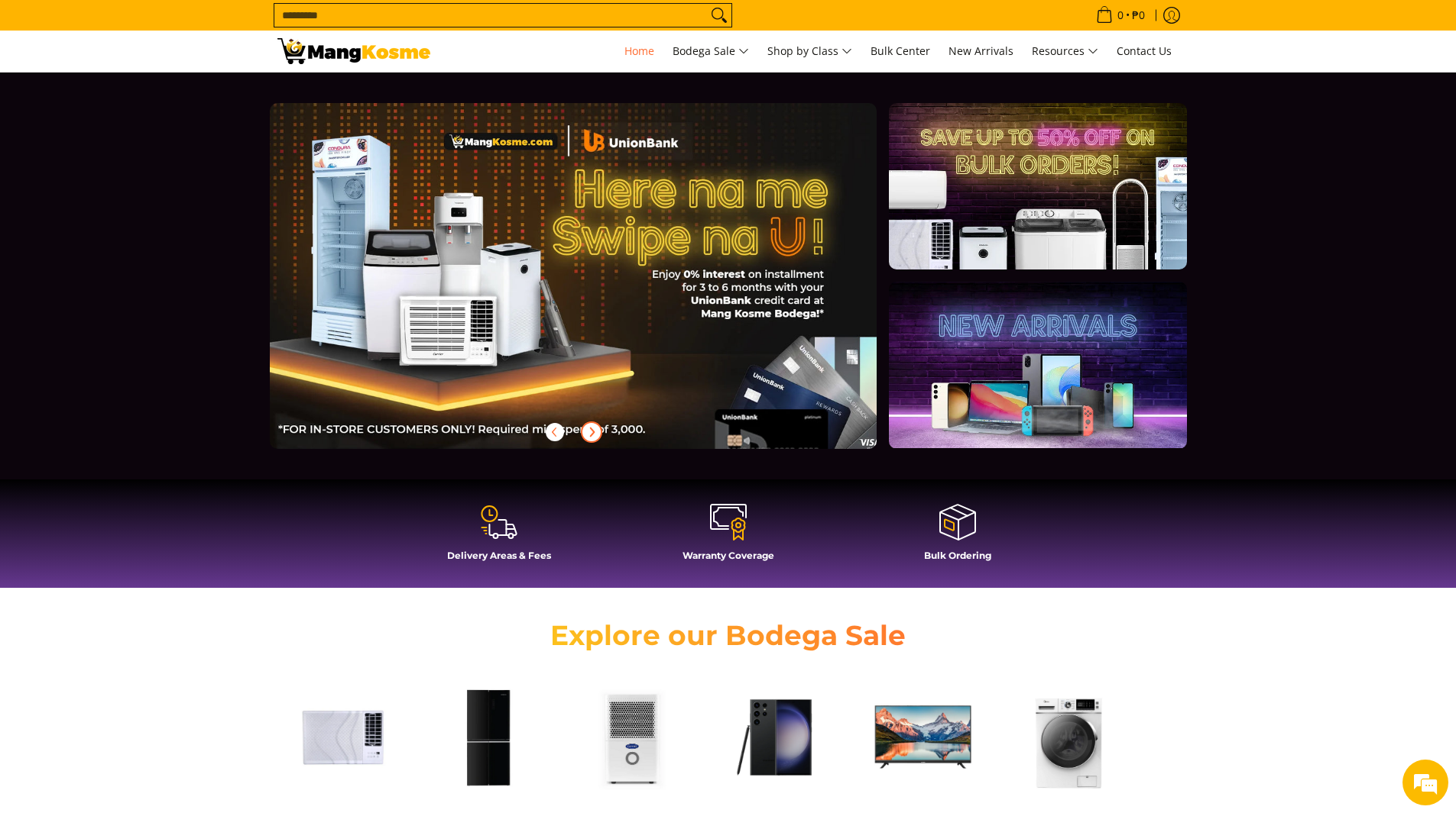
drag, startPoint x: 590, startPoint y: 347, endPoint x: 596, endPoint y: 354, distance: 9.2
click at [593, 354] on div at bounding box center [599, 288] width 657 height 371
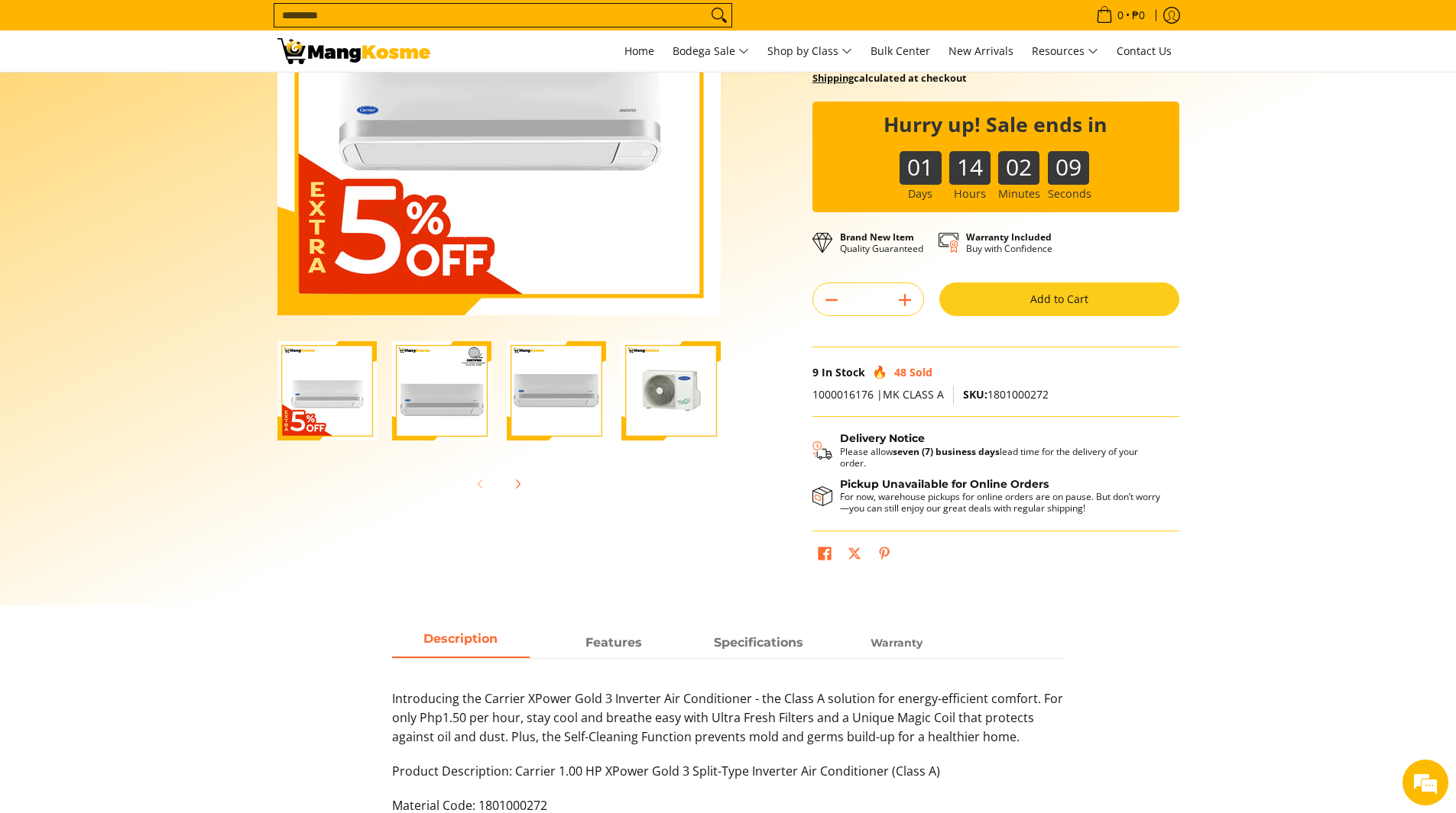
scroll to position [230, 0]
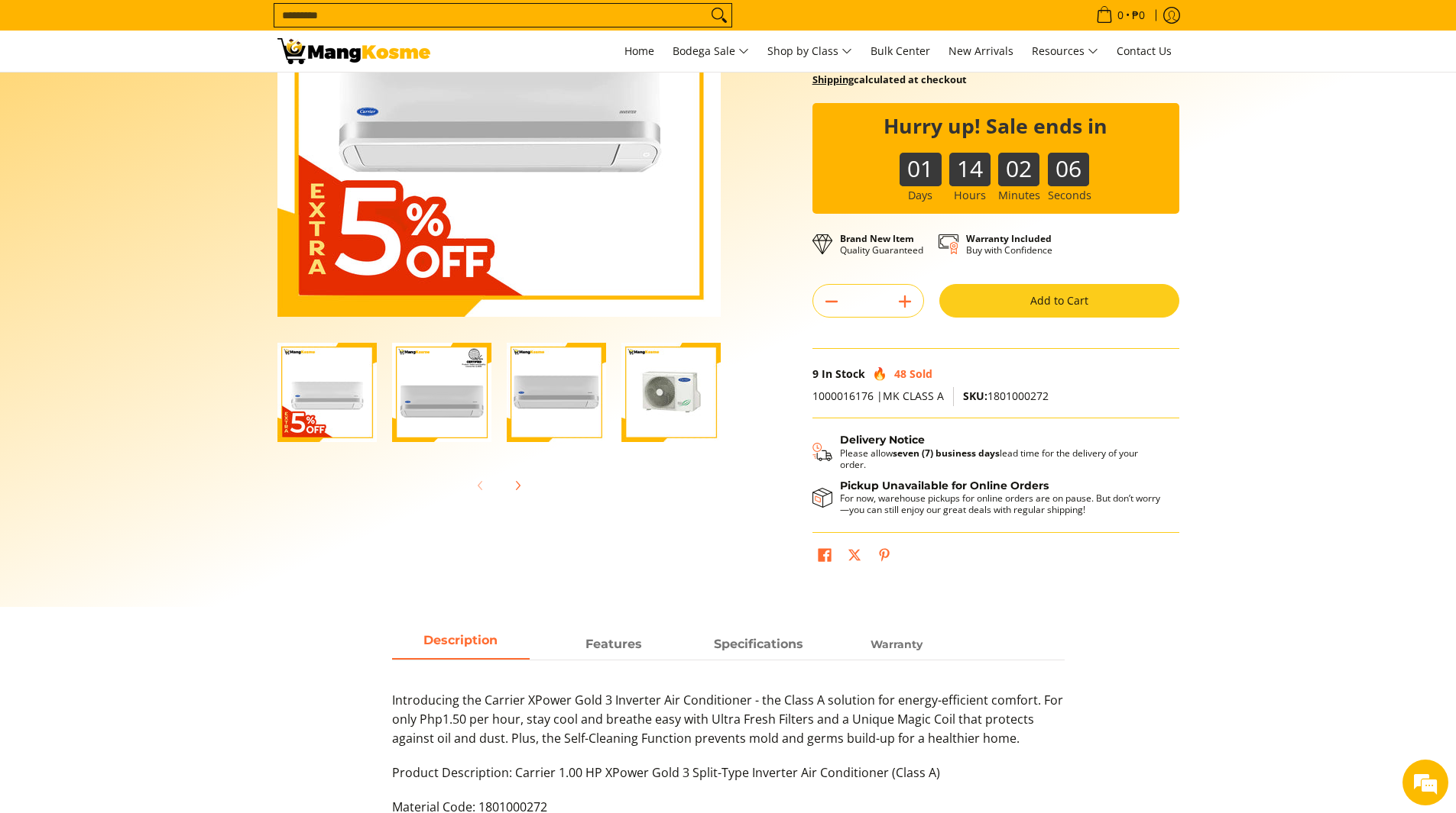
drag, startPoint x: 979, startPoint y: 426, endPoint x: 1411, endPoint y: 468, distance: 434.0
click at [1411, 468] on section "Skip to Main Content Enable zoom Disable zoom Enable zoom Disable zoom Enable z…" at bounding box center [728, 225] width 1456 height 764
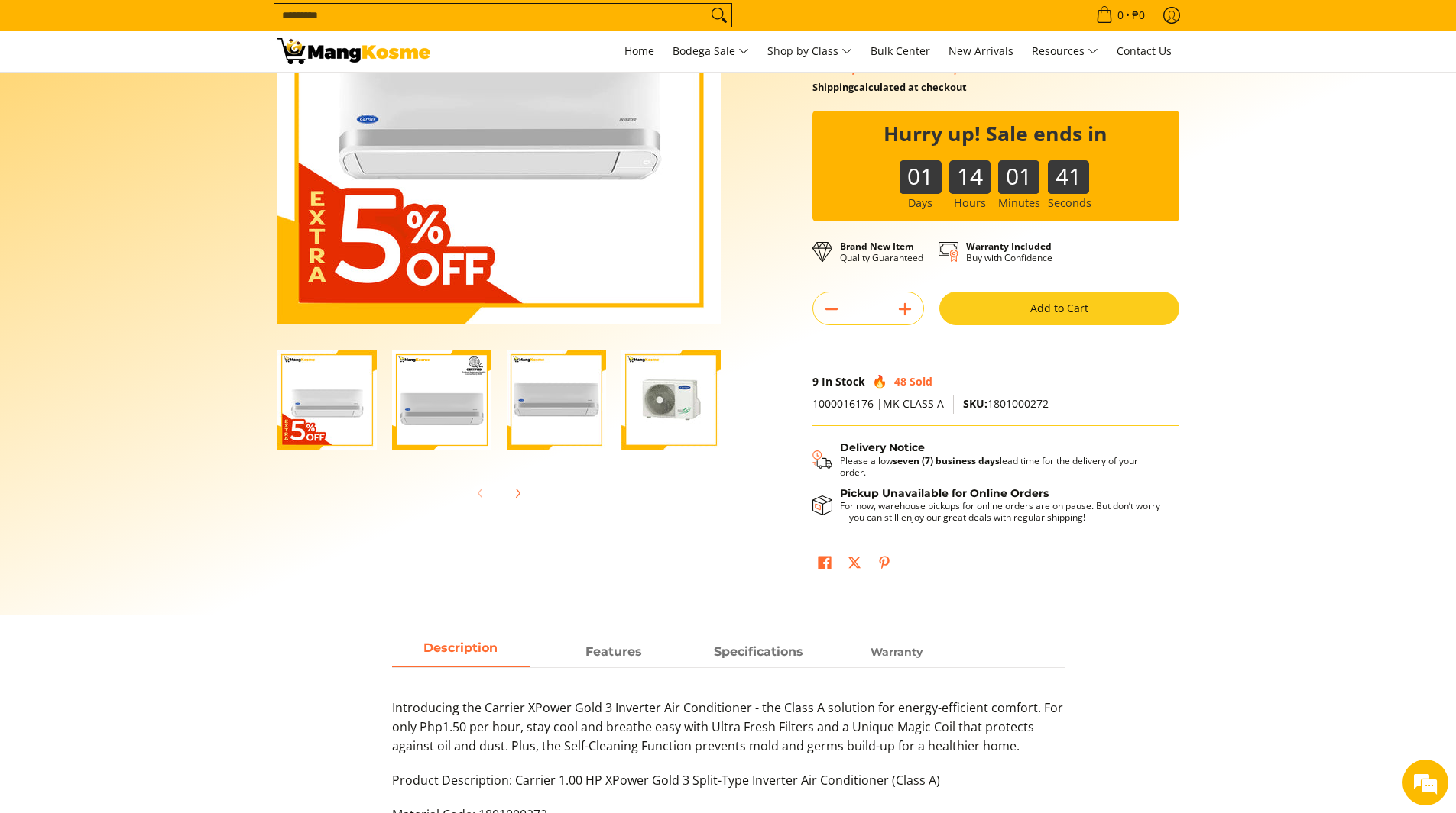
scroll to position [0, 0]
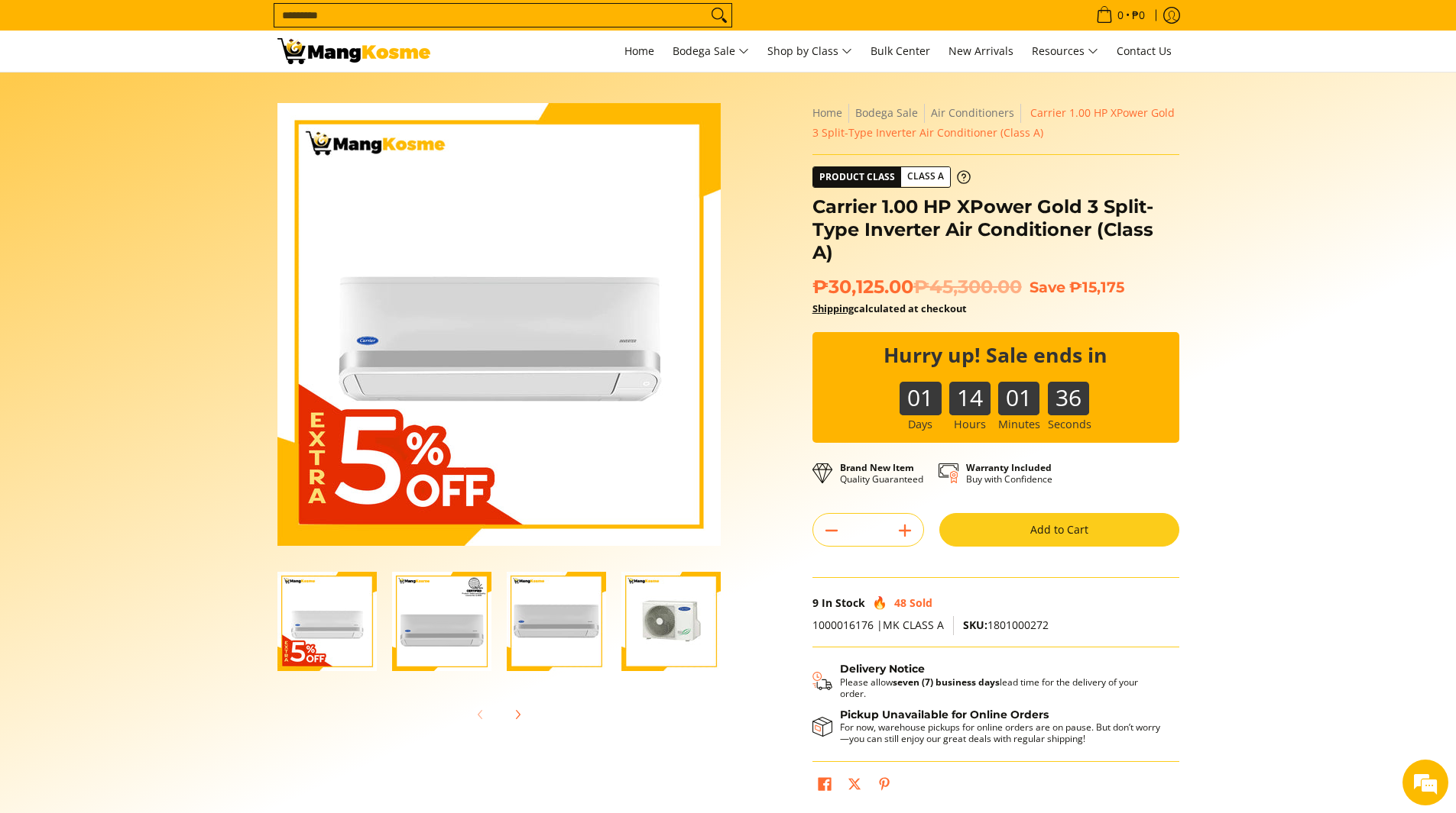
click at [676, 626] on img "Carrier 1.00 HP XPower Gold 3 Split-Type Inverter Air Conditioner (Class A)-4" at bounding box center [671, 621] width 99 height 99
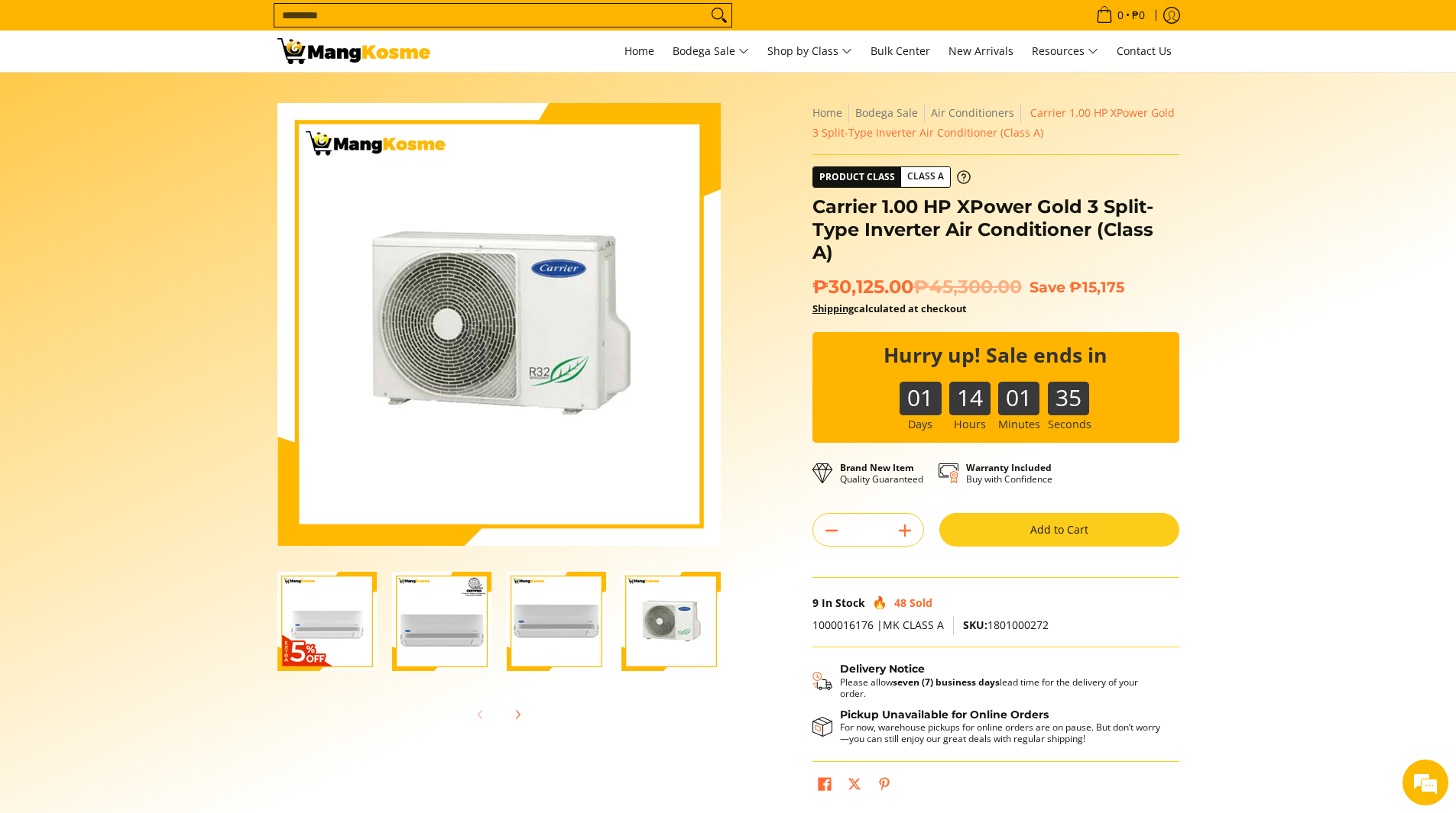
click at [569, 633] on img "Carrier 1.00 HP XPower Gold 3 Split-Type Inverter Air Conditioner (Class A)-3" at bounding box center [556, 621] width 99 height 99
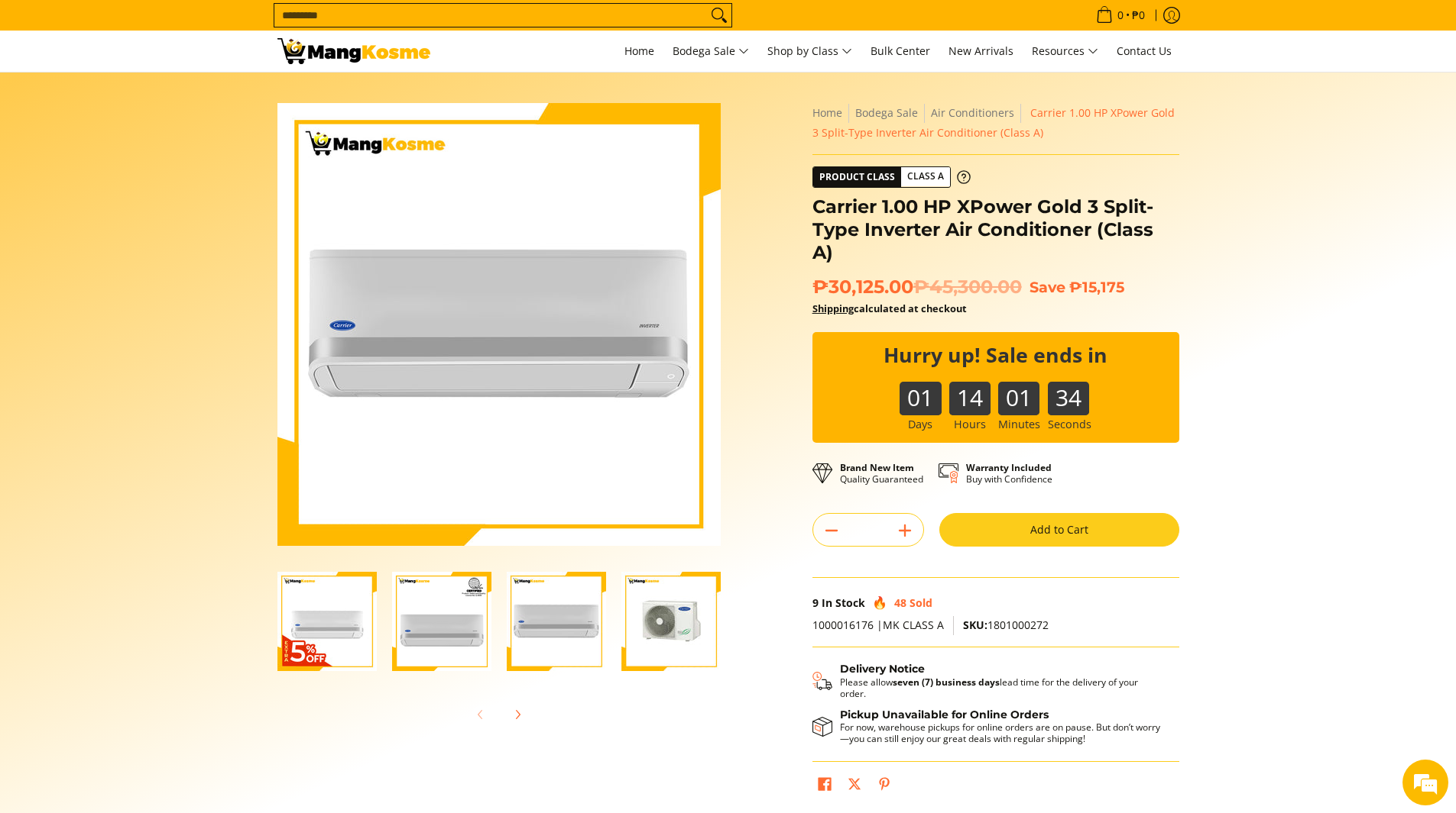
click at [640, 609] on img "Carrier 1.00 HP XPower Gold 3 Split-Type Inverter Air Conditioner (Class A)-4" at bounding box center [671, 621] width 99 height 99
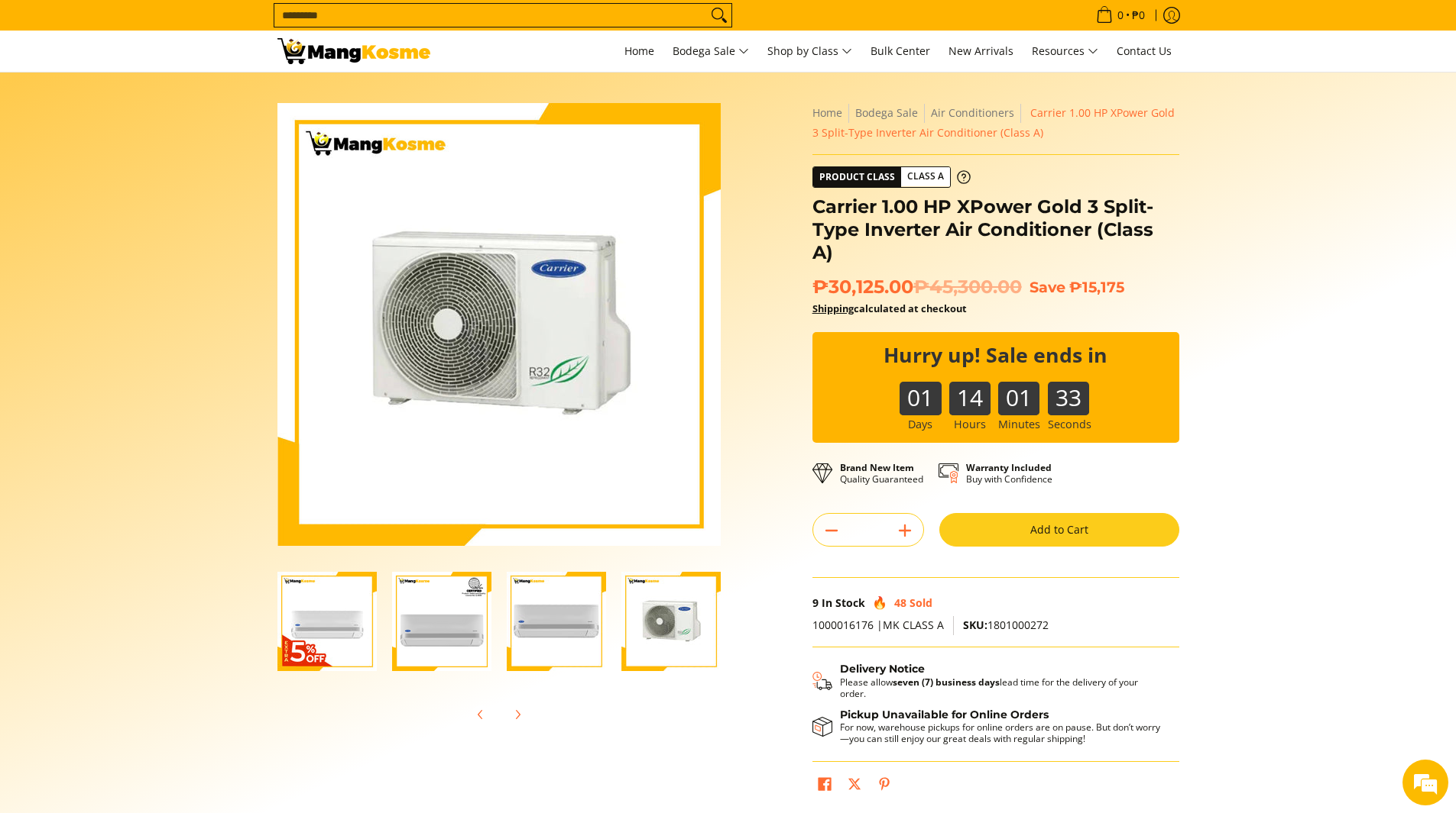
scroll to position [0, 3]
click at [581, 611] on img "Carrier 1.00 HP XPower Gold 3 Split-Type Inverter Air Conditioner (Class A)-3" at bounding box center [553, 621] width 99 height 99
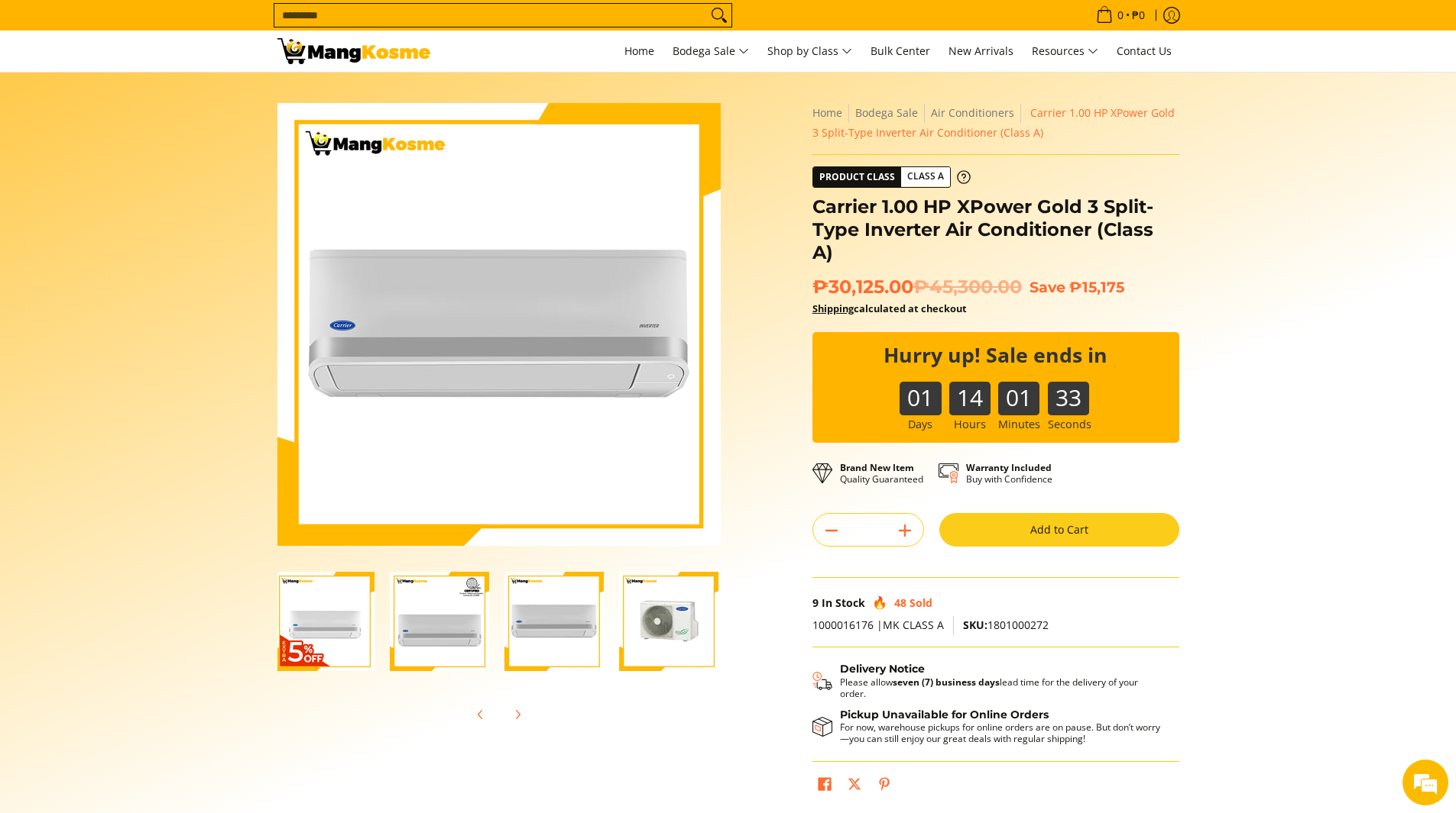
click at [444, 617] on img "Carrier 1.00 HP XPower Gold 3 Split-Type Inverter Air Conditioner (Class A)-2" at bounding box center [439, 621] width 99 height 99
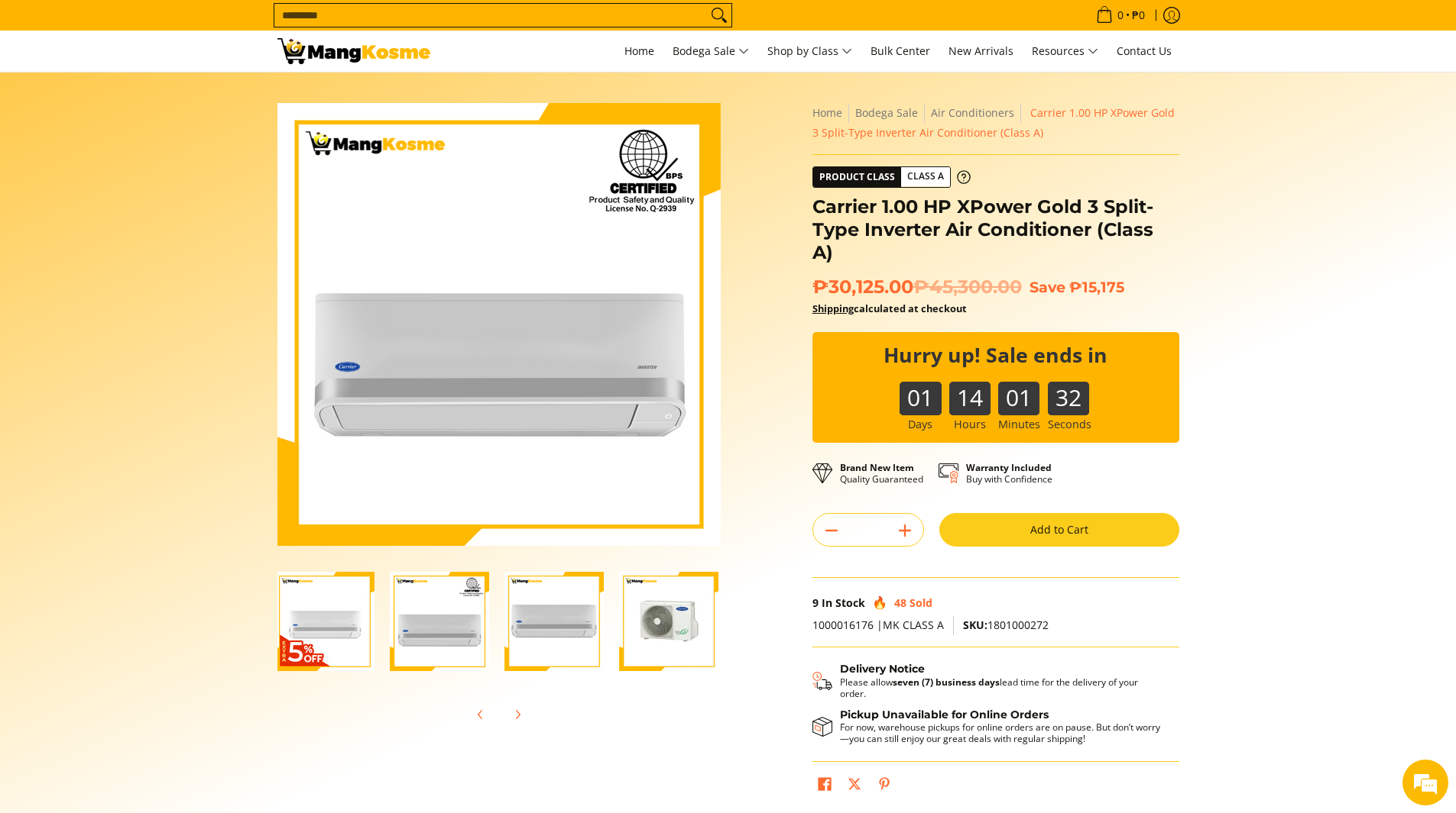
click at [343, 599] on img "Carrier 1.00 HP XPower Gold 3 Split-Type Inverter Air Conditioner (Class A)-1" at bounding box center [324, 621] width 99 height 99
